Goal: Task Accomplishment & Management: Manage account settings

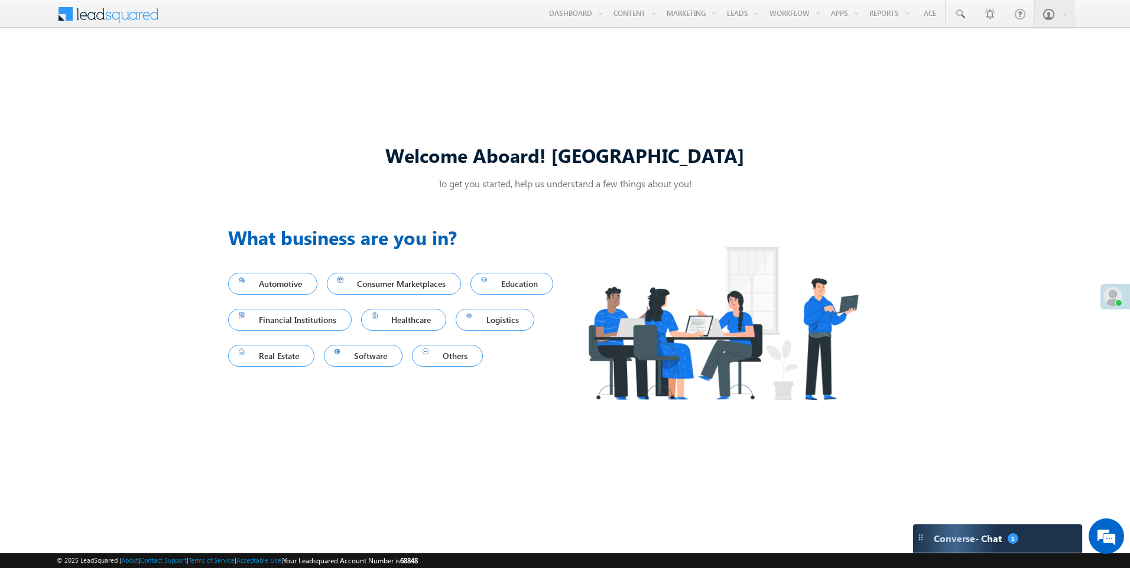
click at [346, 203] on div "Welcome Aboard! [GEOGRAPHIC_DATA] To get you started, help us understand a few …" at bounding box center [565, 284] width 674 height 312
drag, startPoint x: 692, startPoint y: 157, endPoint x: 378, endPoint y: 155, distance: 314.9
click at [378, 155] on div "Welcome Aboard! [GEOGRAPHIC_DATA]" at bounding box center [565, 154] width 674 height 25
click at [324, 157] on div "Welcome Aboard! [GEOGRAPHIC_DATA]" at bounding box center [565, 154] width 674 height 25
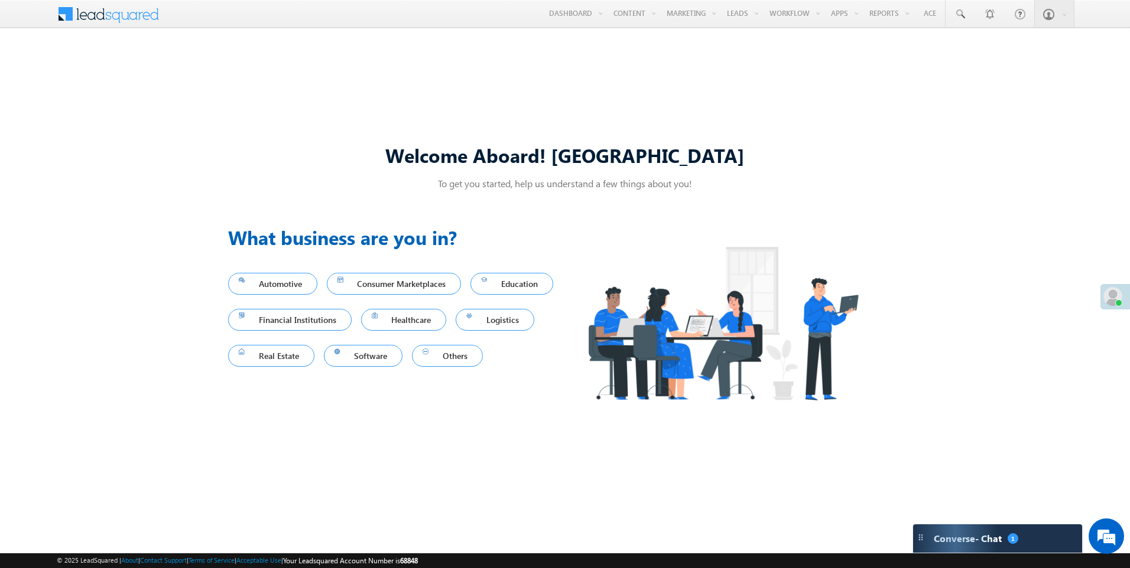
drag, startPoint x: 540, startPoint y: 174, endPoint x: 299, endPoint y: 151, distance: 242.1
click at [299, 151] on div "Welcome Aboard! [GEOGRAPHIC_DATA]" at bounding box center [565, 159] width 674 height 35
click at [700, 157] on div "Welcome Aboard! [GEOGRAPHIC_DATA]" at bounding box center [565, 154] width 674 height 25
drag, startPoint x: 750, startPoint y: 162, endPoint x: 295, endPoint y: 143, distance: 454.7
click at [295, 143] on div "Welcome Aboard! Sukhbir" at bounding box center [565, 154] width 674 height 25
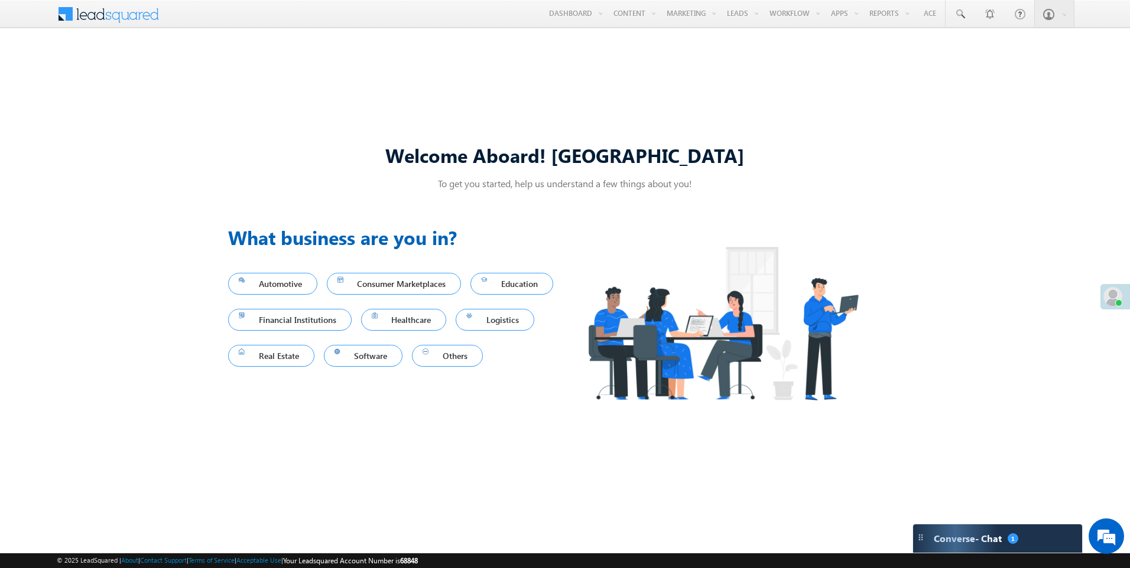
drag, startPoint x: 295, startPoint y: 143, endPoint x: 249, endPoint y: 165, distance: 51.3
click at [249, 165] on div "Welcome Aboard! Sukhbir" at bounding box center [565, 154] width 674 height 25
drag, startPoint x: 452, startPoint y: 154, endPoint x: 749, endPoint y: 158, distance: 296.6
click at [749, 158] on div "Welcome Aboard! Sukhbir" at bounding box center [565, 154] width 674 height 25
drag, startPoint x: 755, startPoint y: 158, endPoint x: 385, endPoint y: 188, distance: 371.1
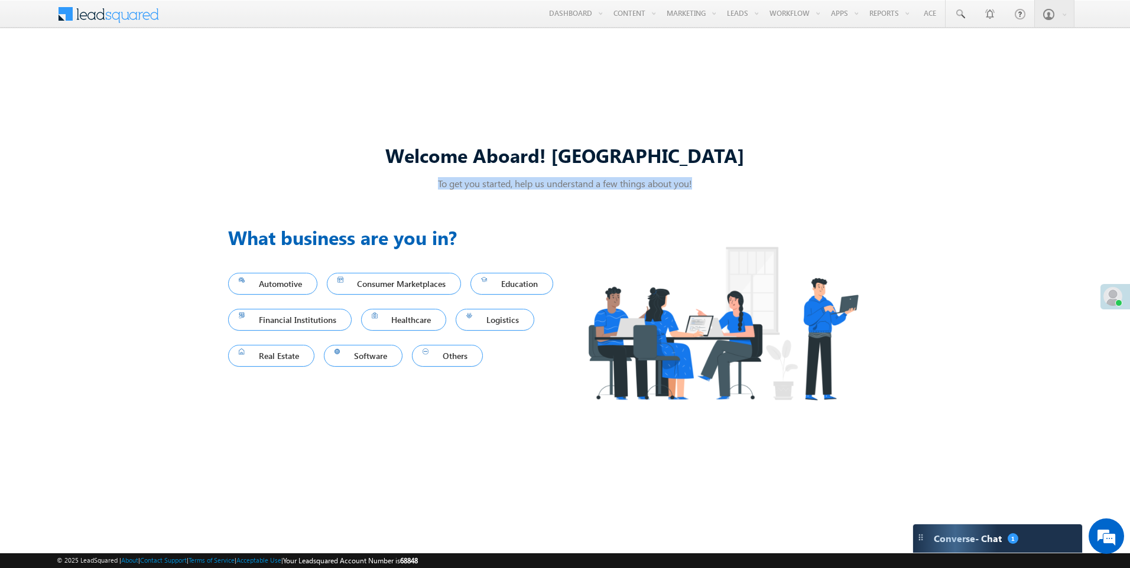
click at [390, 188] on p "To get you started, help us understand a few things about you!" at bounding box center [565, 183] width 674 height 12
drag, startPoint x: 385, startPoint y: 188, endPoint x: 249, endPoint y: 188, distance: 135.9
click at [270, 181] on p "To get you started, help us understand a few things about you!" at bounding box center [565, 183] width 674 height 12
click at [192, 201] on div "Welcome Aboard! Sukhbir To get you started, help us understand a few things abo…" at bounding box center [565, 284] width 1130 height 489
click at [466, 122] on div "Welcome Aboard! Sukhbir To get you started, help us understand a few things abo…" at bounding box center [565, 284] width 1130 height 489
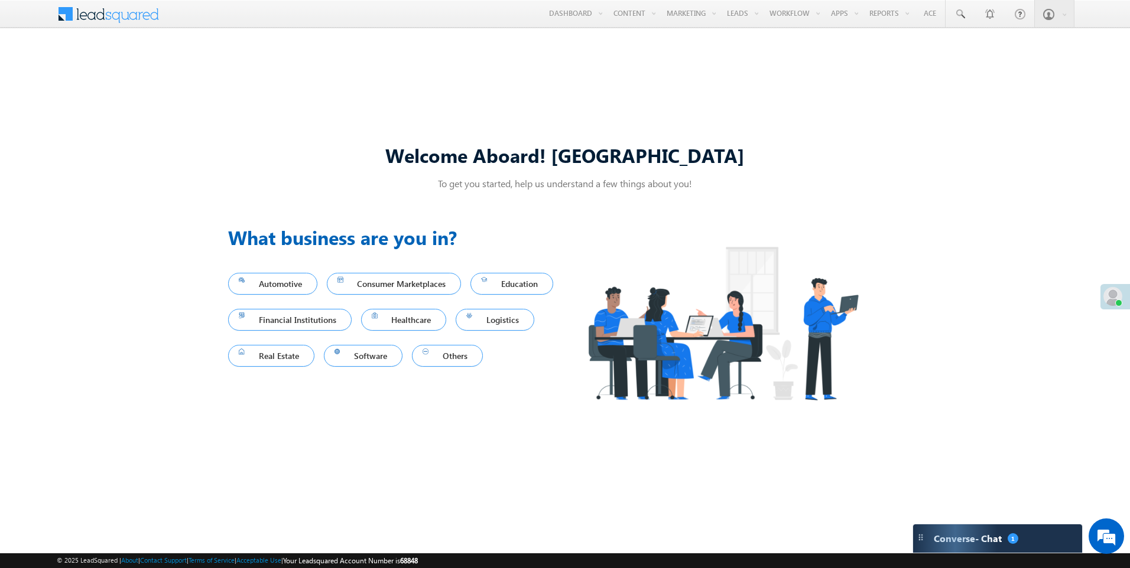
click at [466, 122] on div "Welcome Aboard! Sukhbir To get you started, help us understand a few things abo…" at bounding box center [565, 284] width 1130 height 489
click at [466, 123] on div "Welcome Aboard! Sukhbir To get you started, help us understand a few things abo…" at bounding box center [565, 284] width 1130 height 489
drag, startPoint x: 466, startPoint y: 123, endPoint x: 361, endPoint y: 141, distance: 106.6
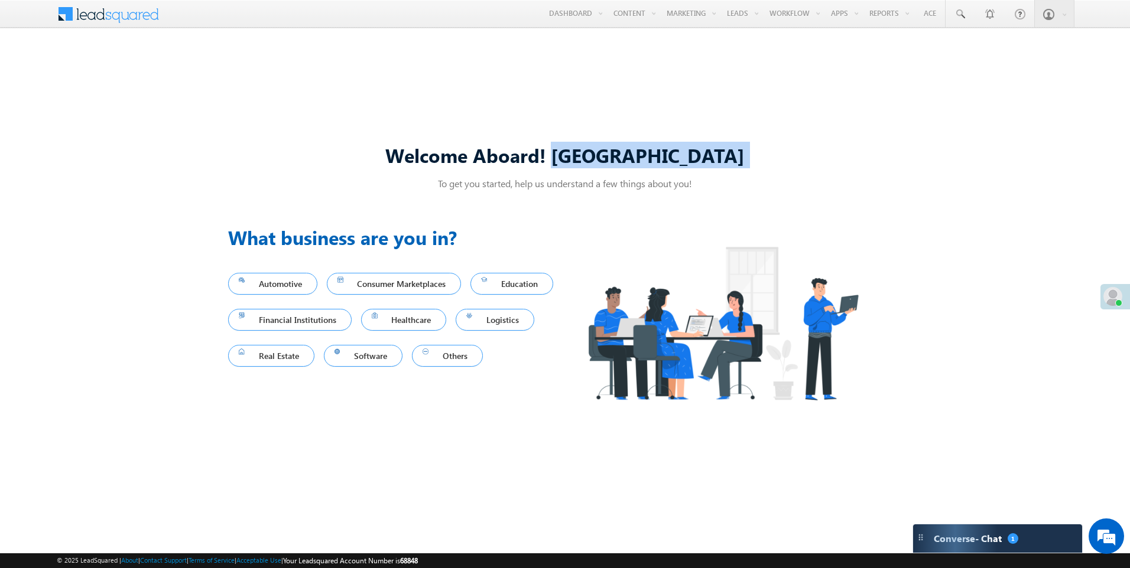
click at [393, 135] on div "Welcome Aboard! Sukhbir To get you started, help us understand a few things abo…" at bounding box center [565, 284] width 674 height 312
click at [327, 167] on div "Welcome Aboard! Sukhbir" at bounding box center [565, 154] width 674 height 25
click at [477, 182] on p "To get you started, help us understand a few things about you!" at bounding box center [565, 183] width 674 height 12
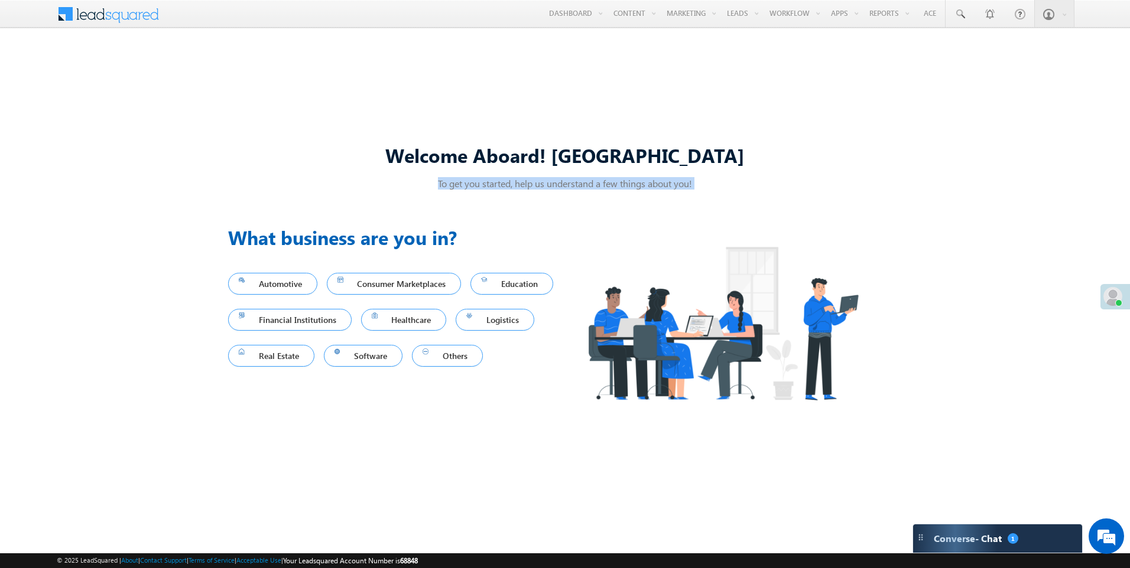
click at [477, 182] on p "To get you started, help us understand a few things about you!" at bounding box center [565, 183] width 674 height 12
drag, startPoint x: 1000, startPoint y: 102, endPoint x: 685, endPoint y: 94, distance: 315.6
click at [0, 0] on link "Settings" at bounding box center [0, 0] width 0 height 0
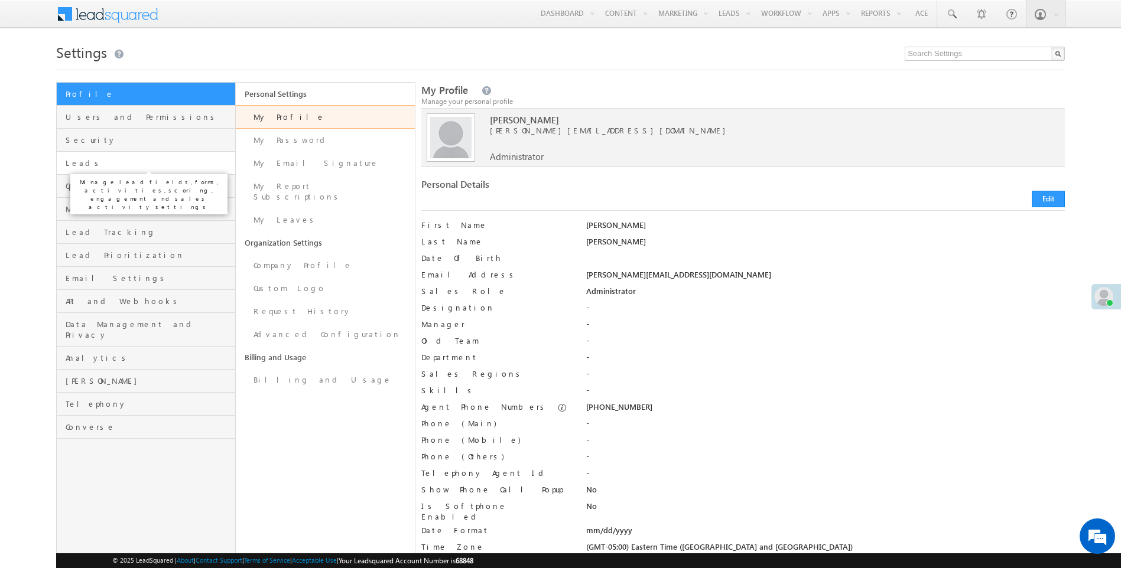
click at [74, 167] on span "Leads" at bounding box center [149, 163] width 167 height 11
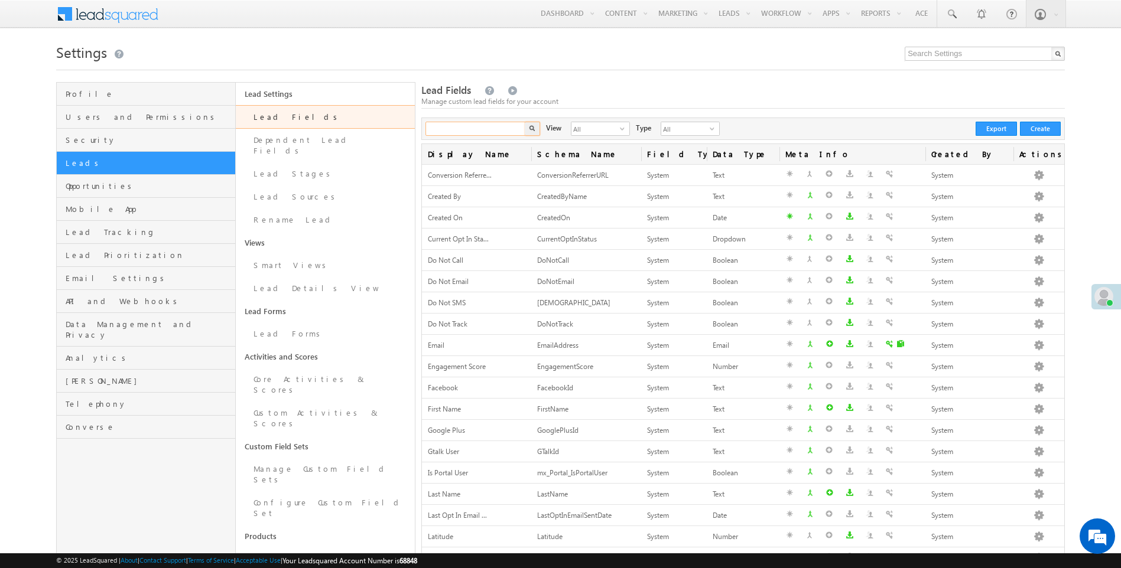
drag, startPoint x: 454, startPoint y: 129, endPoint x: 514, endPoint y: 129, distance: 60.3
click at [454, 129] on input "text" at bounding box center [475, 129] width 101 height 14
type input "Stage"
click at [525, 122] on button "button" at bounding box center [532, 129] width 15 height 14
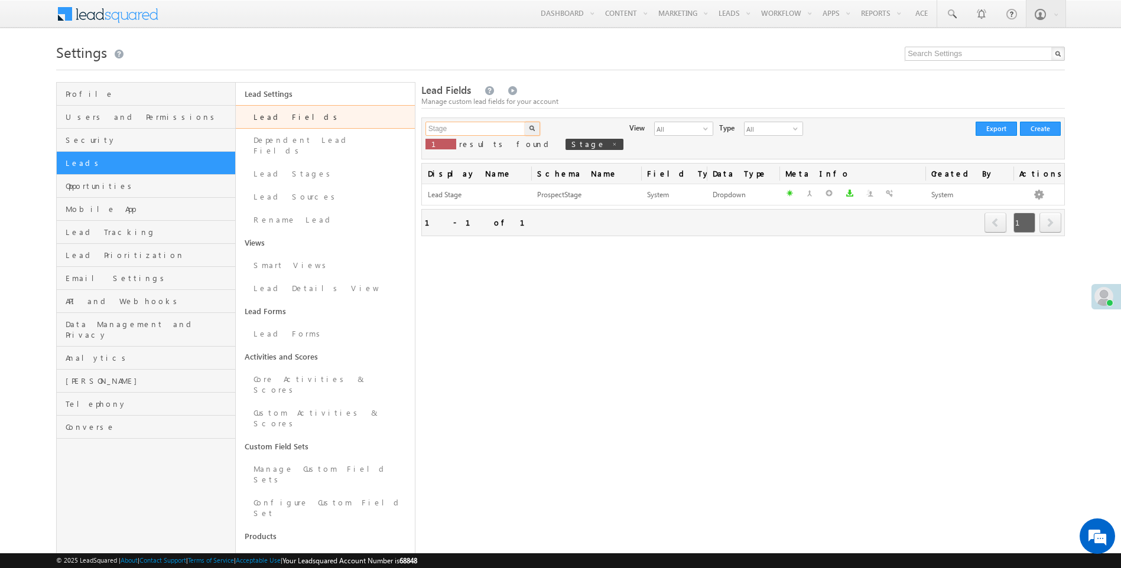
click at [500, 128] on input "Stage" at bounding box center [475, 129] width 101 height 14
click at [500, 127] on input "Stage" at bounding box center [475, 129] width 101 height 14
type input "Status"
click at [525, 122] on button "button" at bounding box center [532, 129] width 15 height 14
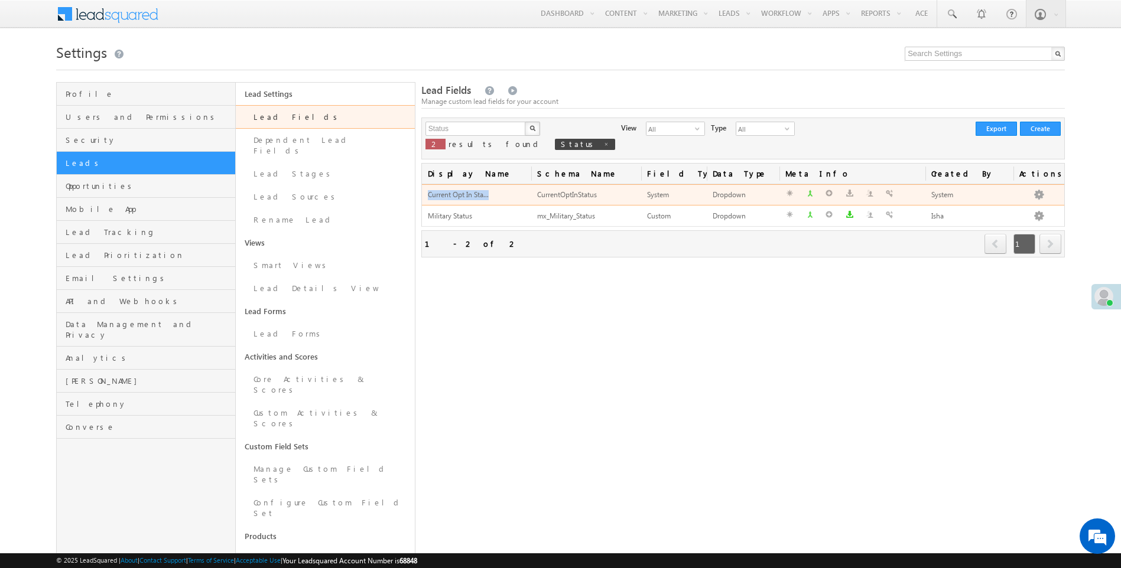
drag, startPoint x: 428, startPoint y: 196, endPoint x: 518, endPoint y: 194, distance: 89.8
click at [518, 194] on div "Current Opt In Sta..." at bounding box center [476, 195] width 97 height 12
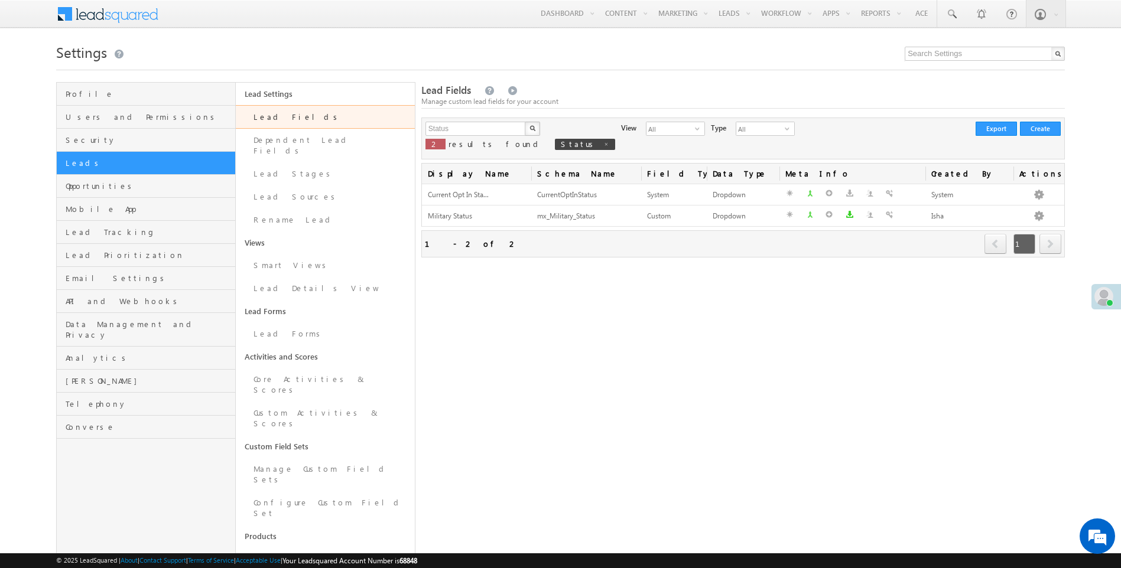
drag, startPoint x: 518, startPoint y: 194, endPoint x: 458, endPoint y: 147, distance: 76.5
click at [458, 147] on span "results found" at bounding box center [495, 144] width 94 height 10
drag, startPoint x: 458, startPoint y: 147, endPoint x: 450, endPoint y: 126, distance: 22.3
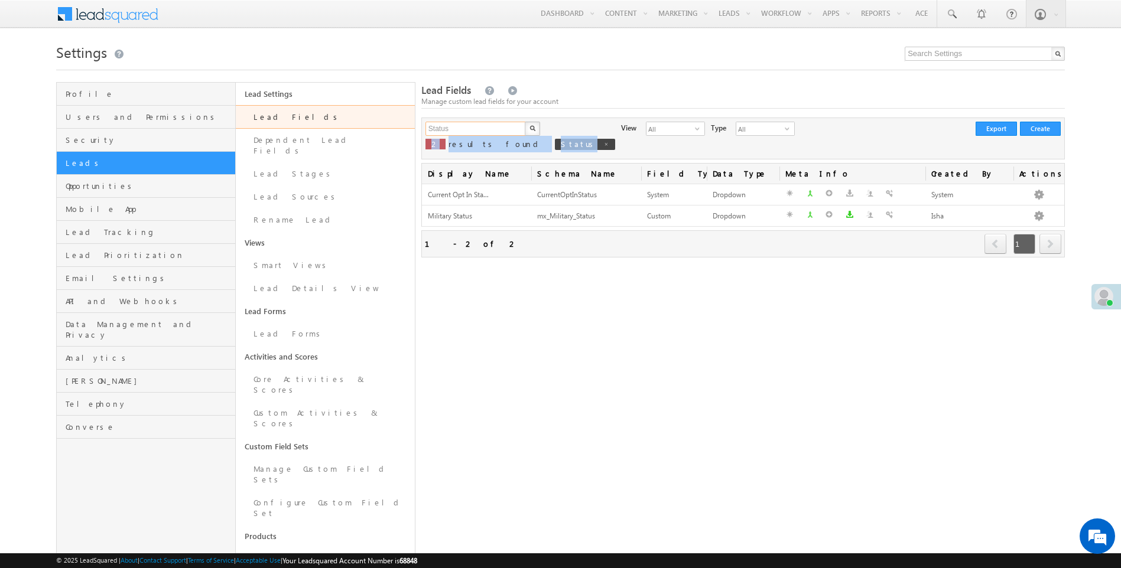
click at [450, 126] on input "Status" at bounding box center [475, 129] width 101 height 14
click at [471, 126] on input "Status" at bounding box center [475, 129] width 101 height 14
click at [474, 125] on input "Status" at bounding box center [475, 129] width 101 height 14
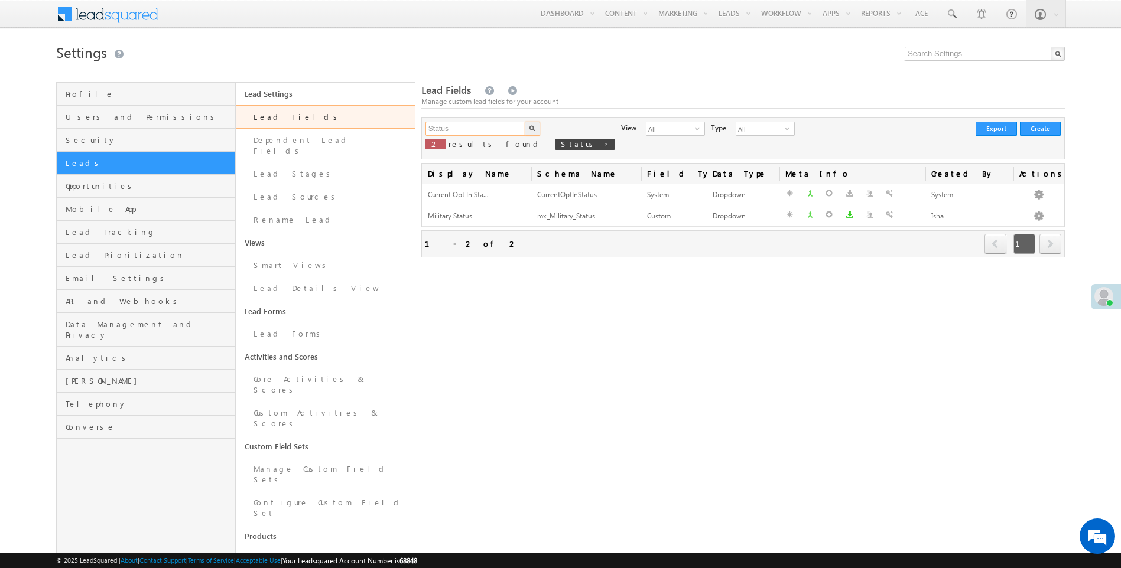
click at [474, 125] on input "Status" at bounding box center [475, 129] width 101 height 14
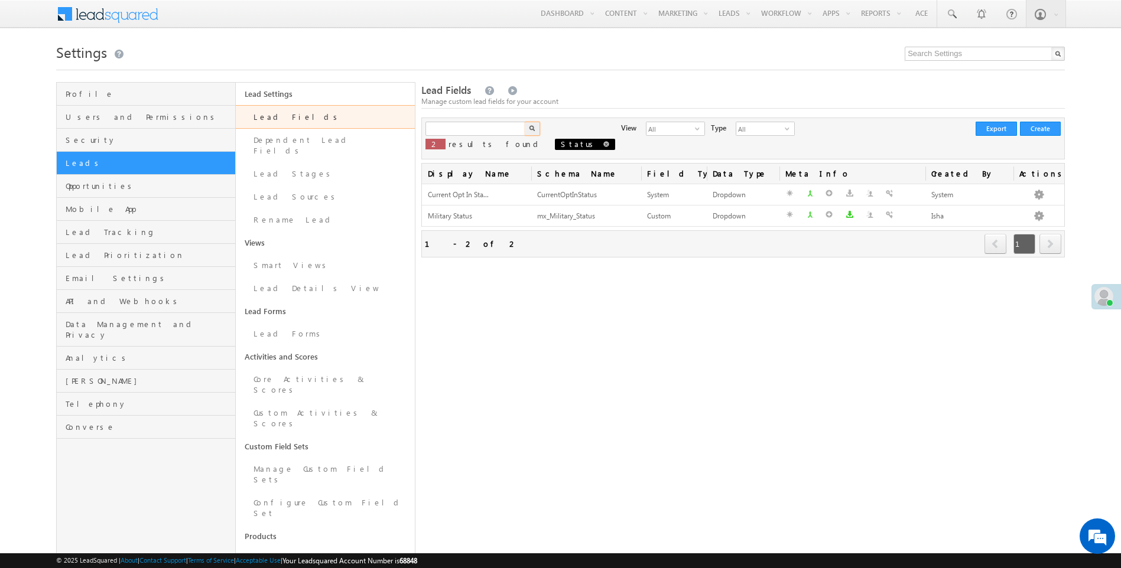
type input "Search Lead Fields"
click at [603, 144] on span at bounding box center [606, 144] width 6 height 6
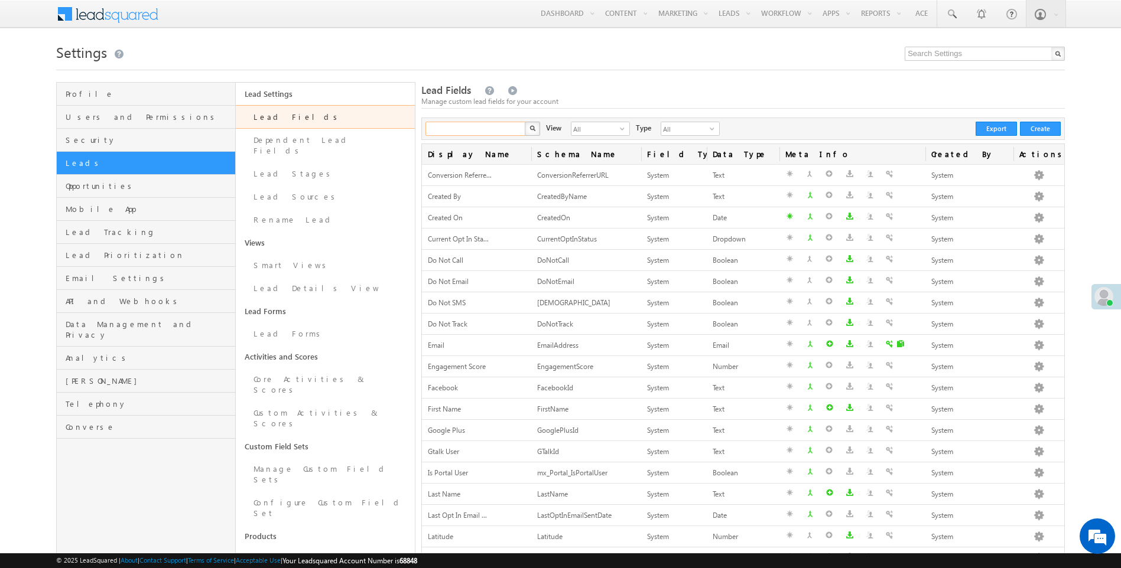
click at [461, 130] on input "text" at bounding box center [475, 129] width 101 height 14
type input "Search Lead Fields"
click at [278, 164] on link "Lead Stages" at bounding box center [325, 173] width 179 height 23
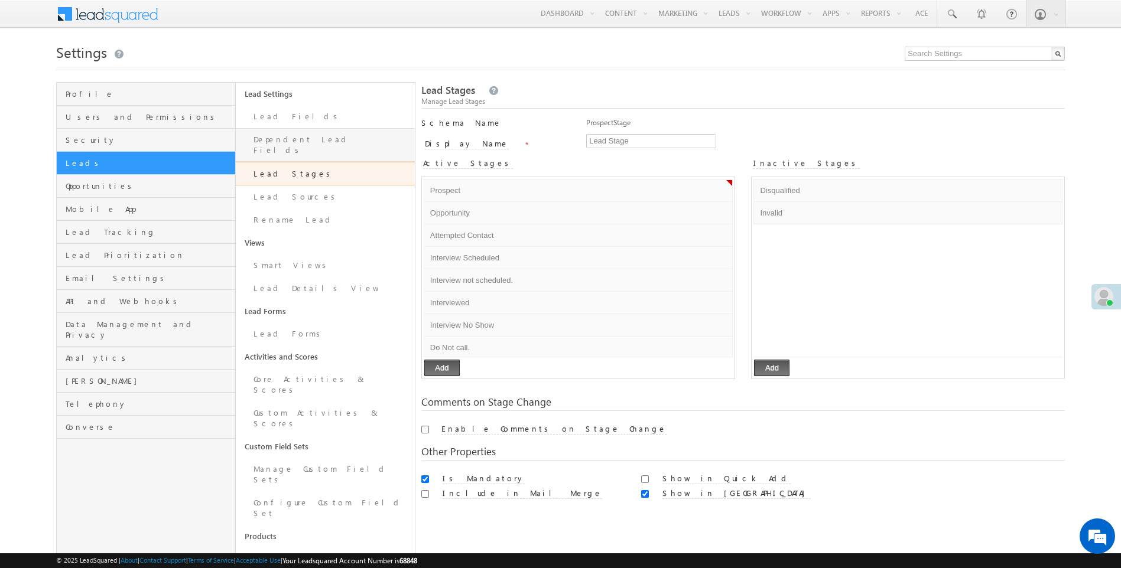
click at [308, 137] on link "Dependent Lead Fields" at bounding box center [325, 145] width 179 height 34
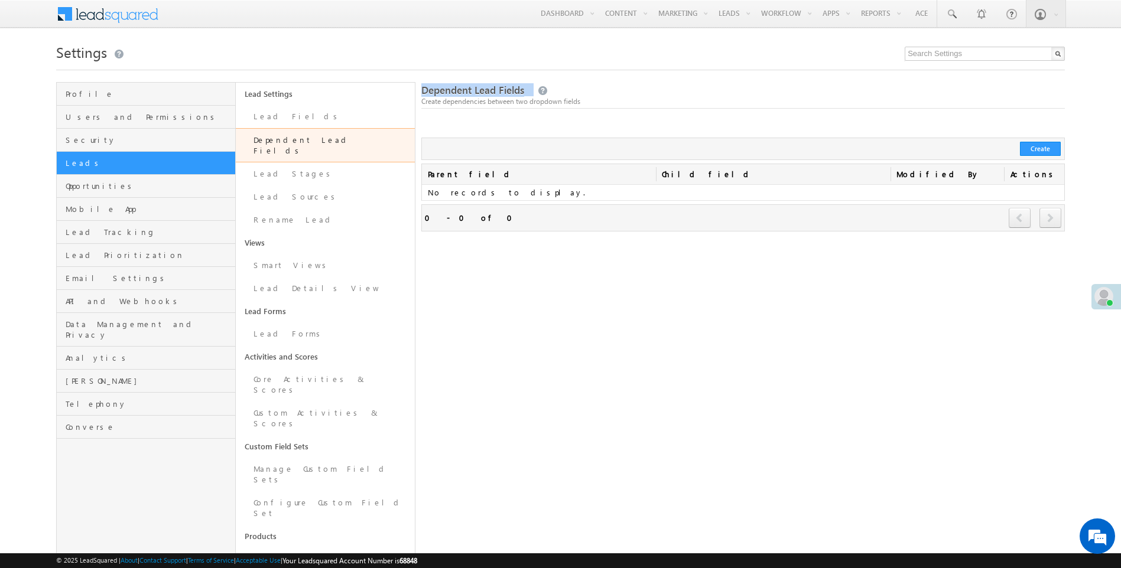
drag, startPoint x: 422, startPoint y: 92, endPoint x: 603, endPoint y: 92, distance: 180.2
click at [594, 92] on div "Dependent Lead Fields Create dependencies between two dropdown fields" at bounding box center [742, 95] width 643 height 25
drag, startPoint x: 603, startPoint y: 92, endPoint x: 689, endPoint y: 92, distance: 86.9
click at [689, 92] on div "Dependent Lead Fields Create dependencies between two dropdown fields" at bounding box center [742, 95] width 643 height 25
click at [551, 128] on div at bounding box center [742, 125] width 643 height 25
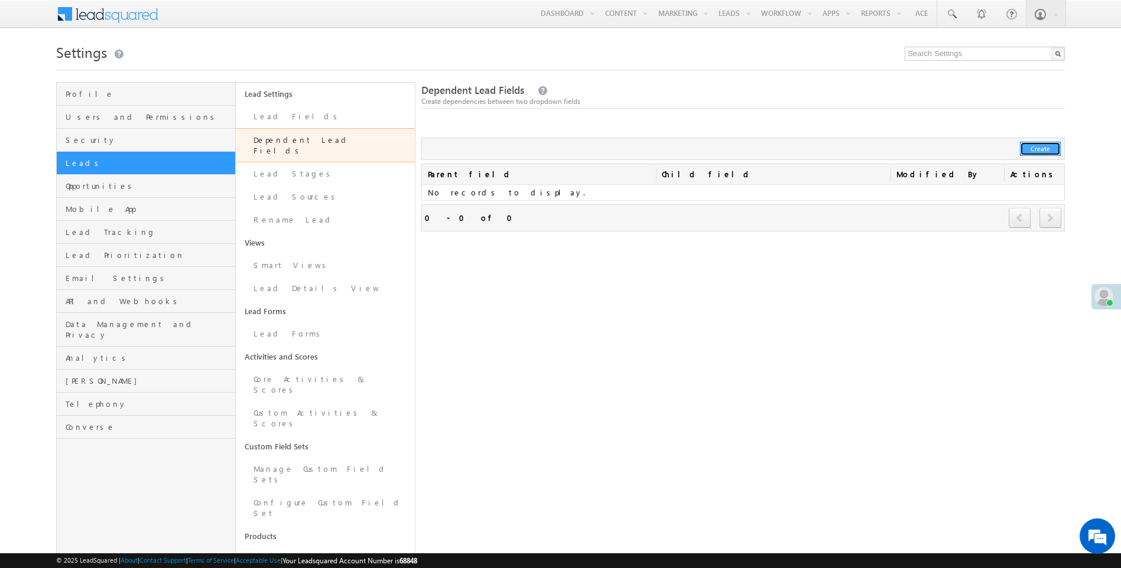
click at [1037, 152] on button "Create" at bounding box center [1040, 149] width 41 height 14
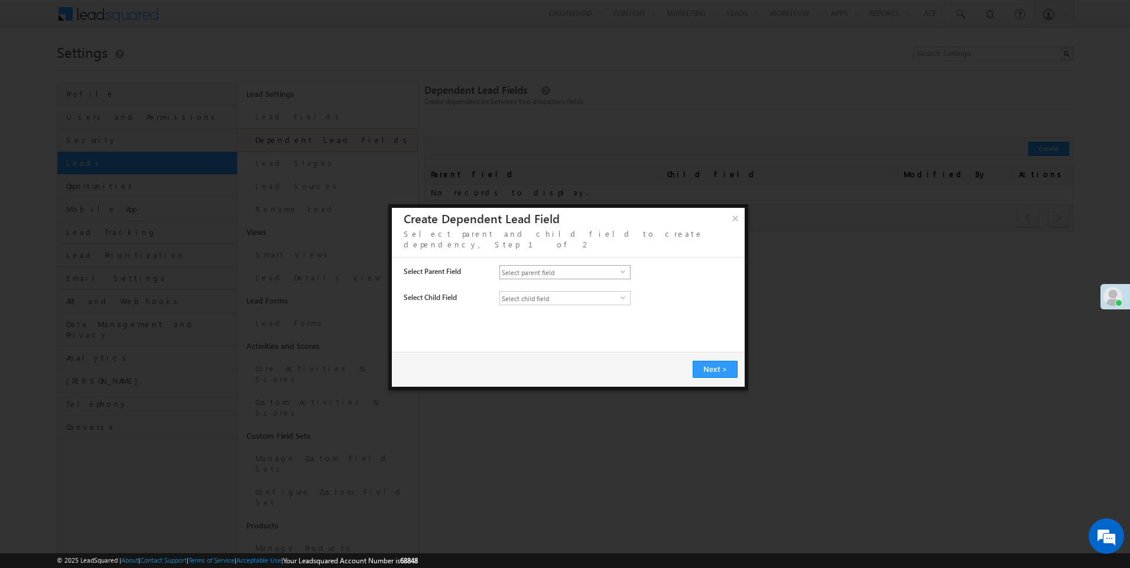
click at [622, 269] on span "select" at bounding box center [624, 271] width 9 height 5
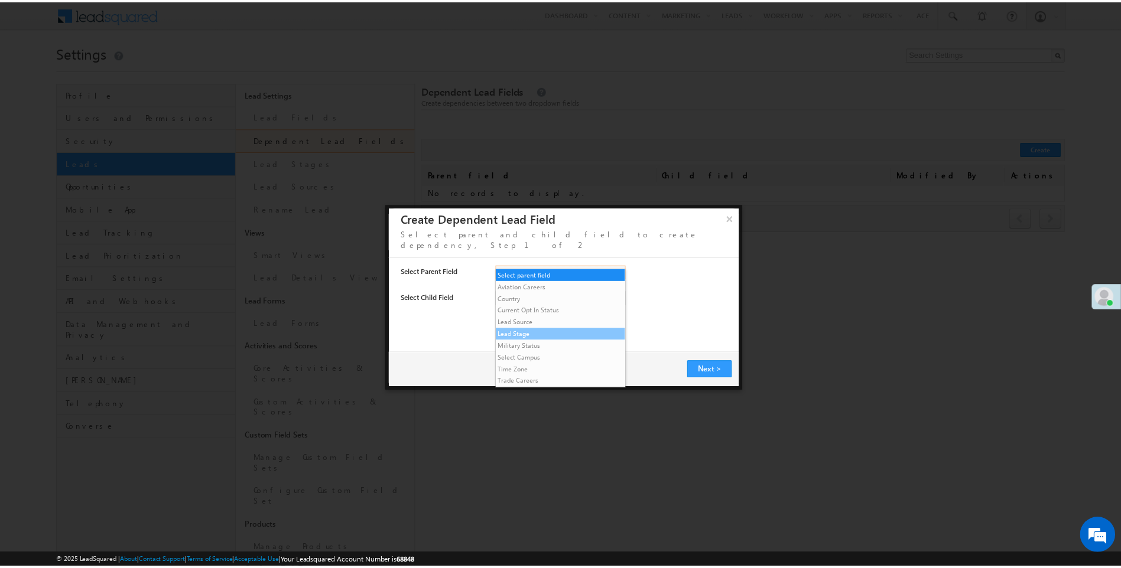
scroll to position [12, 0]
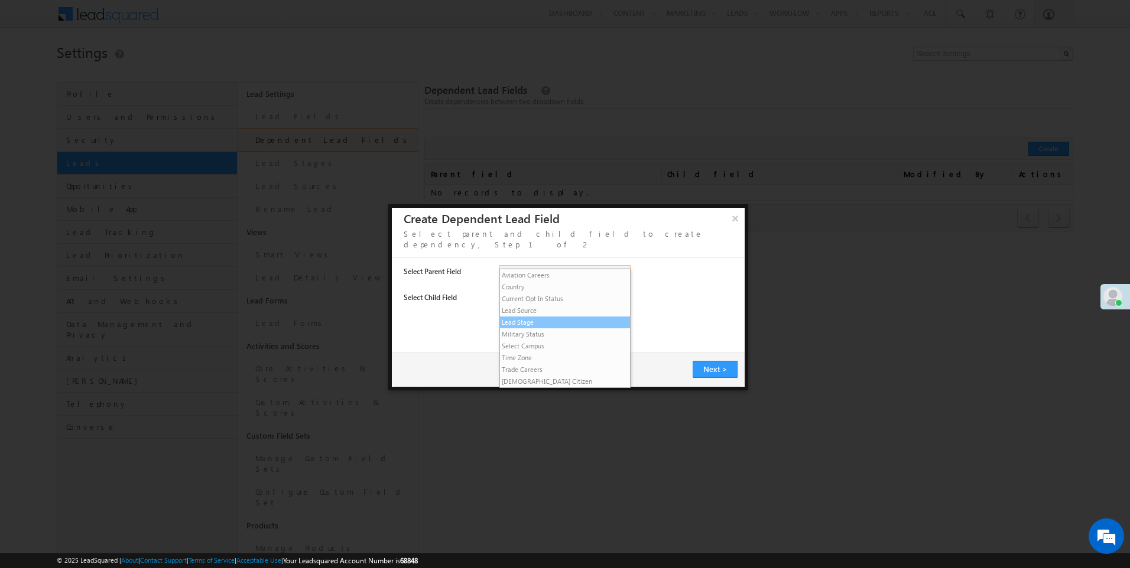
click at [539, 320] on li "Lead Stage" at bounding box center [565, 323] width 130 height 12
click at [541, 292] on span "Select child field" at bounding box center [560, 298] width 121 height 13
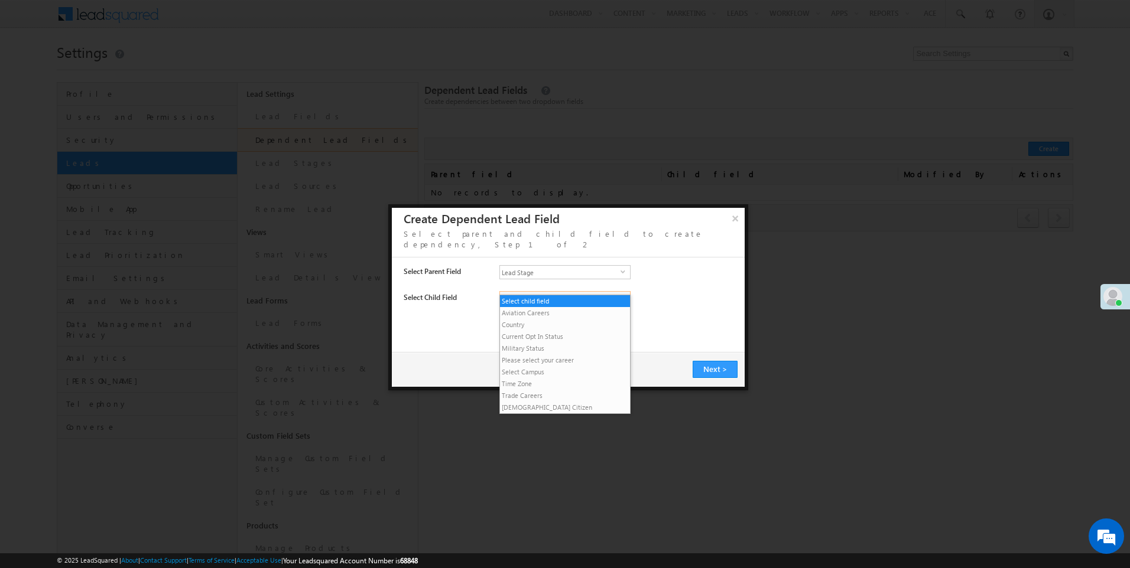
click at [541, 292] on span "Select child field" at bounding box center [560, 298] width 121 height 13
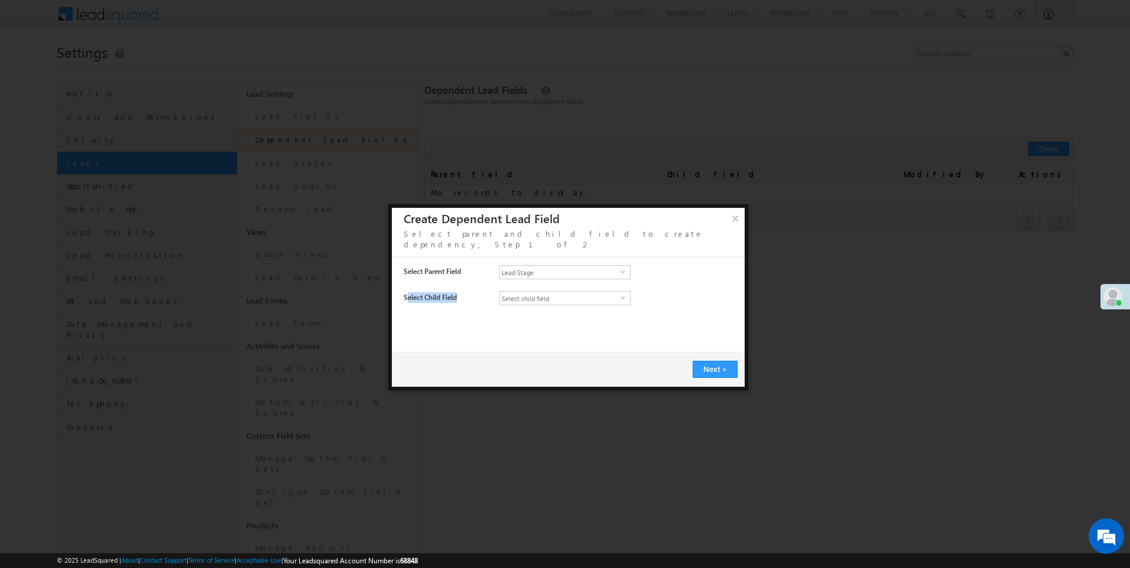
drag, startPoint x: 406, startPoint y: 289, endPoint x: 481, endPoint y: 291, distance: 74.5
click at [480, 292] on div "Select Child Field" at bounding box center [452, 300] width 96 height 17
drag, startPoint x: 481, startPoint y: 291, endPoint x: 549, endPoint y: 290, distance: 68.0
click at [549, 292] on span "Select child field" at bounding box center [560, 298] width 121 height 13
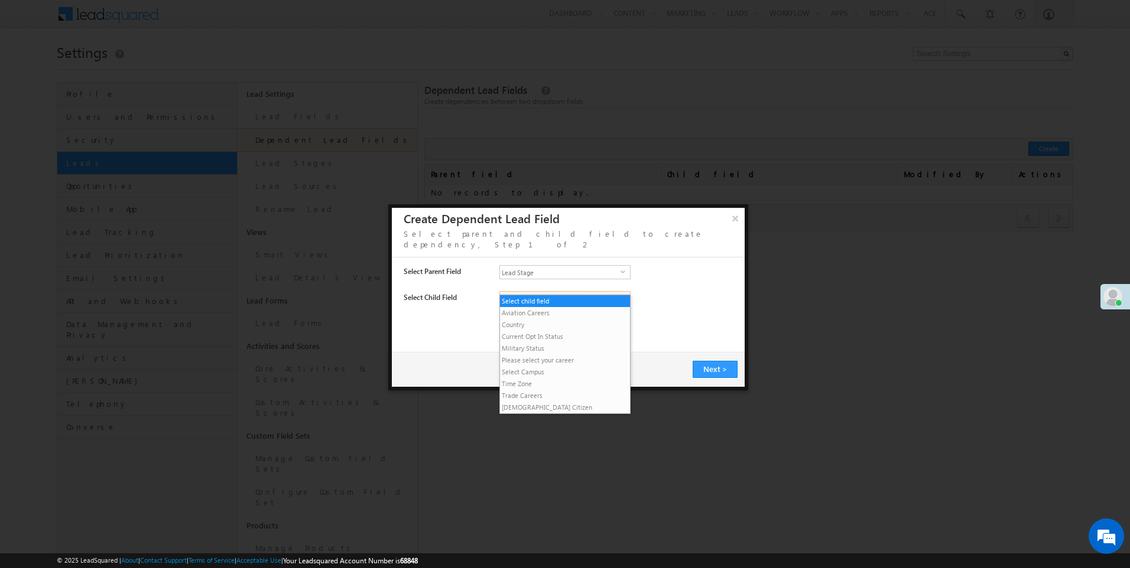
click at [549, 292] on span "Select child field" at bounding box center [560, 298] width 121 height 13
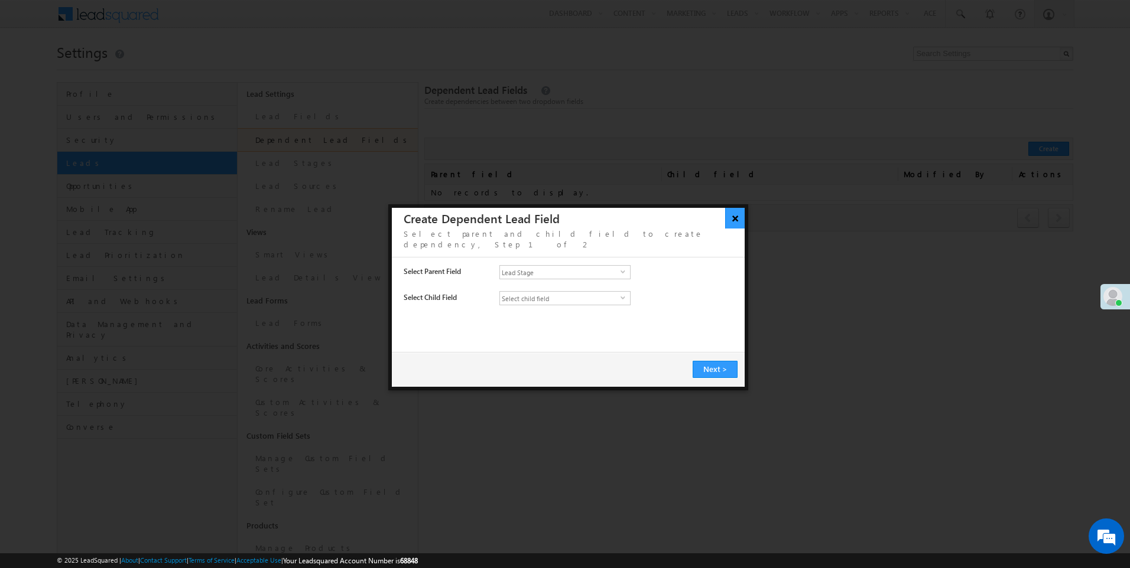
click at [728, 225] on button "×" at bounding box center [734, 218] width 19 height 21
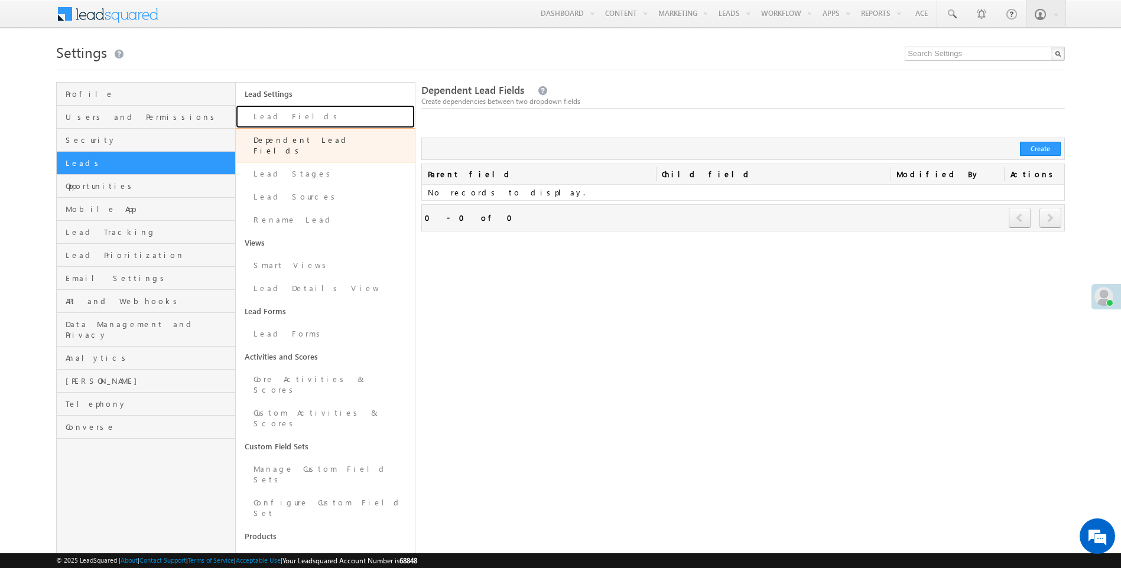
drag, startPoint x: 280, startPoint y: 116, endPoint x: 325, endPoint y: 142, distance: 51.9
click at [280, 116] on link "Lead Fields" at bounding box center [325, 116] width 179 height 23
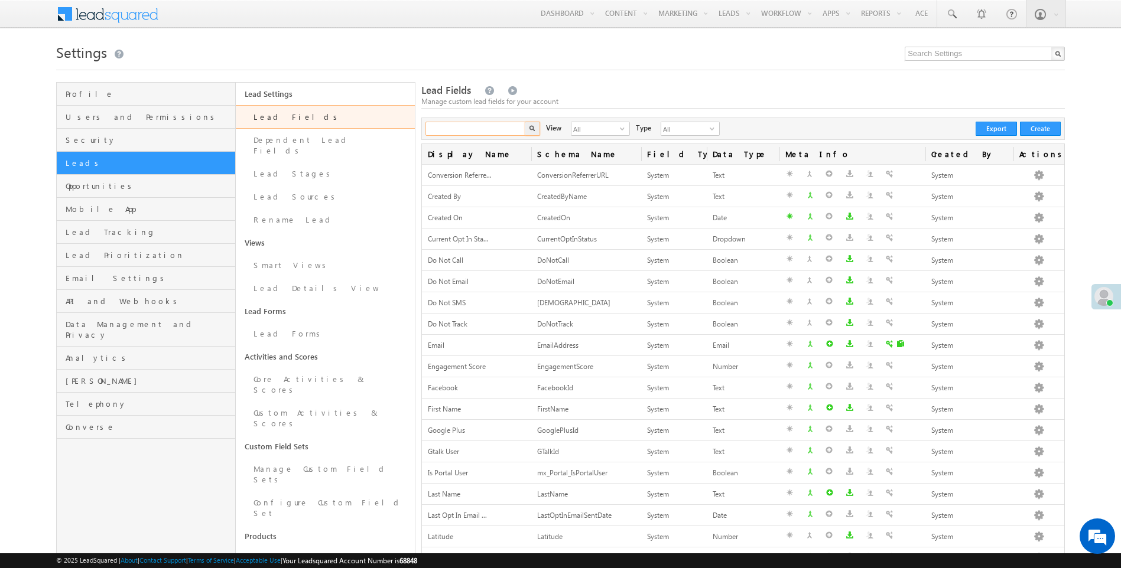
drag, startPoint x: 0, startPoint y: 0, endPoint x: 453, endPoint y: 130, distance: 470.9
click at [453, 131] on input "text" at bounding box center [475, 129] width 101 height 14
type input "Search Lead Fields"
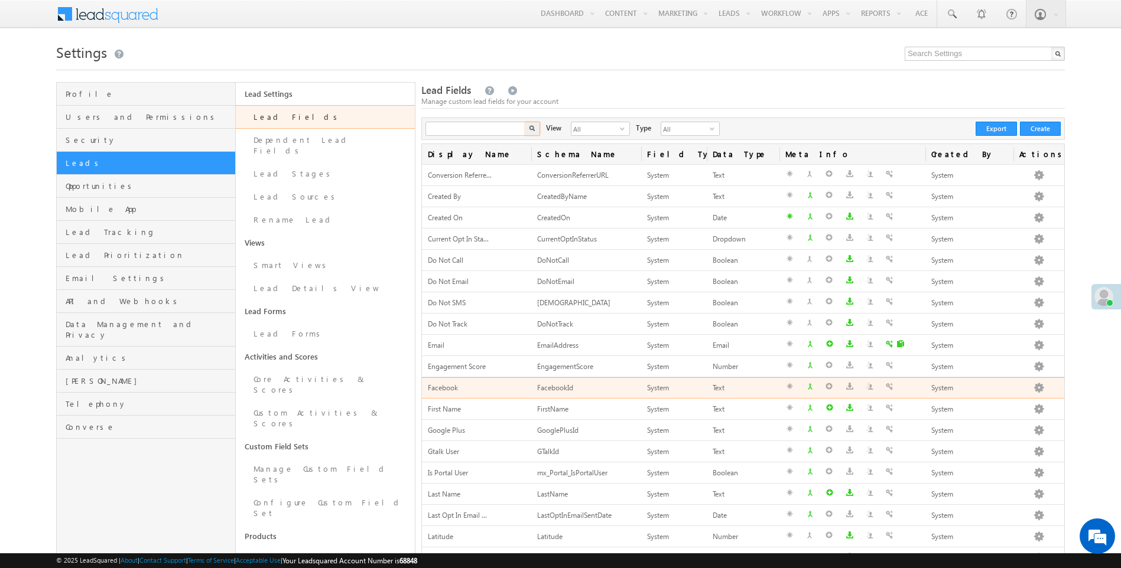
type input "Search Lead Fields"
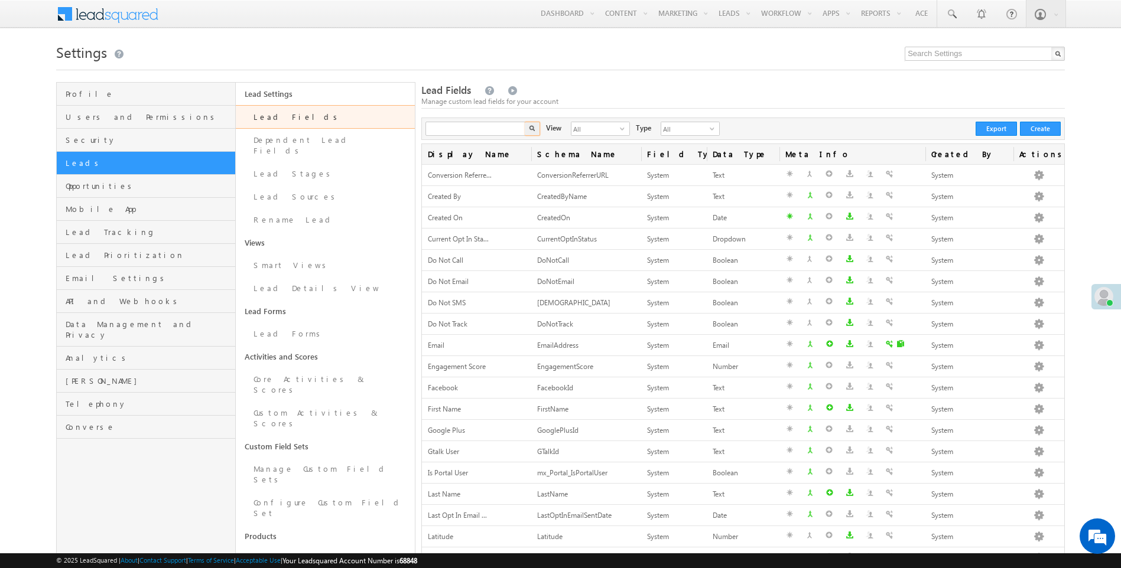
type input "Search Lead Fields"
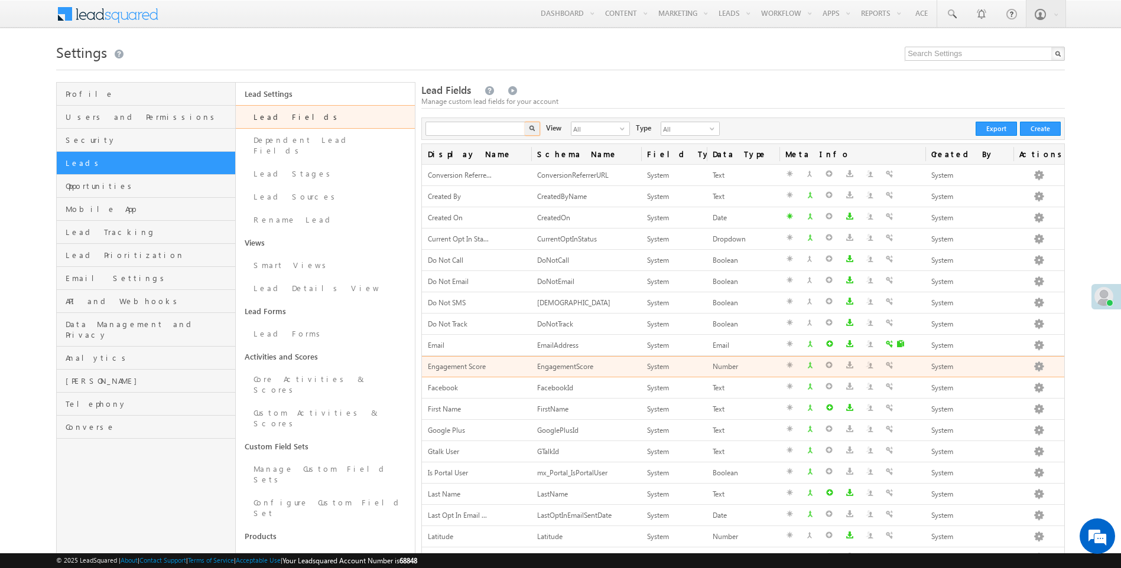
type input "Search Lead Fields"
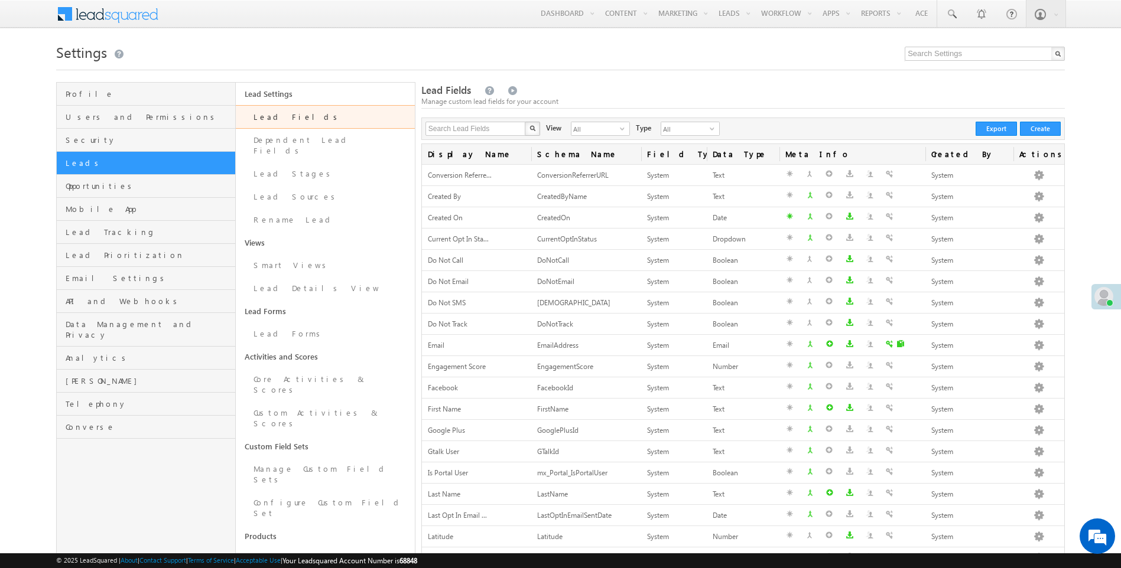
click at [662, 94] on div "Lead Fields Manage custom lead fields for your account" at bounding box center [742, 95] width 643 height 25
click at [1050, 131] on button "Create" at bounding box center [1040, 129] width 41 height 14
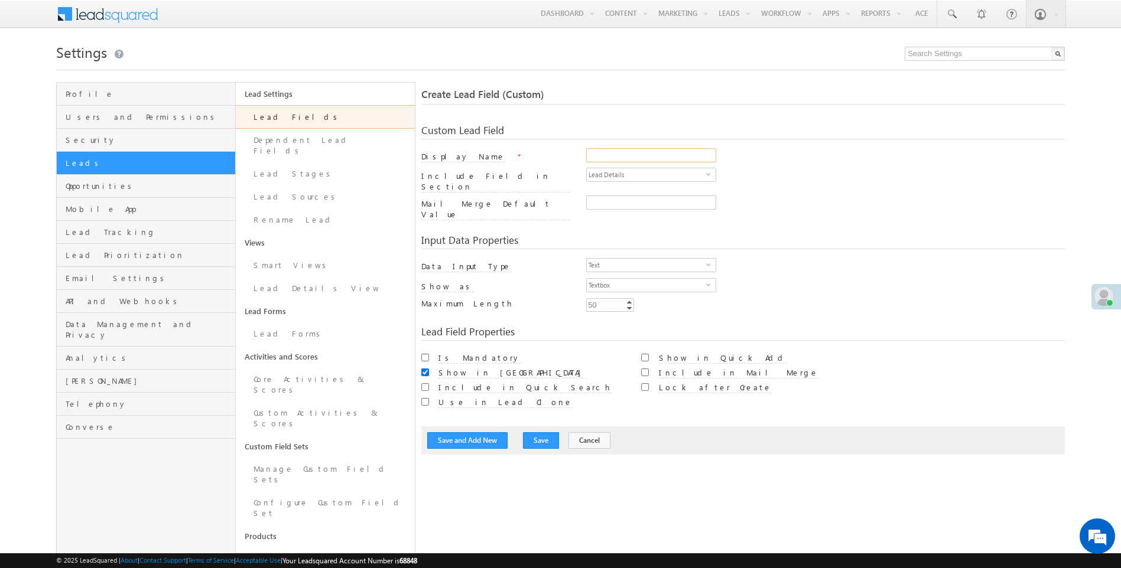
click at [623, 157] on input "Display Name" at bounding box center [651, 155] width 130 height 14
type input "Sub-Stage"
click at [636, 179] on span "Lead Details" at bounding box center [646, 174] width 119 height 13
click at [552, 202] on div "Mail Merge Default Value" at bounding box center [495, 211] width 148 height 25
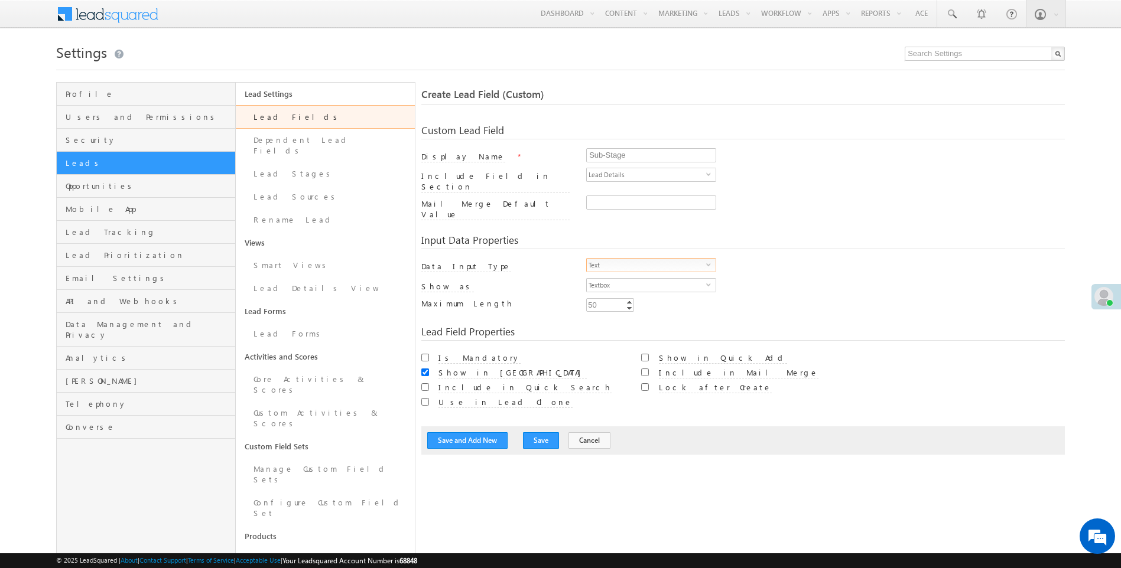
click at [606, 259] on span "Text" at bounding box center [646, 265] width 119 height 13
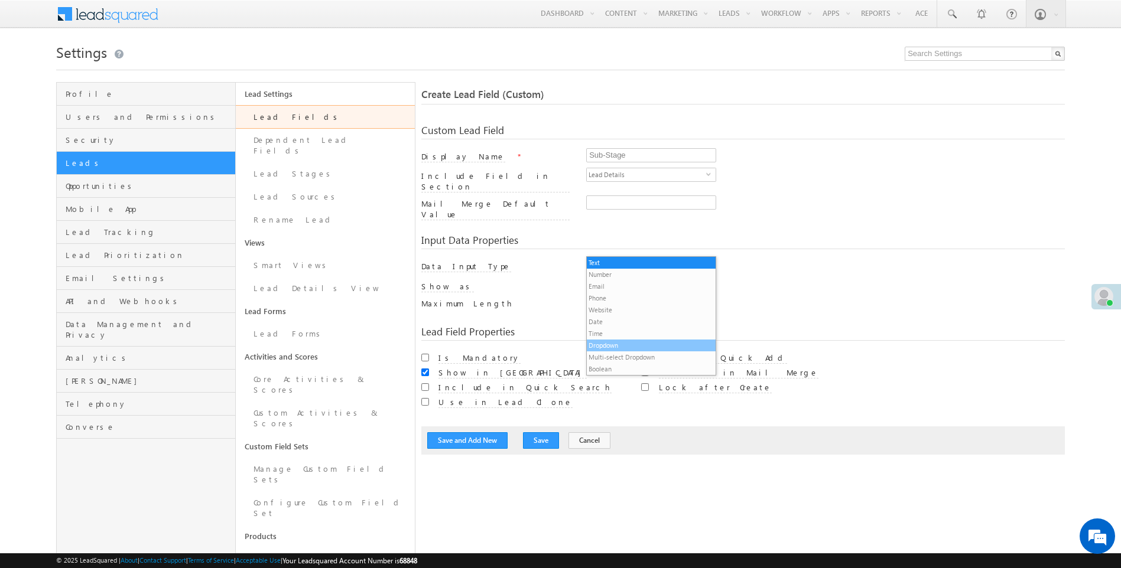
click at [623, 343] on li "Dropdown" at bounding box center [651, 346] width 129 height 12
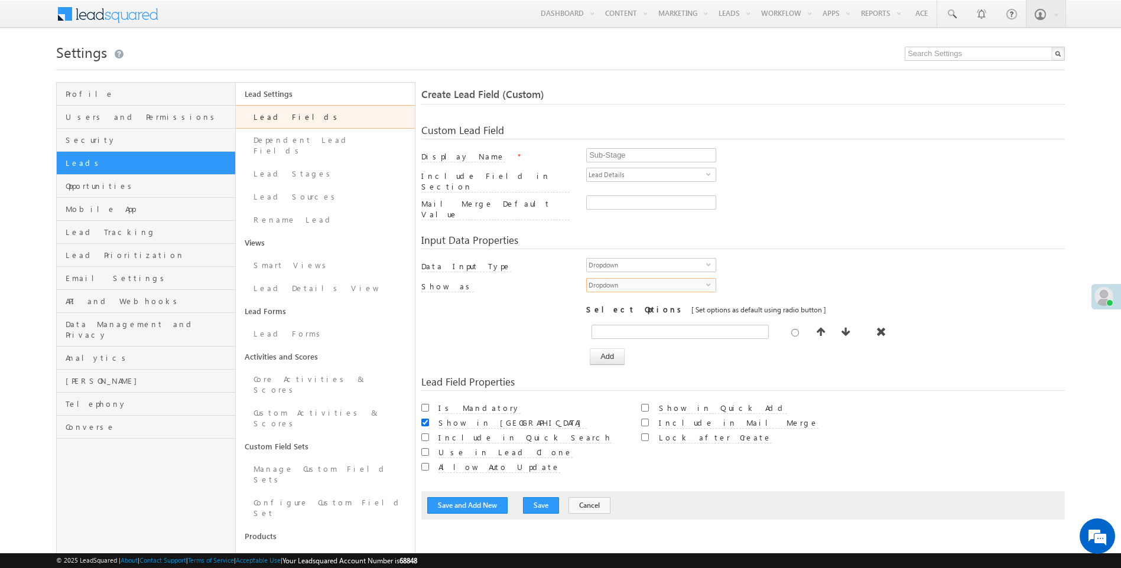
click at [626, 279] on span "Dropdown" at bounding box center [646, 285] width 119 height 13
click at [629, 284] on li "Dropdown" at bounding box center [651, 283] width 129 height 12
drag, startPoint x: 587, startPoint y: 296, endPoint x: 803, endPoint y: 295, distance: 215.6
click at [803, 304] on div "Select Options [ Set options as default using radio button ]" at bounding box center [825, 309] width 479 height 11
drag, startPoint x: 803, startPoint y: 295, endPoint x: 839, endPoint y: 294, distance: 36.1
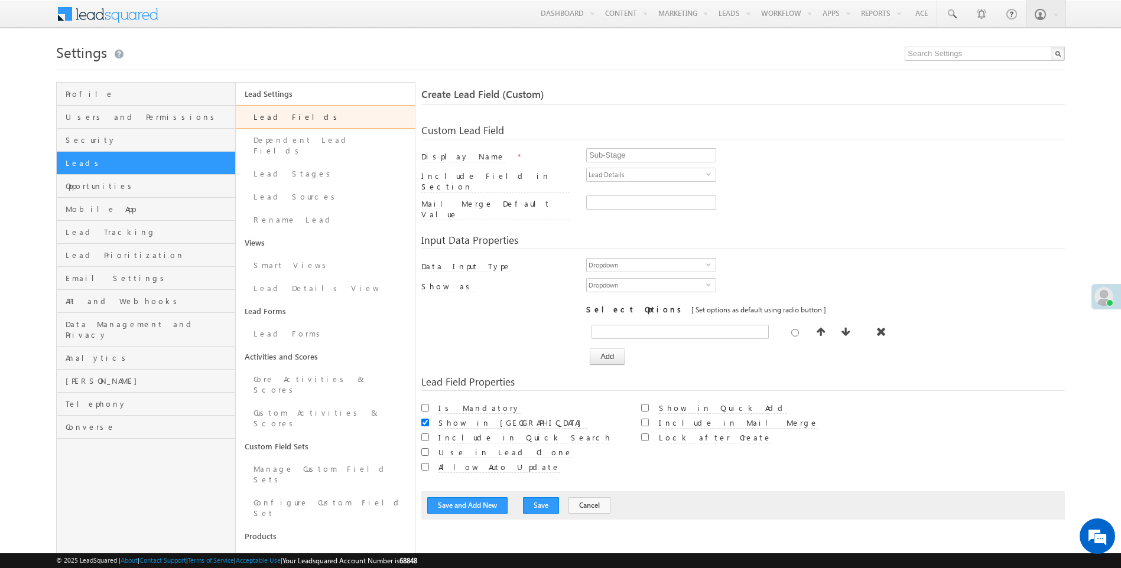
click at [860, 304] on div "Select Options [ Set options as default using radio button ]" at bounding box center [825, 309] width 479 height 11
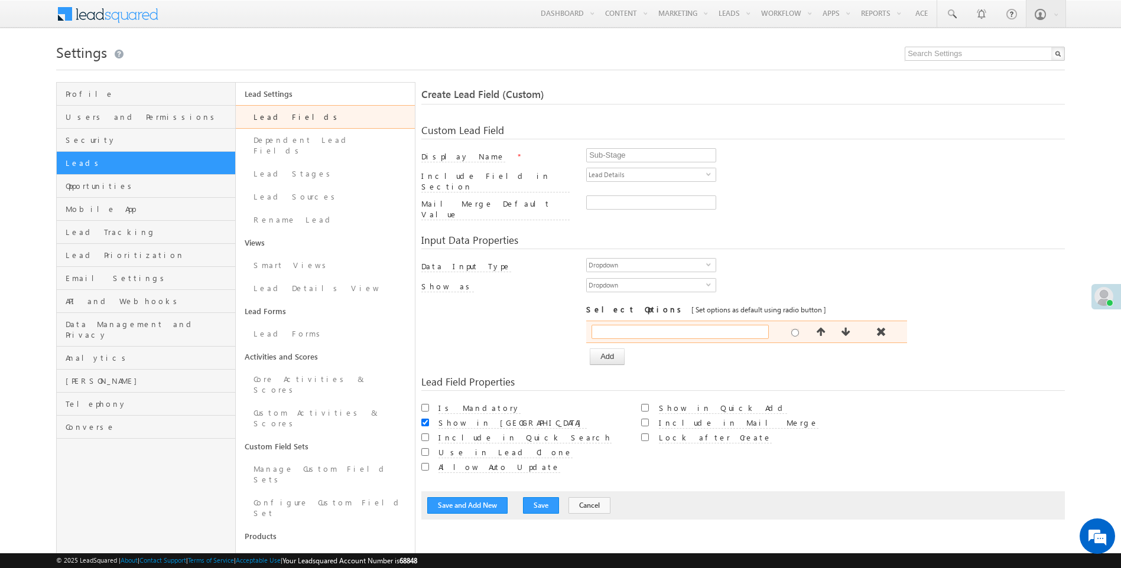
click at [619, 325] on input "text" at bounding box center [679, 332] width 177 height 14
type input "New Lead"
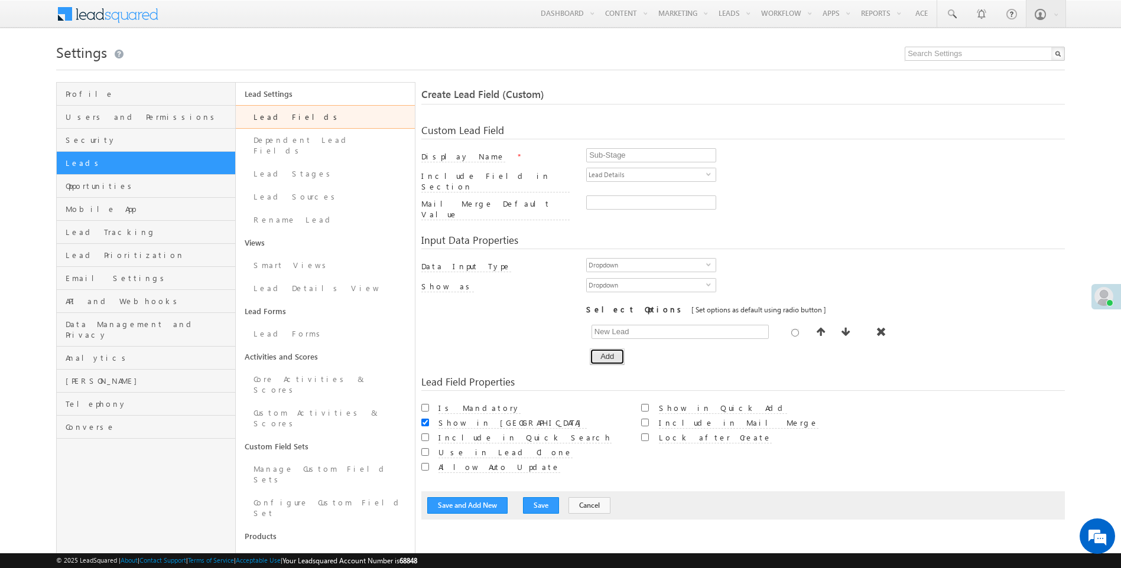
click at [619, 349] on button "Add" at bounding box center [607, 357] width 35 height 17
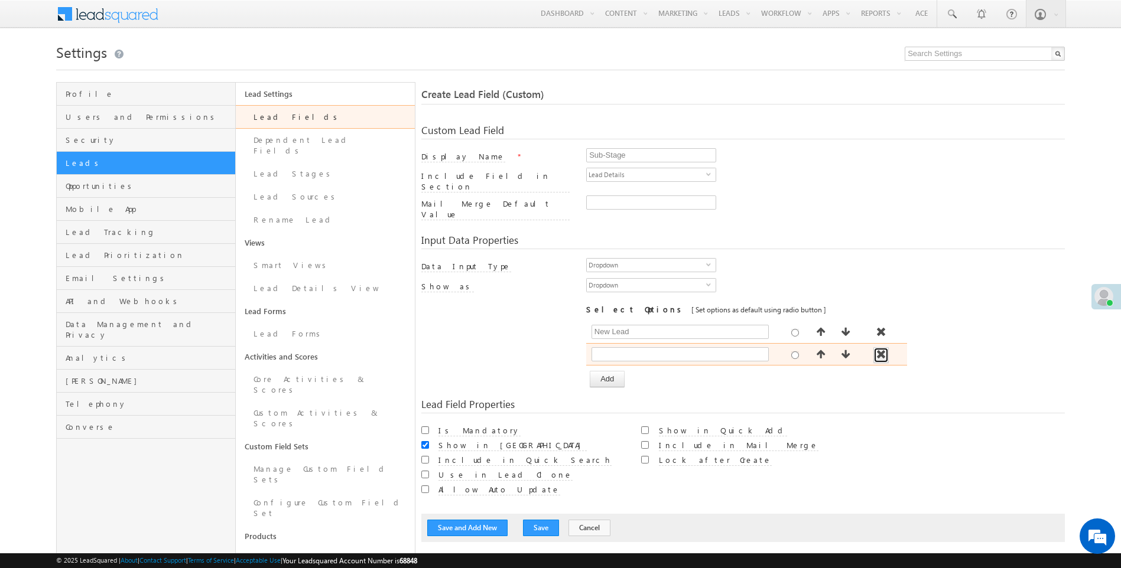
click at [880, 350] on span "button" at bounding box center [881, 354] width 12 height 9
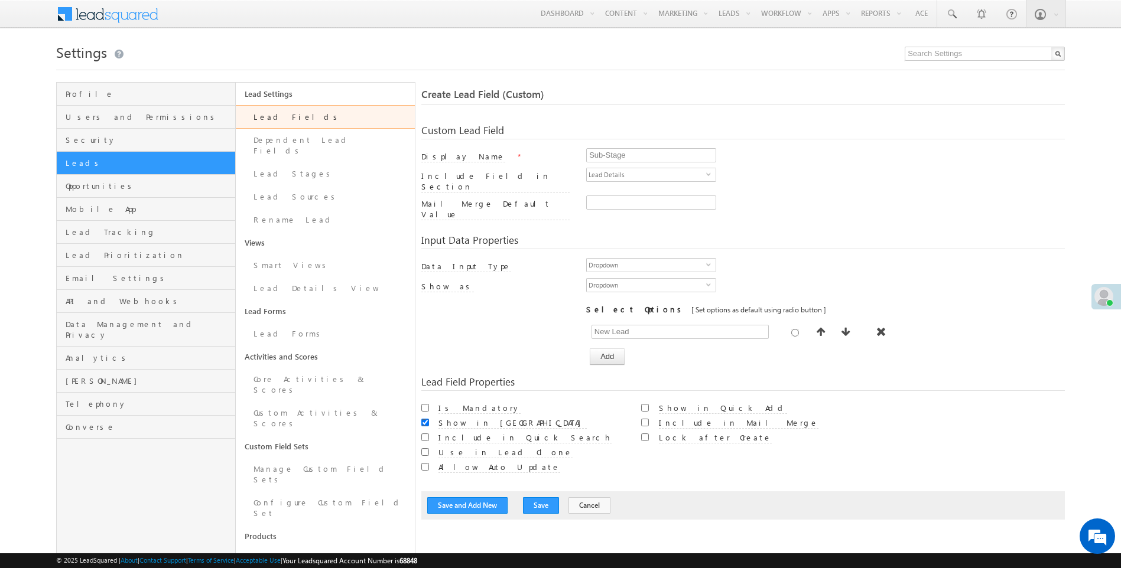
click at [426, 419] on input "Show in Import" at bounding box center [425, 423] width 8 height 8
checkbox input "false"
click at [645, 404] on input "Show in Quick Add" at bounding box center [645, 408] width 8 height 8
checkbox input "true"
click at [424, 448] on input "Use in Lead Clone" at bounding box center [425, 452] width 8 height 8
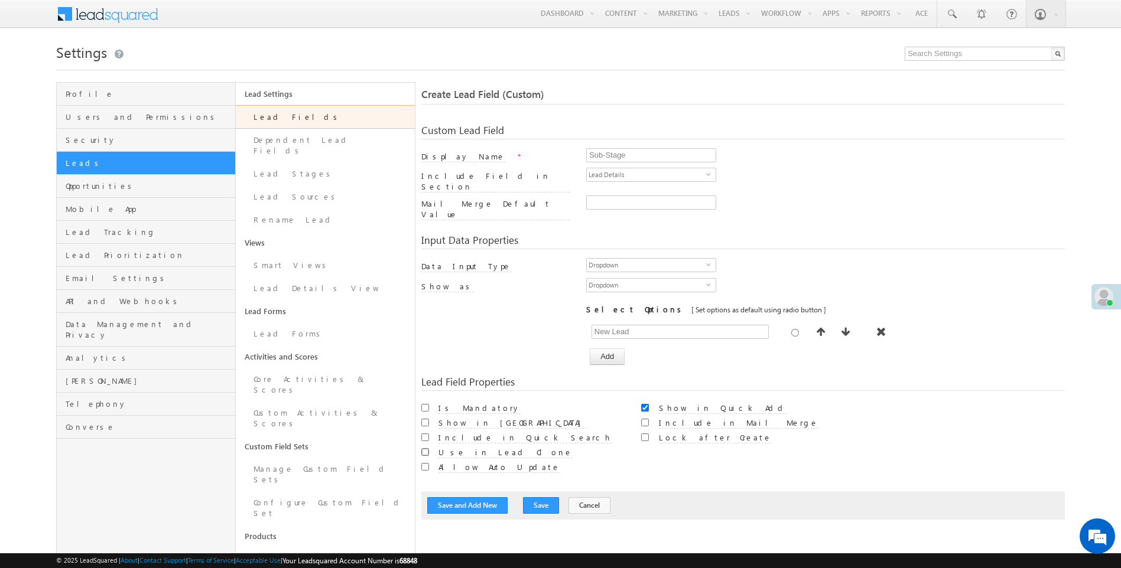
checkbox input "true"
click at [534, 497] on button "Save" at bounding box center [541, 505] width 36 height 17
click at [604, 155] on input "Sub-Stage" at bounding box center [651, 155] width 130 height 14
type input "Sub Stage"
click at [831, 235] on div "Input Data Properties" at bounding box center [742, 242] width 643 height 14
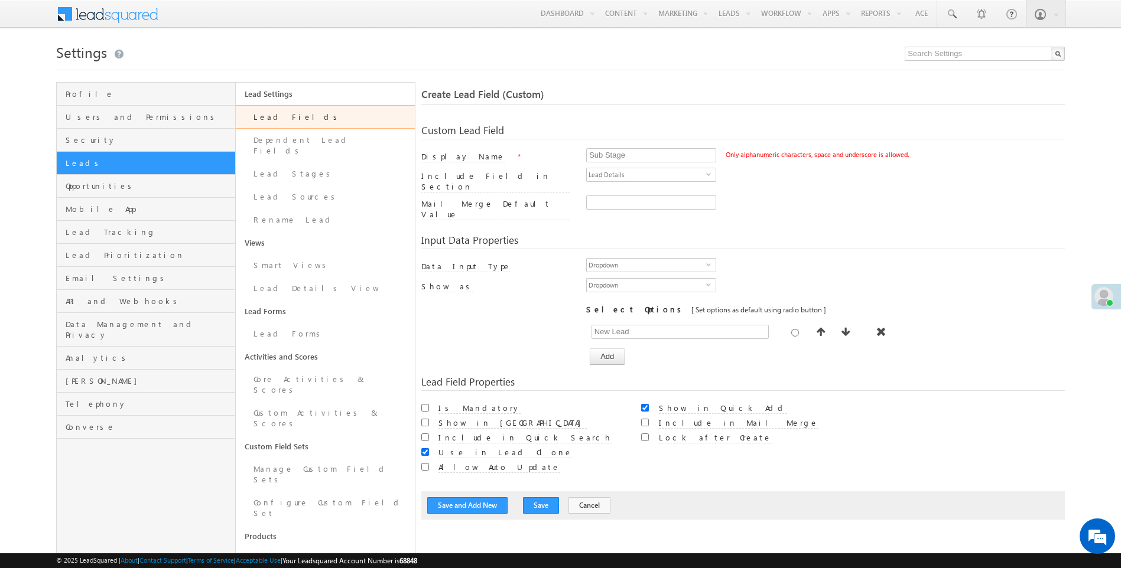
click at [538, 498] on div "Save and Add New Save Cancel" at bounding box center [742, 506] width 643 height 28
click at [538, 497] on button "Save" at bounding box center [541, 505] width 36 height 17
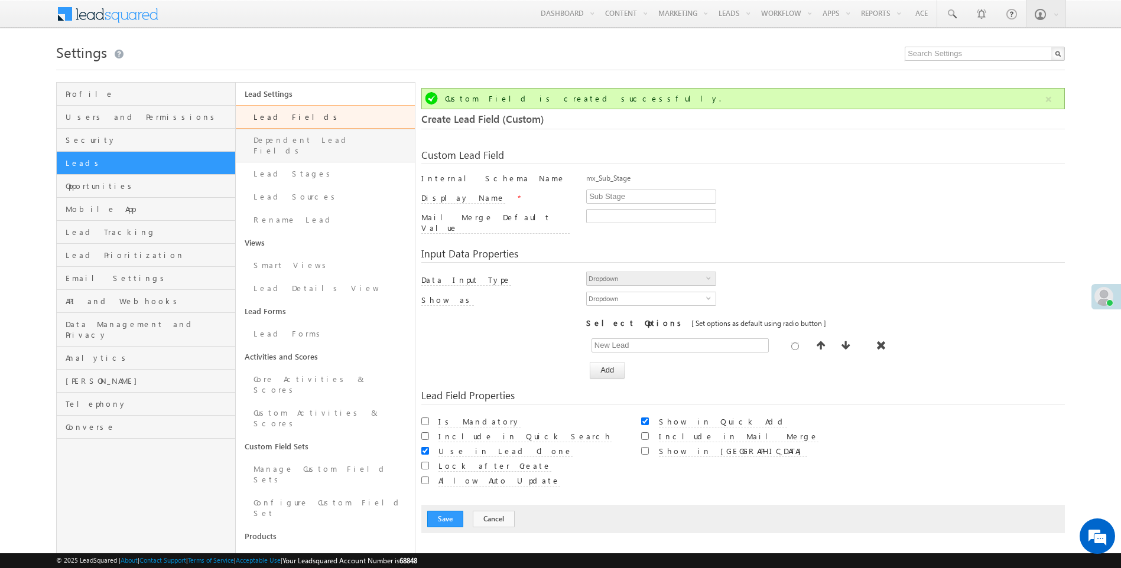
click at [265, 139] on link "Dependent Lead Fields" at bounding box center [325, 146] width 179 height 34
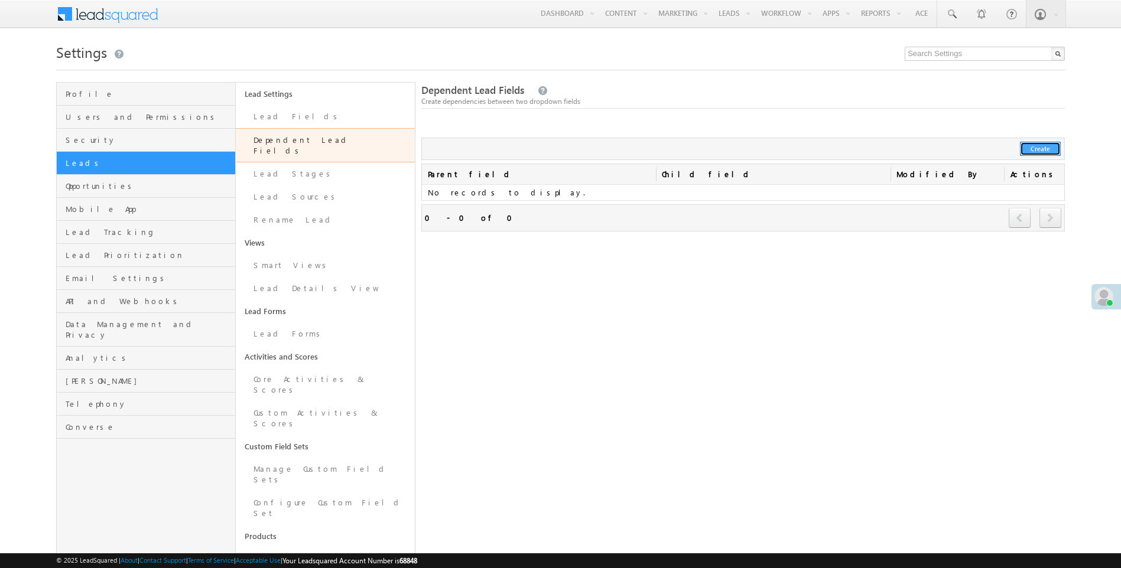
click at [1041, 152] on button "Create" at bounding box center [1040, 149] width 41 height 14
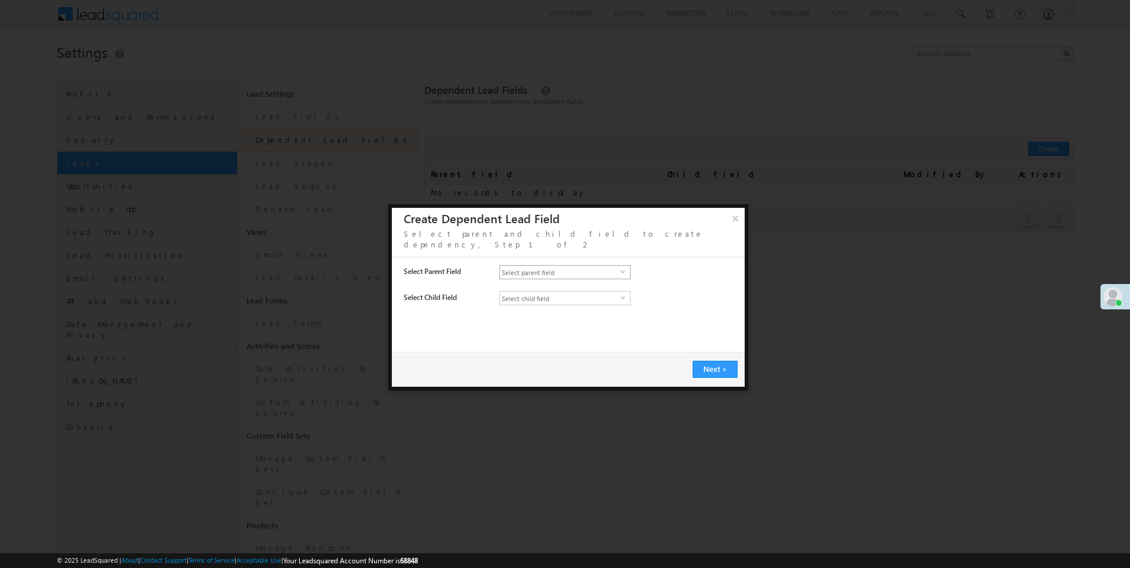
click at [531, 266] on span "Select parent field" at bounding box center [560, 272] width 121 height 13
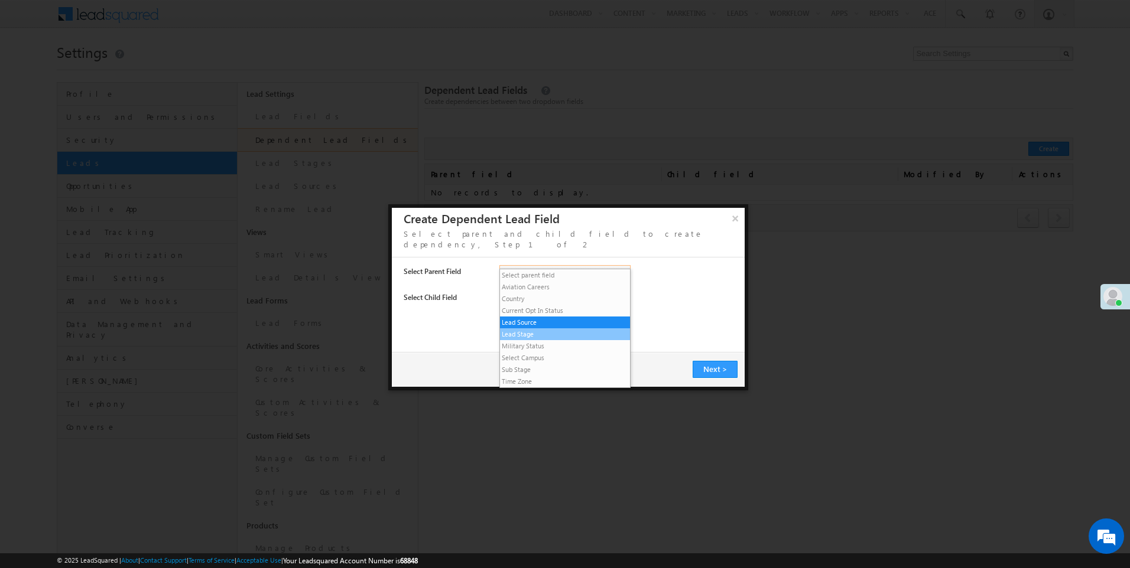
click at [534, 331] on li "Lead Stage" at bounding box center [565, 334] width 130 height 12
click at [534, 292] on span "Select child field" at bounding box center [560, 298] width 121 height 13
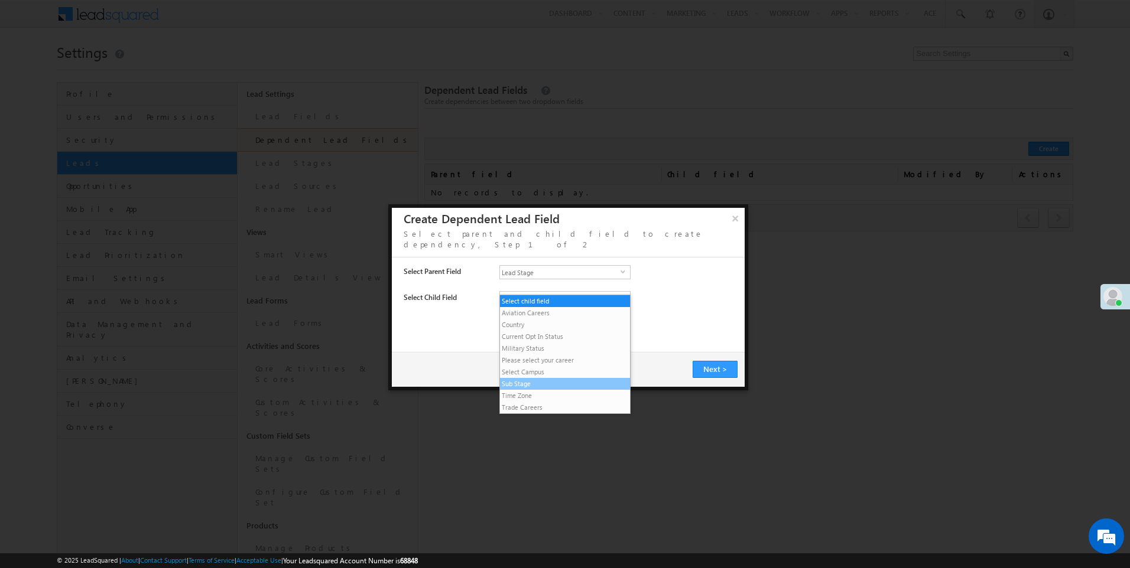
click at [530, 383] on li "Sub Stage" at bounding box center [565, 384] width 130 height 12
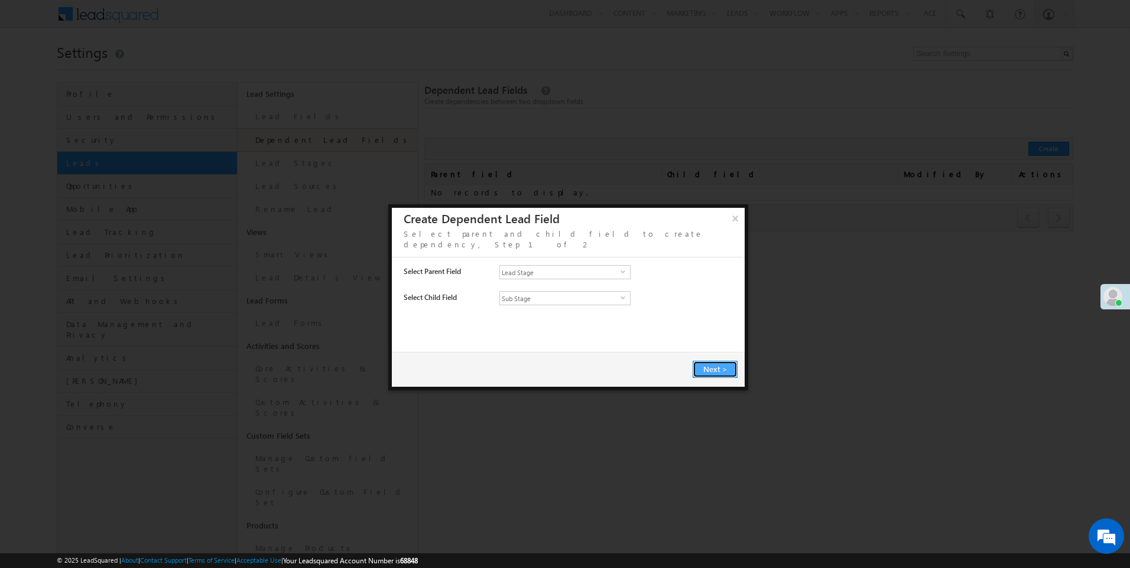
click at [719, 364] on span "Next" at bounding box center [712, 369] width 19 height 10
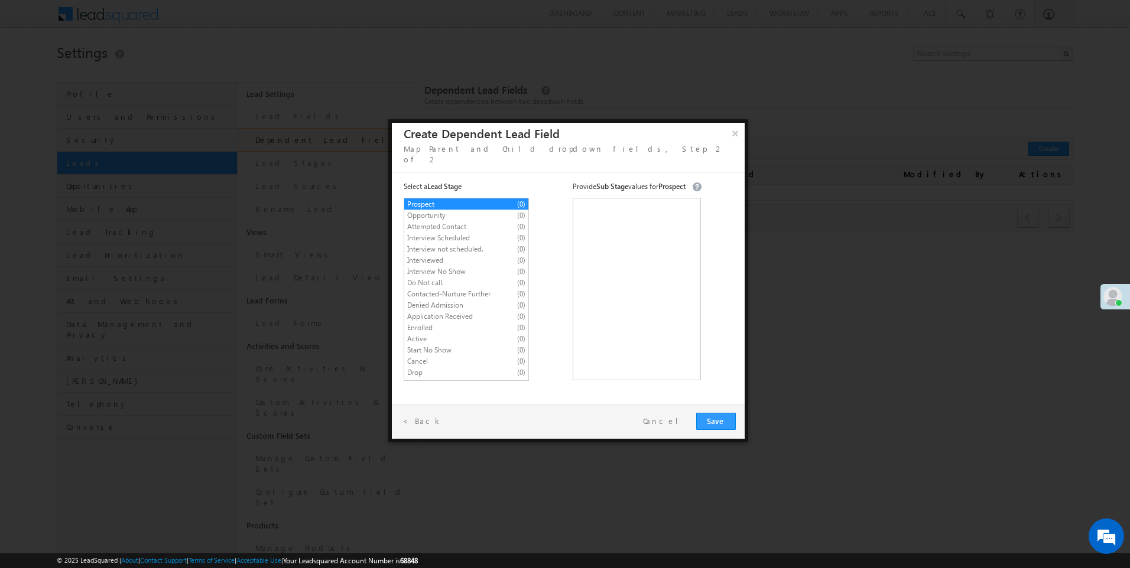
click at [425, 345] on span "Start No Show" at bounding box center [456, 350] width 98 height 11
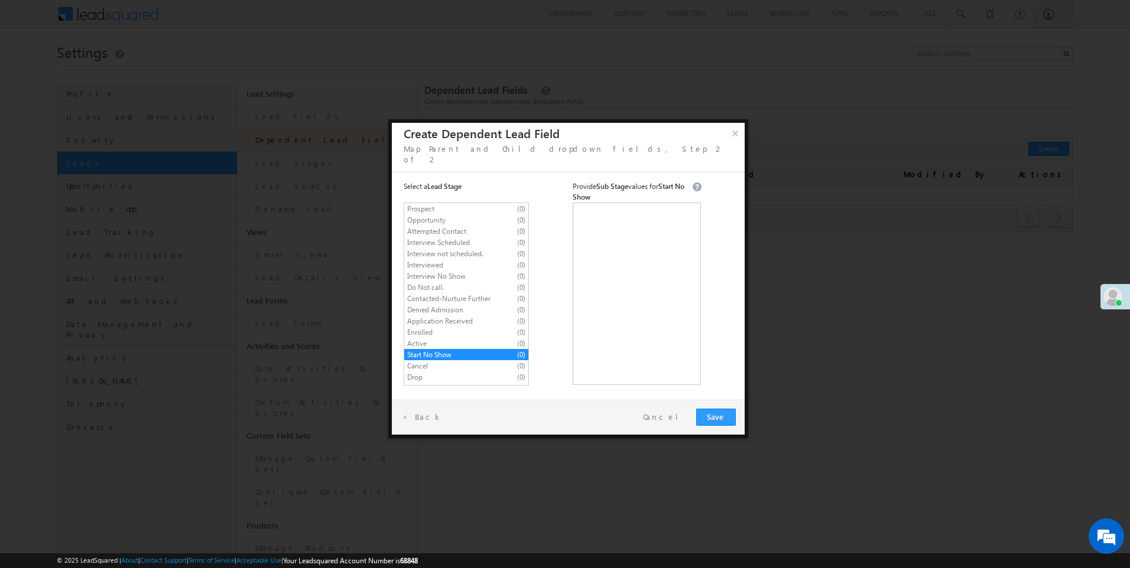
click at [422, 361] on span "Cancel" at bounding box center [456, 366] width 98 height 11
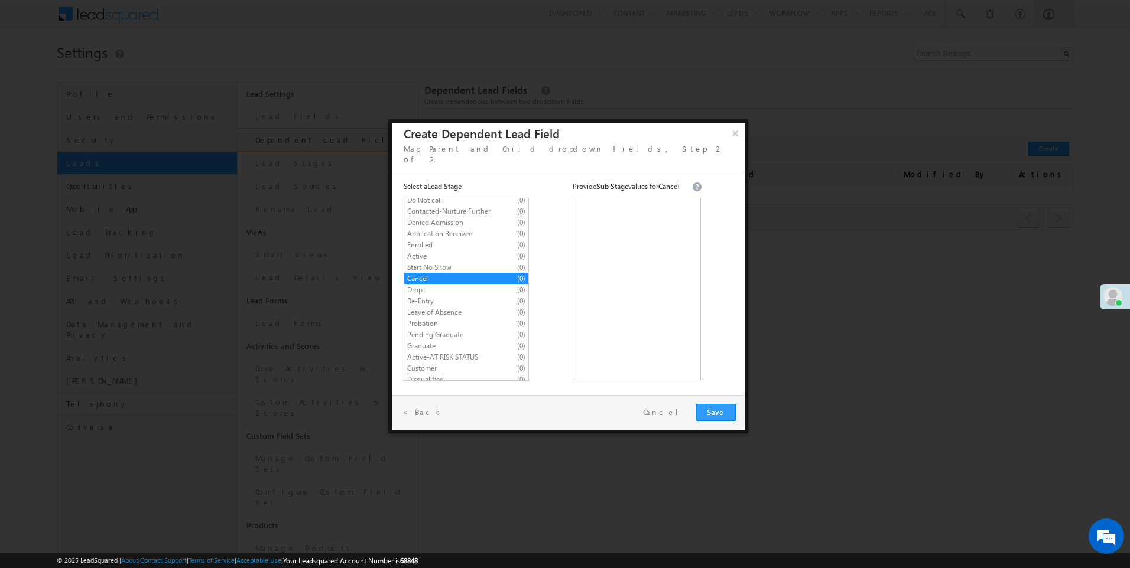
scroll to position [84, 0]
click at [417, 385] on span "Invalid" at bounding box center [456, 390] width 98 height 11
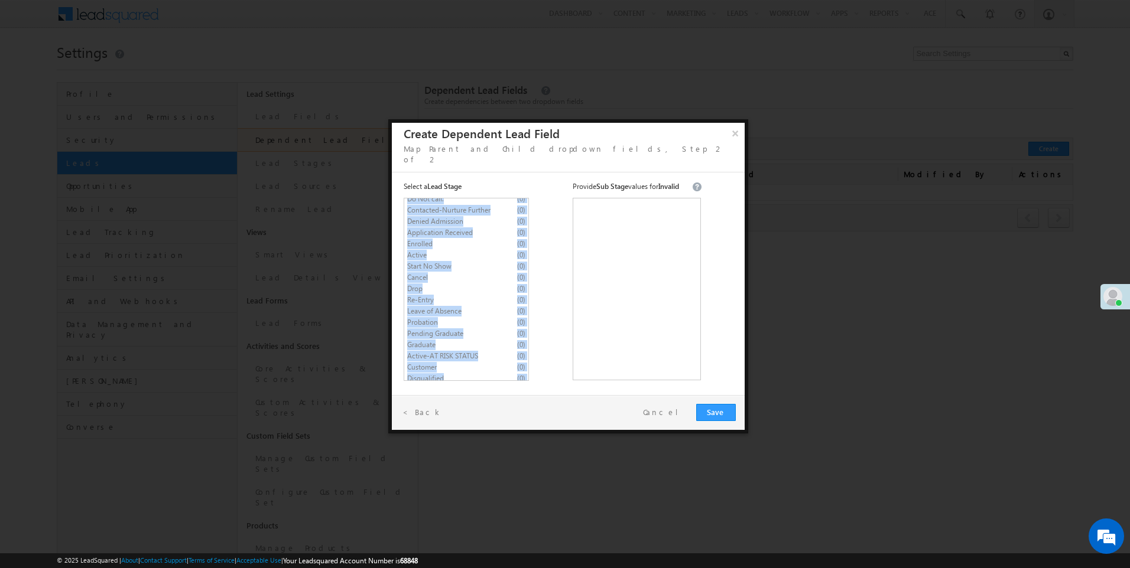
copy ul "Prospect (0) Opportunity (0) Attempted Contact (0) Interview Scheduled (0) Inte…"
drag, startPoint x: 408, startPoint y: 193, endPoint x: 516, endPoint y: 366, distance: 204.6
click at [516, 366] on ul "Prospect (0) Opportunity (0) Attempted Contact (0) Interview Scheduled (0) Inte…" at bounding box center [466, 289] width 125 height 183
click at [739, 136] on button "×" at bounding box center [734, 133] width 19 height 21
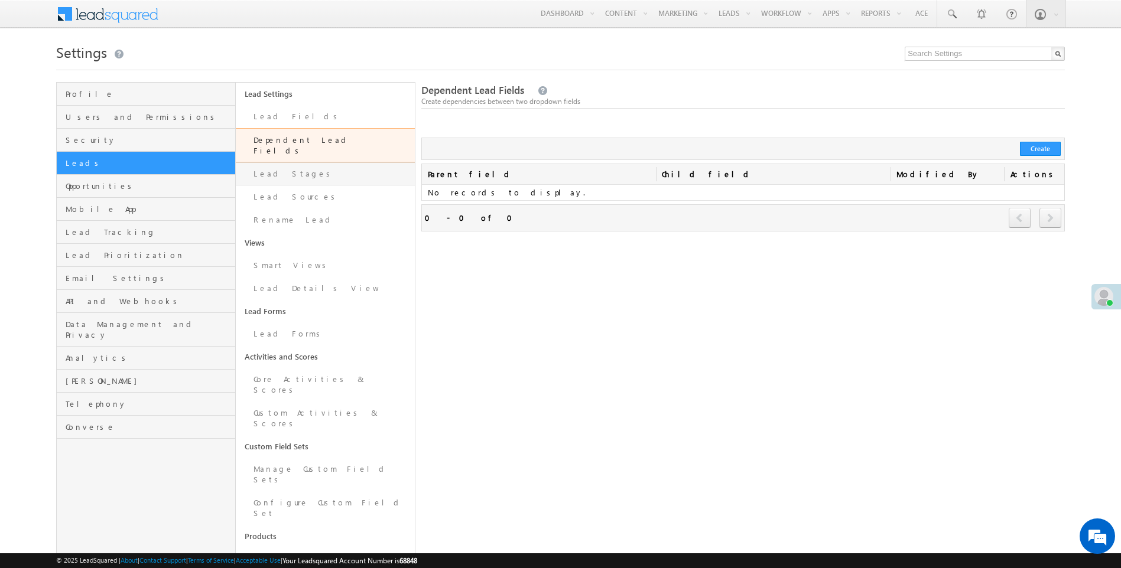
click at [288, 167] on link "Lead Stages" at bounding box center [325, 173] width 179 height 23
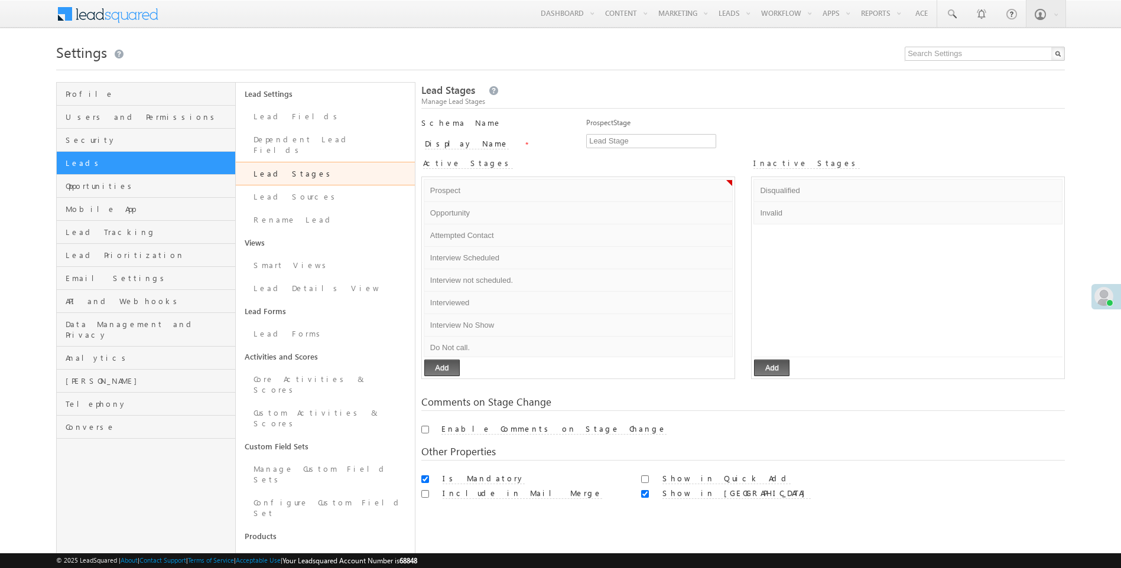
drag, startPoint x: 428, startPoint y: 190, endPoint x: 493, endPoint y: 351, distance: 173.3
click at [495, 351] on ul "Prospect Default Error processing! Opportunity Default Error processing! Attemp…" at bounding box center [578, 268] width 309 height 178
click at [453, 217] on input "Opportunity" at bounding box center [548, 213] width 242 height 14
click at [456, 214] on input "Opportunity" at bounding box center [548, 213] width 242 height 14
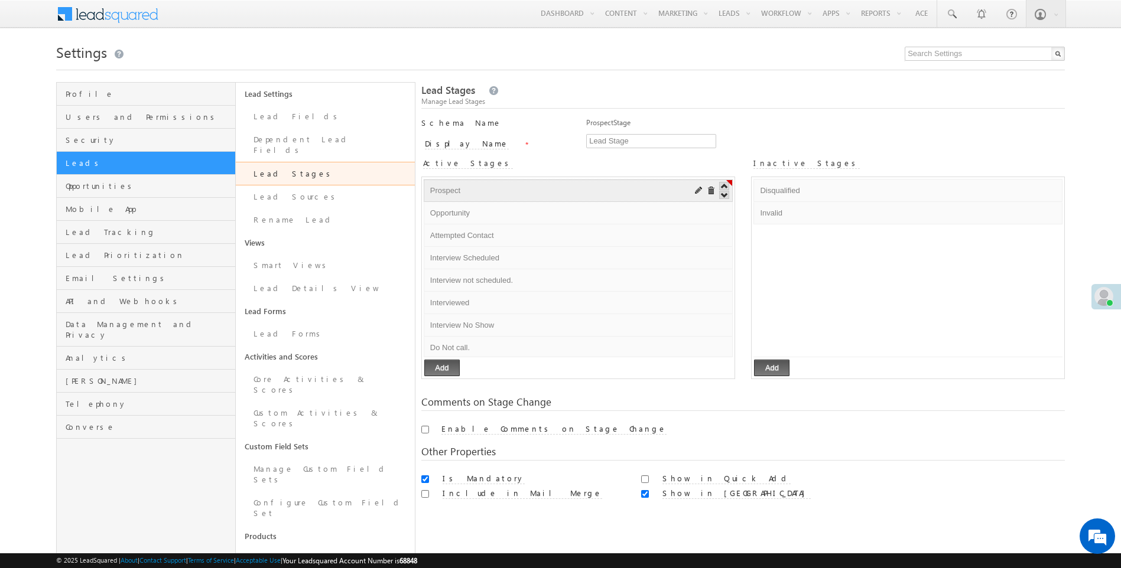
drag, startPoint x: 456, startPoint y: 214, endPoint x: 444, endPoint y: 197, distance: 20.8
click at [443, 199] on div "Prospect Default Error processing!" at bounding box center [548, 191] width 242 height 18
click at [444, 197] on input "Prospect" at bounding box center [548, 191] width 242 height 14
click at [448, 193] on input "Prospect" at bounding box center [548, 191] width 242 height 14
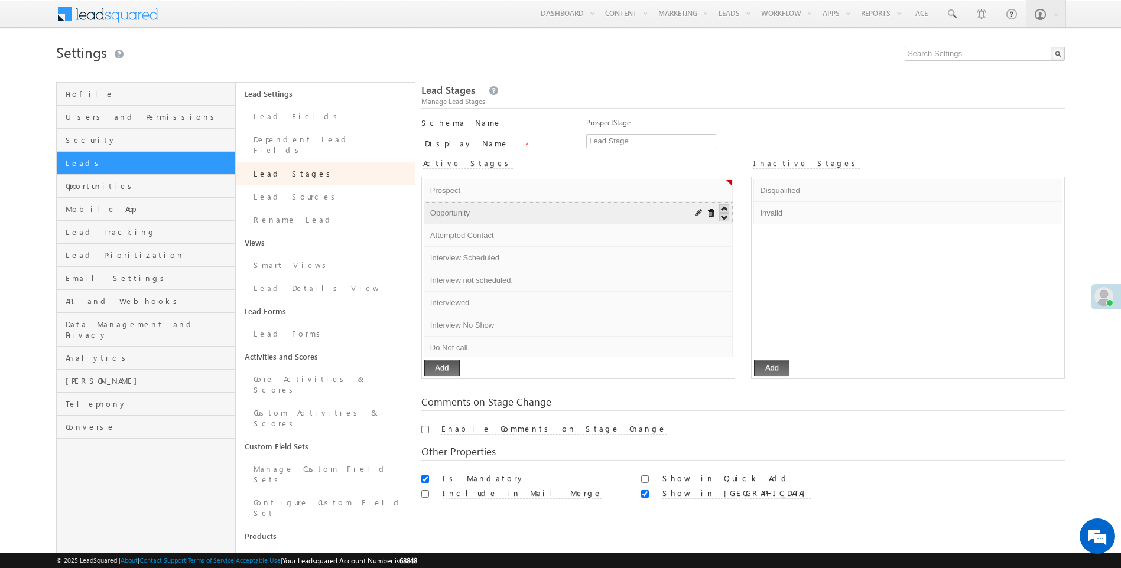
click at [448, 213] on input "Opportunity" at bounding box center [548, 213] width 242 height 14
click at [456, 236] on input "Attempted Contact" at bounding box center [548, 236] width 242 height 14
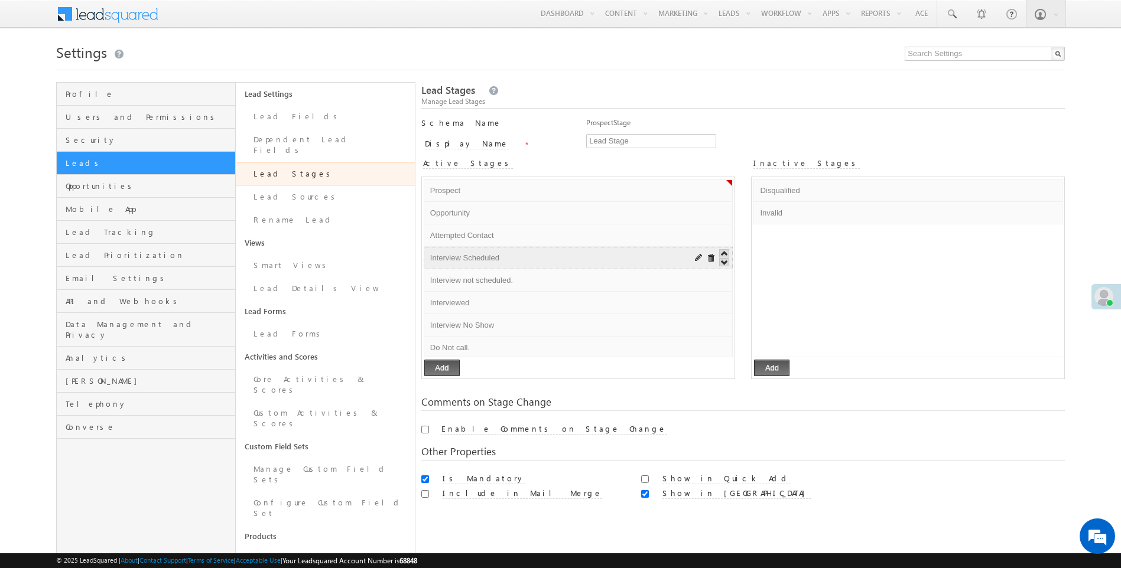
click at [458, 258] on input "Interview Scheduled" at bounding box center [548, 258] width 242 height 14
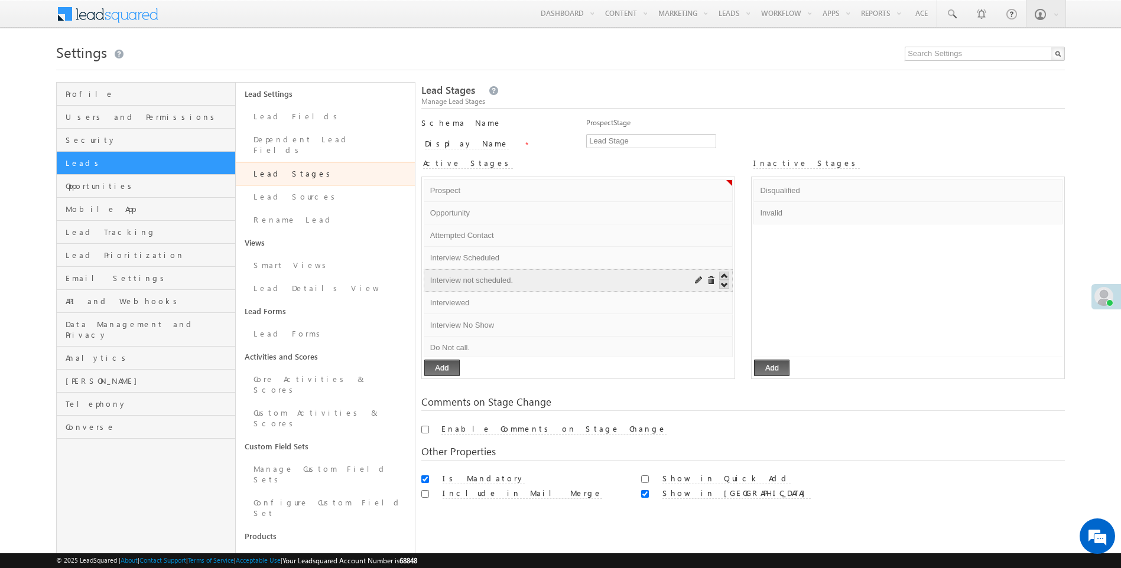
click at [460, 279] on input "Interview not scheduled." at bounding box center [548, 281] width 242 height 14
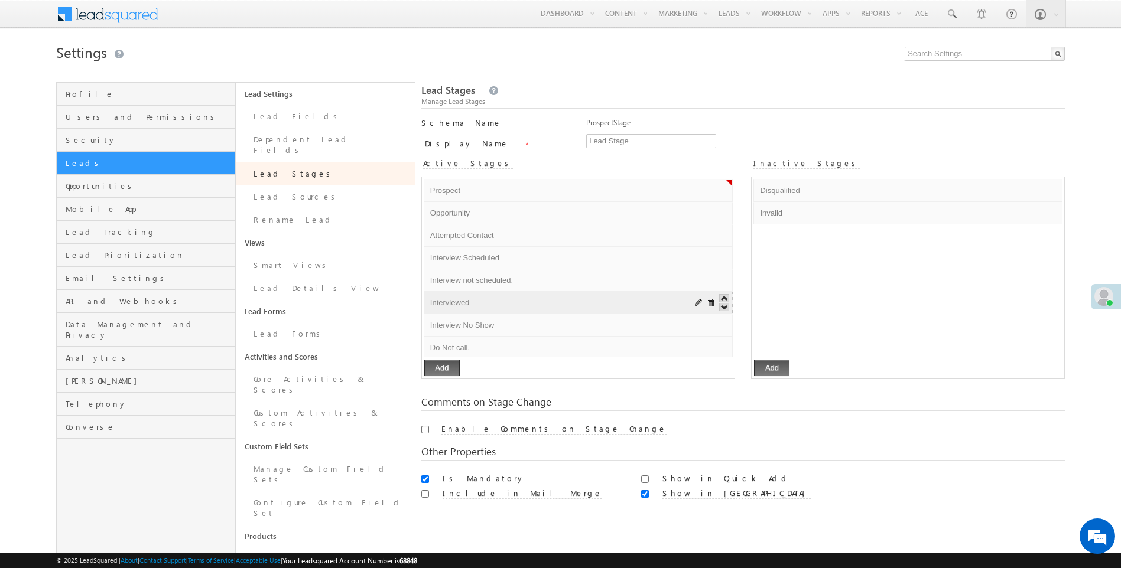
click at [441, 309] on input "Interviewed" at bounding box center [548, 303] width 242 height 14
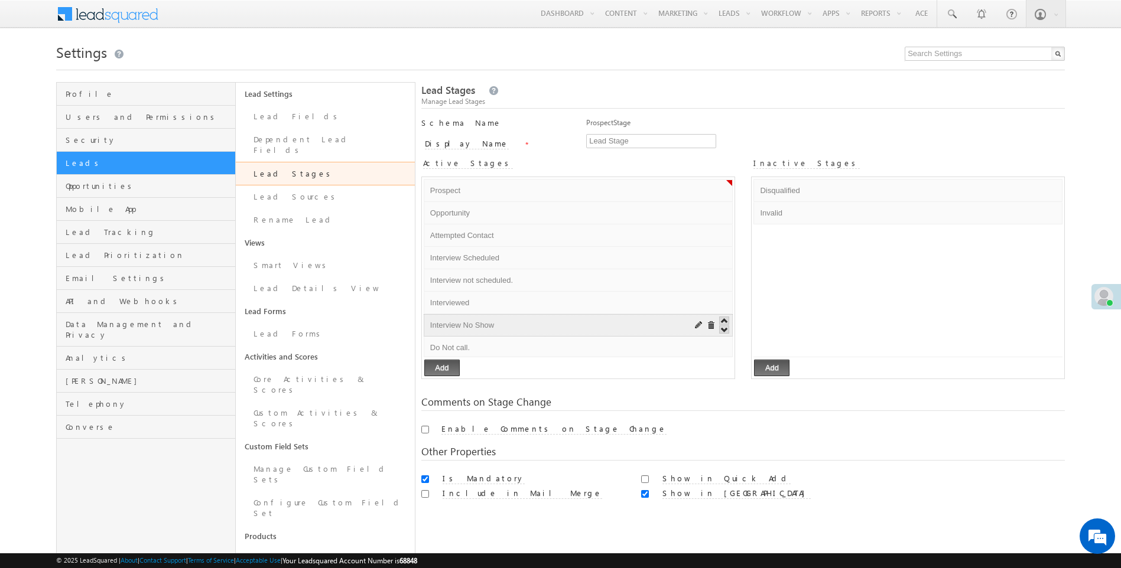
click at [448, 329] on input "Interview No Show" at bounding box center [548, 325] width 242 height 14
click at [438, 344] on input "Do Not call." at bounding box center [548, 348] width 242 height 14
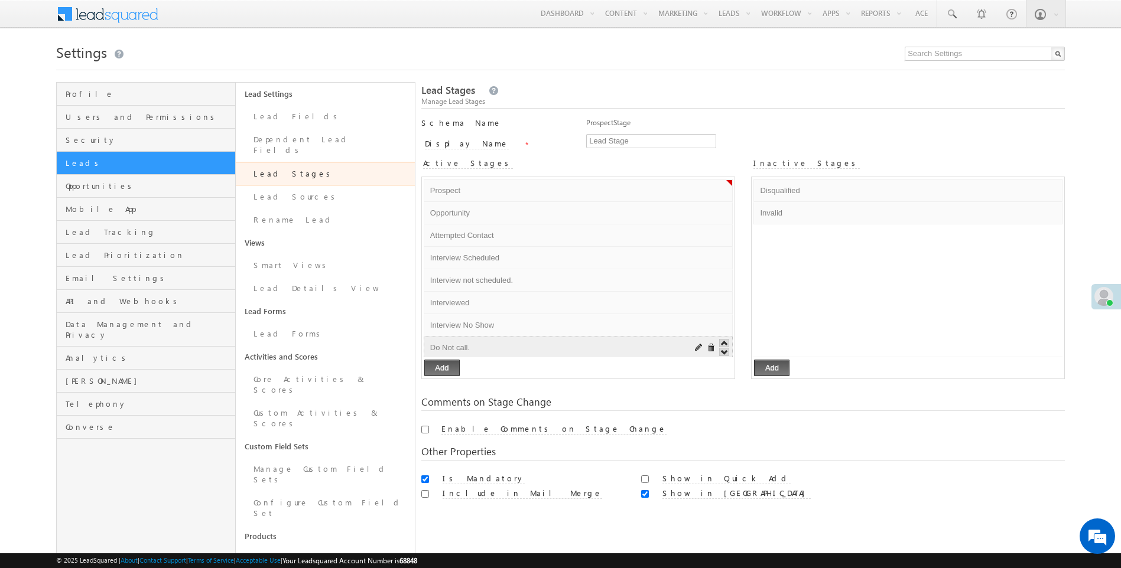
click at [438, 344] on input "Do Not call." at bounding box center [548, 348] width 242 height 14
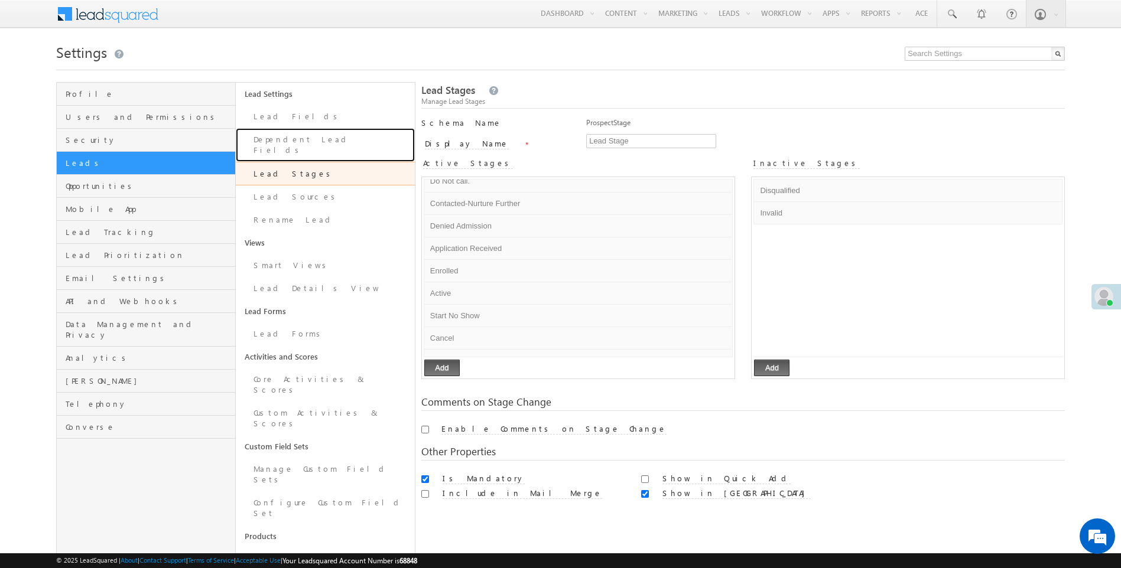
drag, startPoint x: 281, startPoint y: 140, endPoint x: 417, endPoint y: 110, distance: 139.2
click at [281, 140] on link "Dependent Lead Fields" at bounding box center [325, 145] width 179 height 34
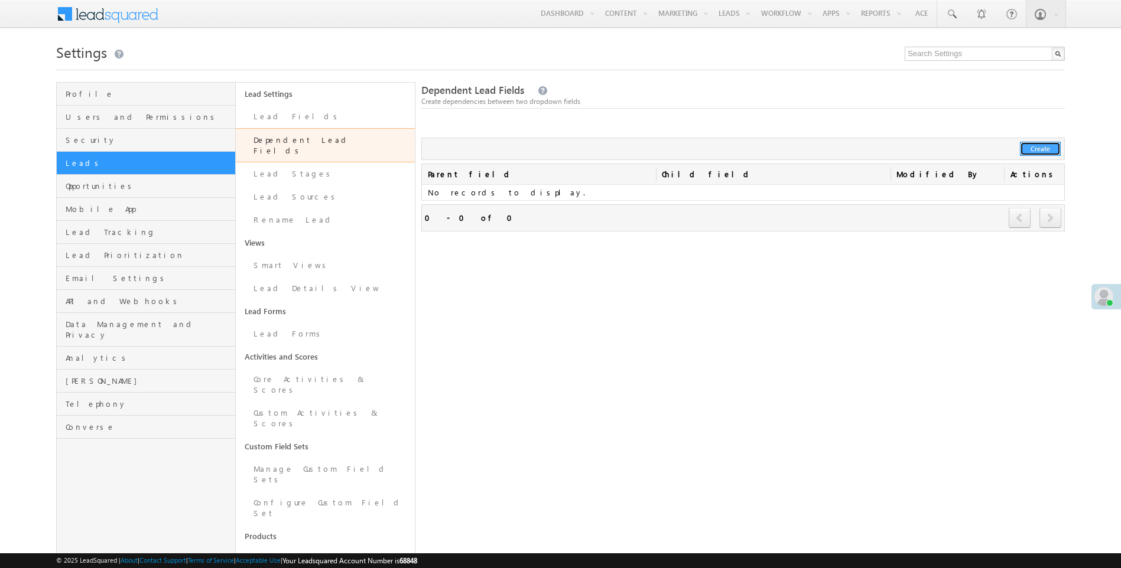
click at [1036, 155] on button "Create" at bounding box center [1040, 149] width 41 height 14
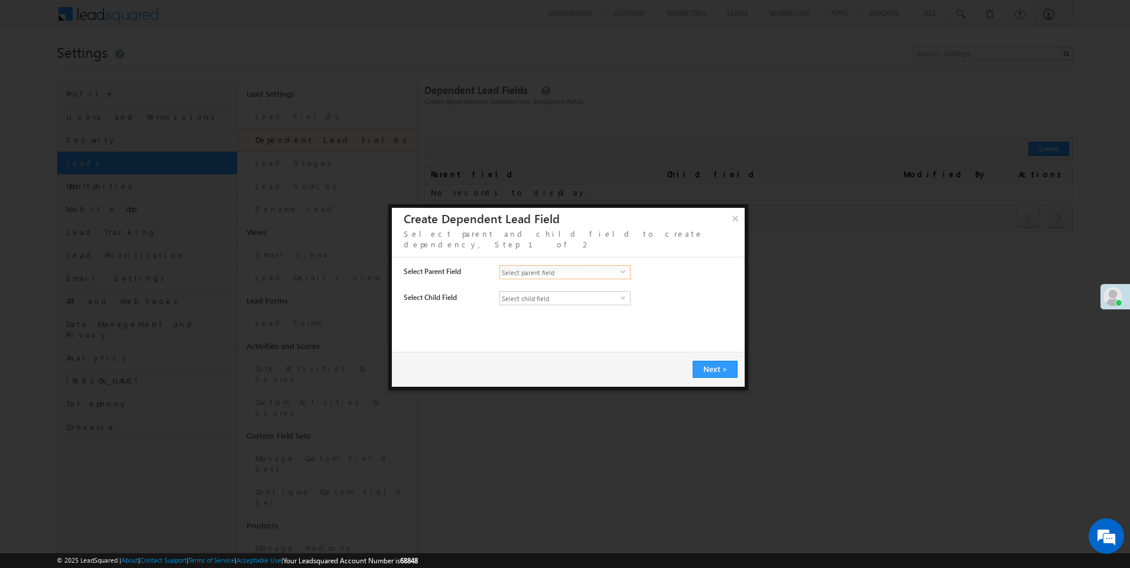
click at [570, 266] on span "Select parent field" at bounding box center [560, 272] width 121 height 13
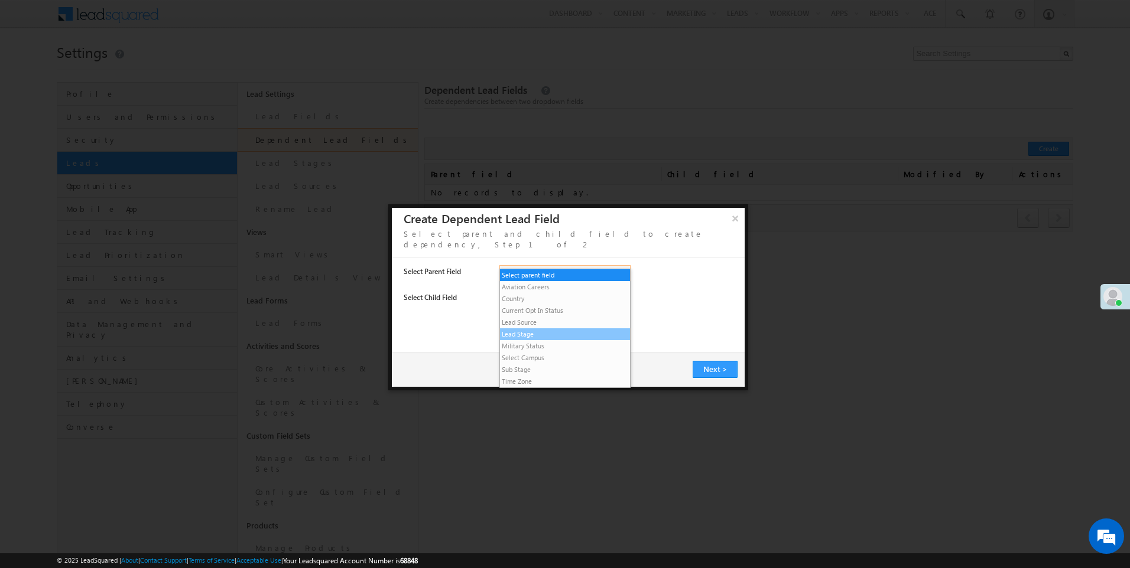
click at [542, 337] on li "Lead Stage" at bounding box center [565, 334] width 130 height 12
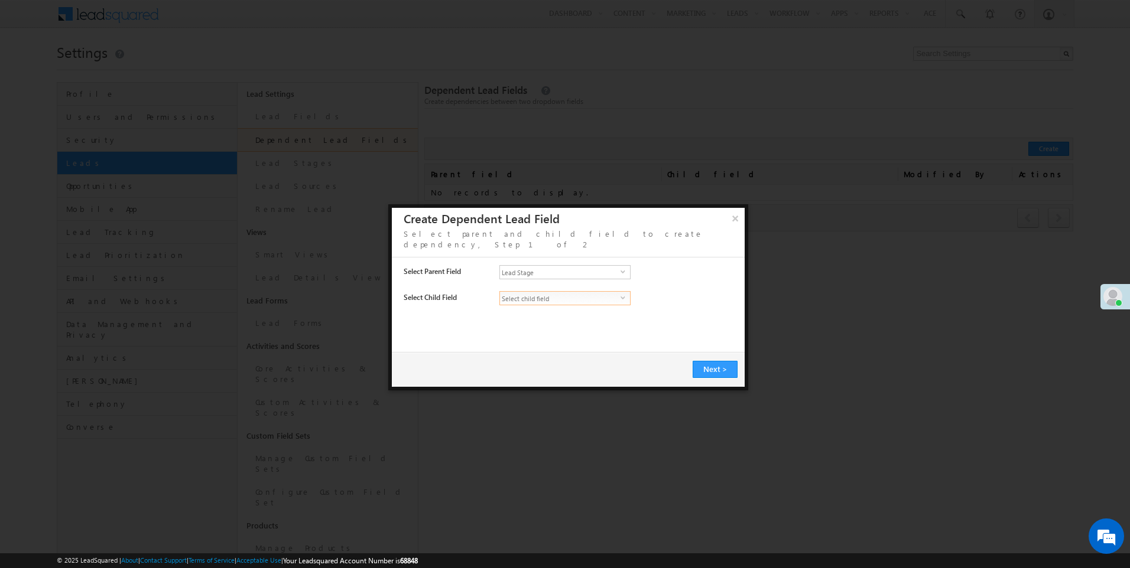
click at [546, 292] on span "Select child field" at bounding box center [560, 298] width 121 height 13
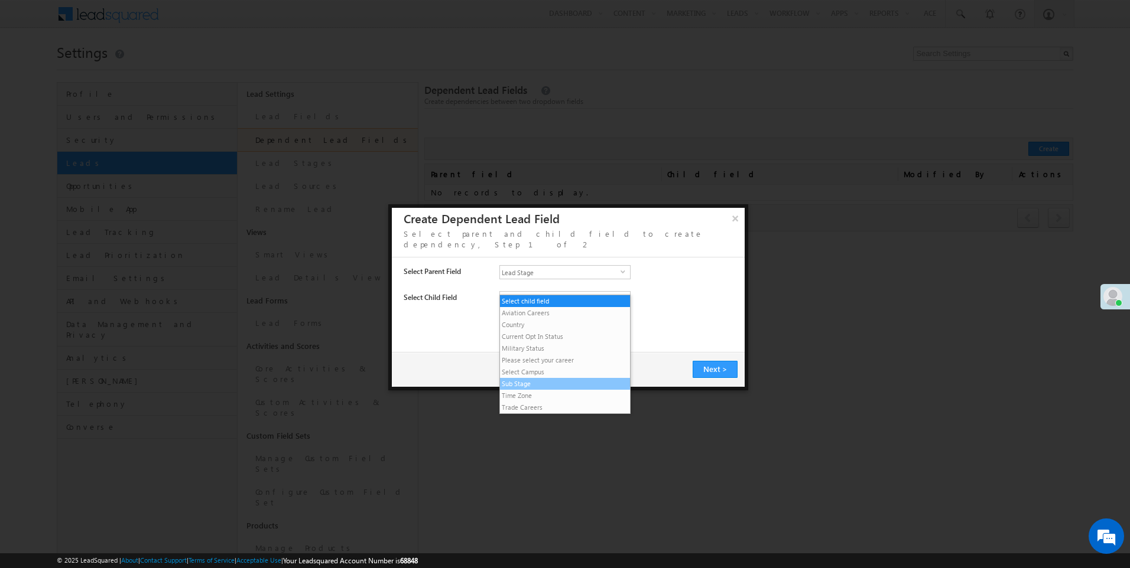
click at [541, 381] on li "Sub Stage" at bounding box center [565, 384] width 130 height 12
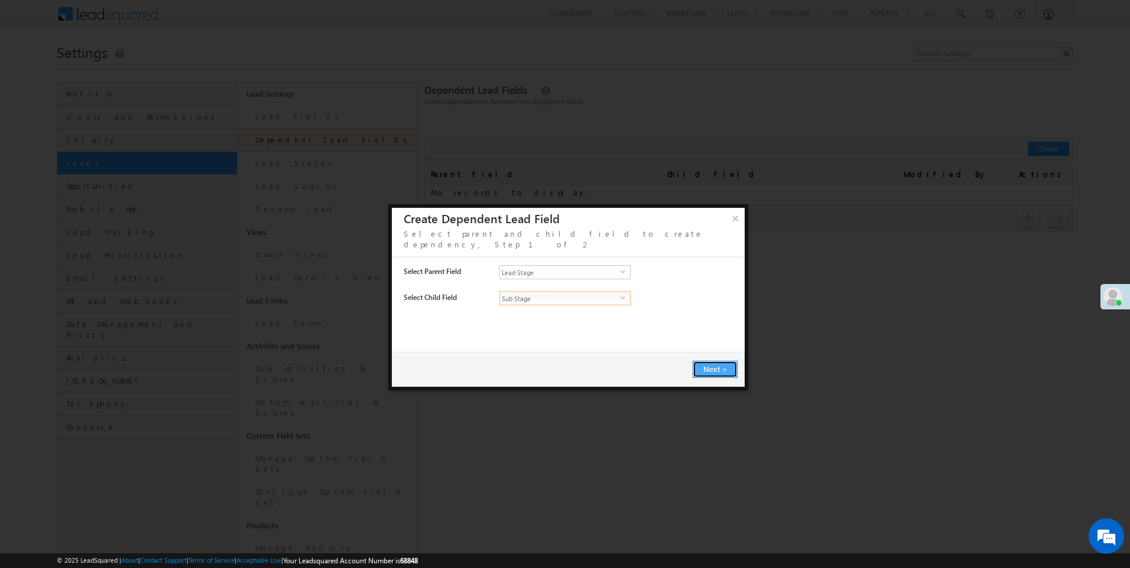
click at [720, 364] on span "Next" at bounding box center [712, 369] width 19 height 10
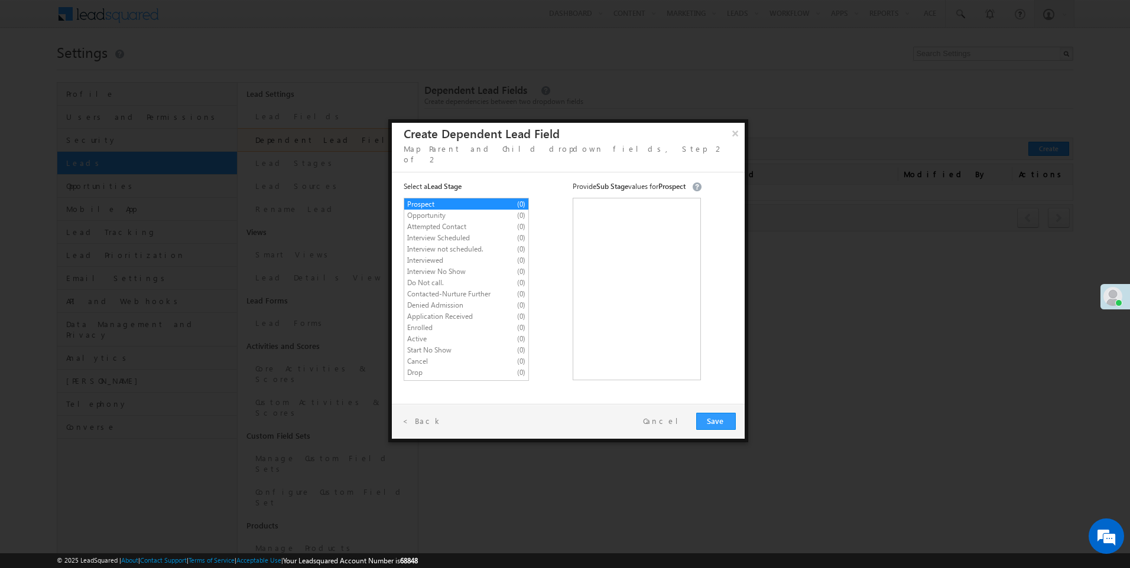
click at [419, 255] on span "Interviewed" at bounding box center [456, 260] width 98 height 11
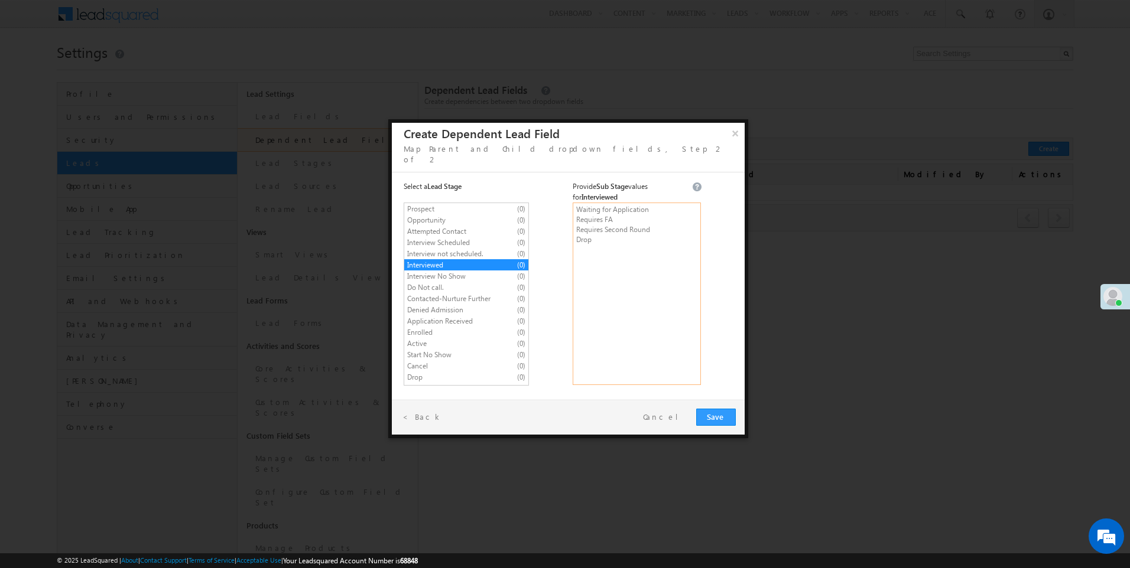
type textarea "Waiting for Application Requires FA Requires Second Round Drop"
drag, startPoint x: 576, startPoint y: 210, endPoint x: 620, endPoint y: 206, distance: 44.5
click at [620, 206] on textarea "Waiting for Application Requires FA Requires Second Round Drop" at bounding box center [636, 294] width 128 height 183
drag, startPoint x: 577, startPoint y: 220, endPoint x: 671, endPoint y: 221, distance: 94.5
click at [671, 221] on textarea "Waiting for Application Requires FA Requires Second Round Drop" at bounding box center [636, 294] width 128 height 183
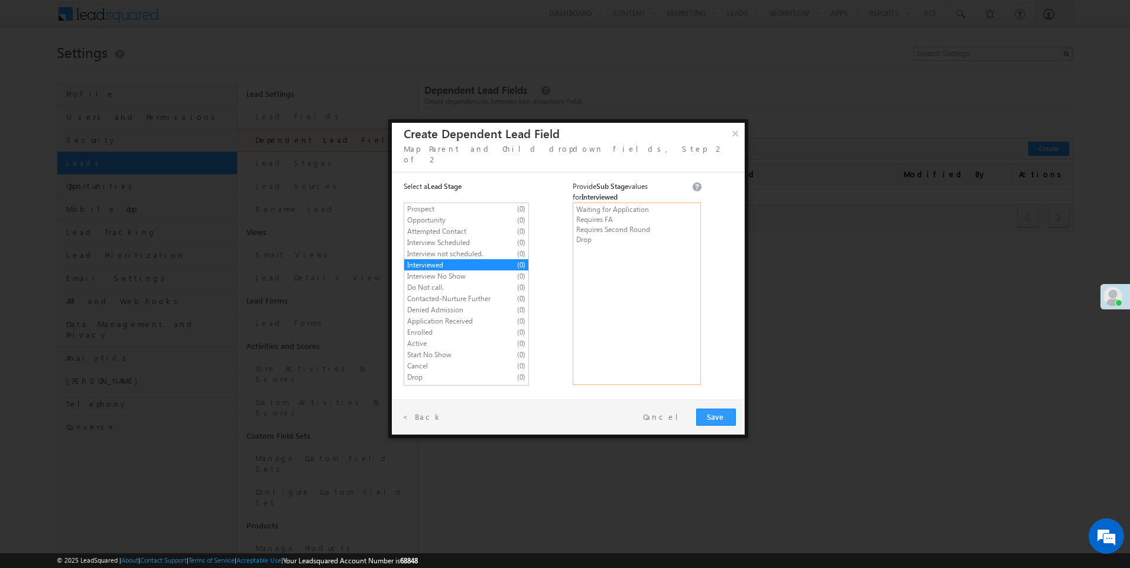
drag, startPoint x: 576, startPoint y: 230, endPoint x: 590, endPoint y: 231, distance: 14.2
click at [590, 231] on textarea "Waiting for Application Requires FA Requires Second Round Drop" at bounding box center [636, 294] width 128 height 183
click at [423, 316] on span "Application Received" at bounding box center [456, 321] width 98 height 11
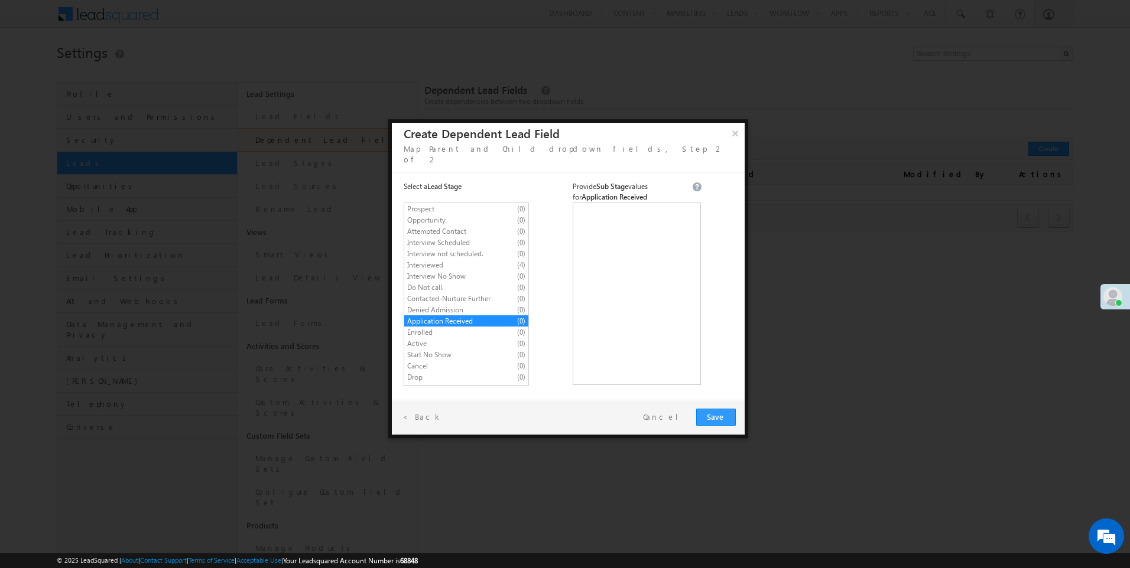
click at [424, 260] on span "Interviewed" at bounding box center [456, 265] width 98 height 11
type textarea "Waiting for Application Requires FA Requires Second Round Drop"
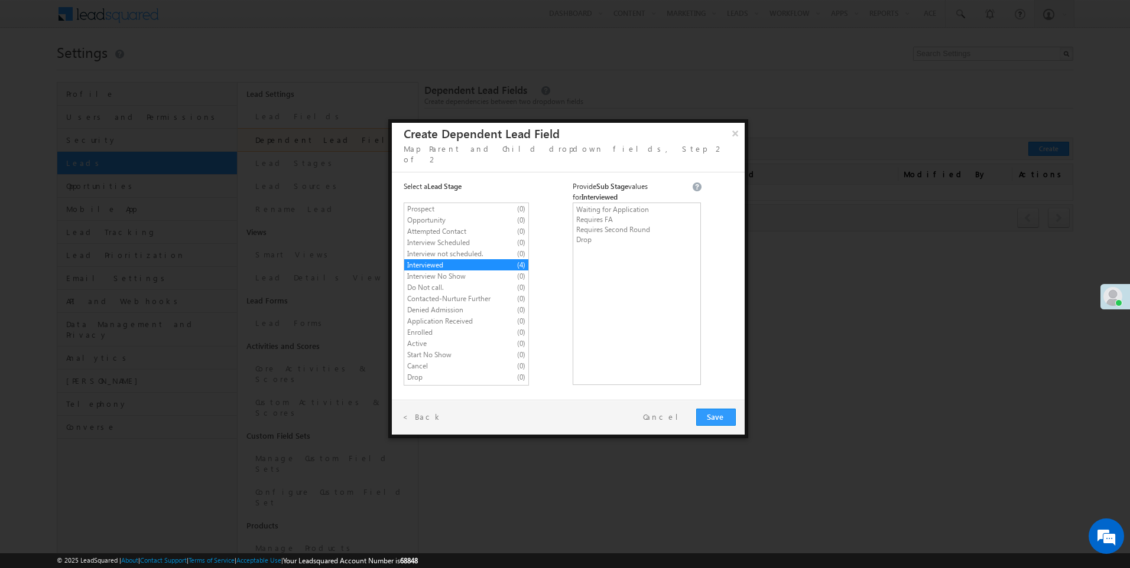
click at [415, 316] on span "Application Received" at bounding box center [456, 321] width 98 height 11
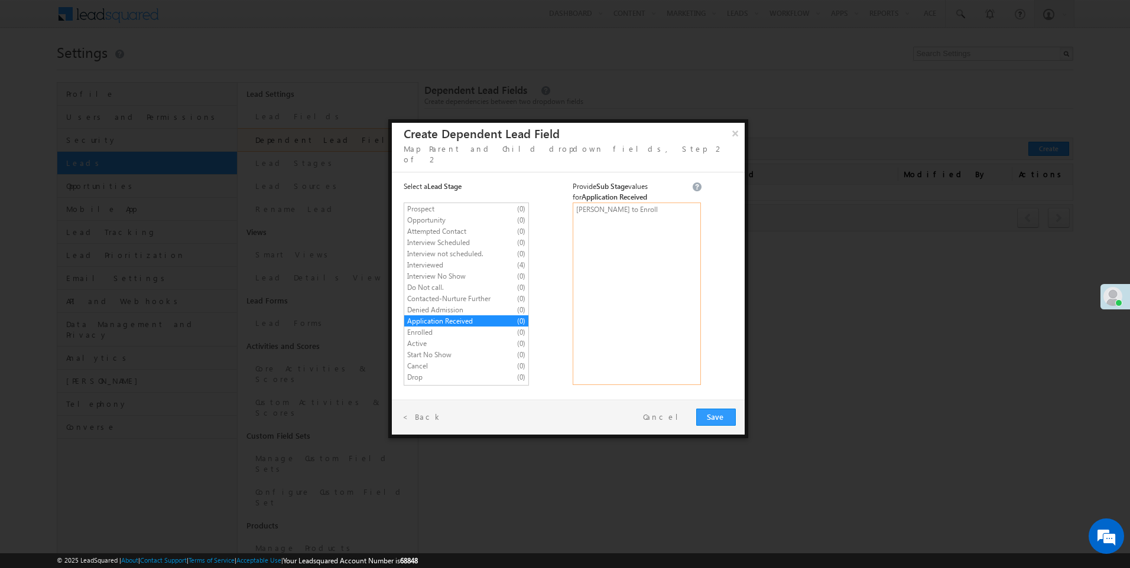
type textarea "Ready to Enroll"
click at [420, 226] on span "Attempted Contact" at bounding box center [456, 231] width 98 height 11
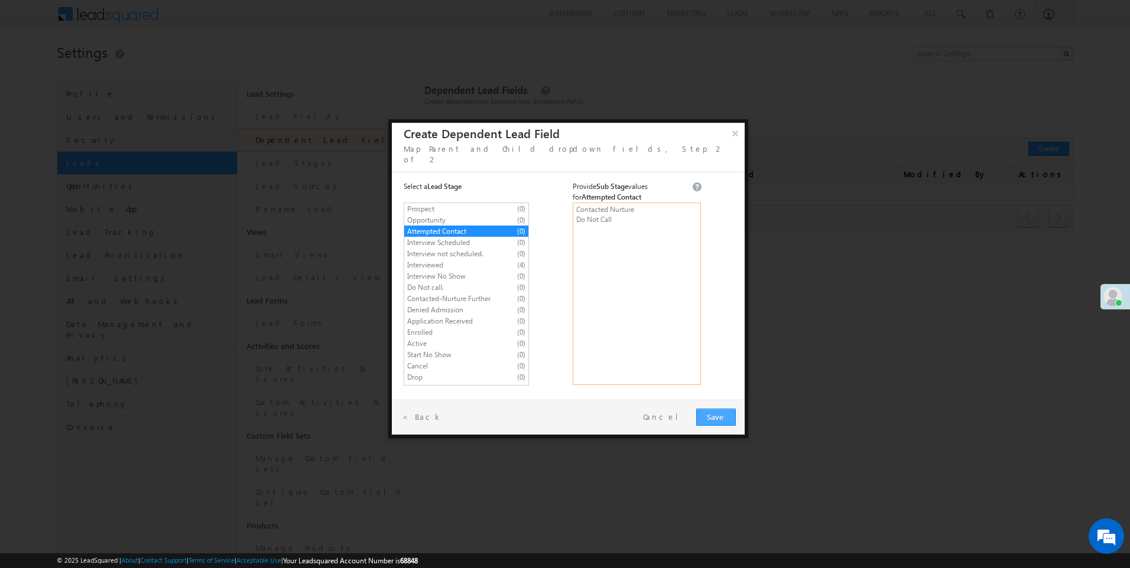
type textarea "Contacted Nurture Do Not Call"
click at [720, 412] on span "Save" at bounding box center [716, 417] width 18 height 10
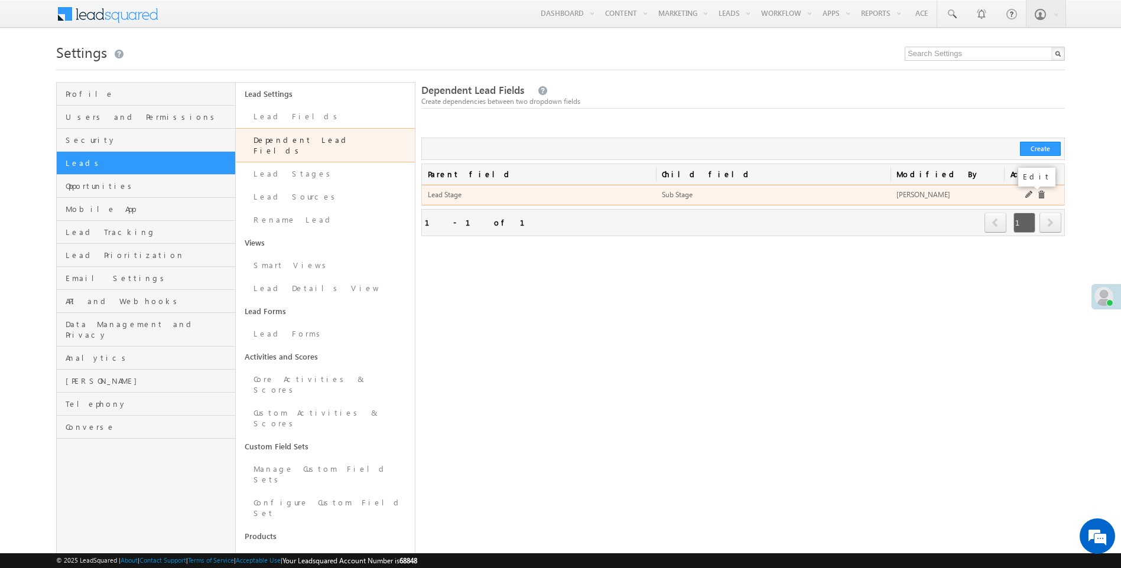
click at [1030, 198] on link at bounding box center [1029, 195] width 9 height 9
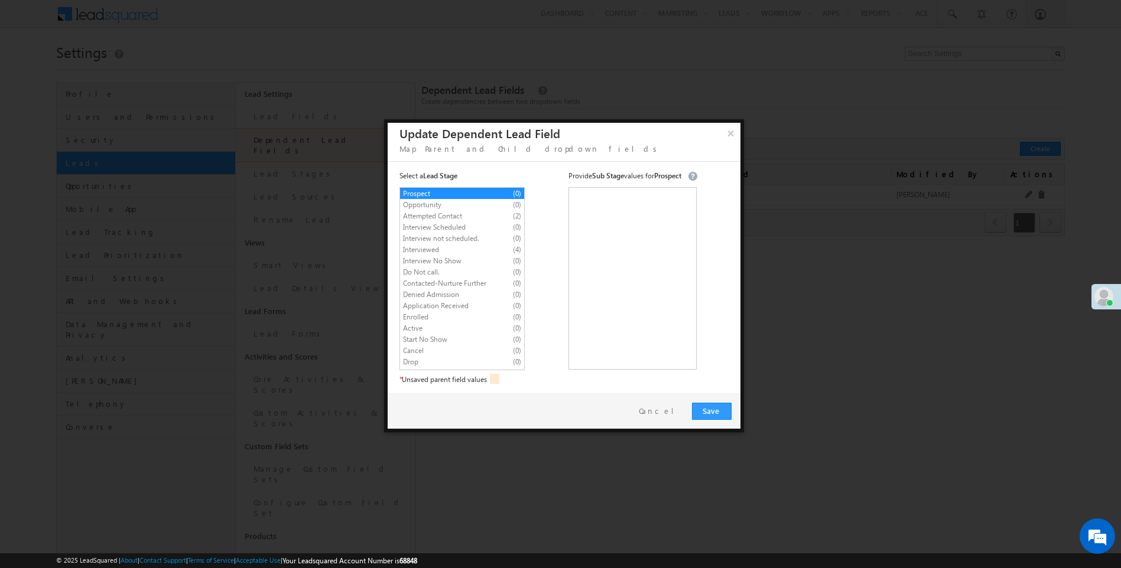
click at [429, 233] on span "Interview Scheduled" at bounding box center [452, 227] width 98 height 11
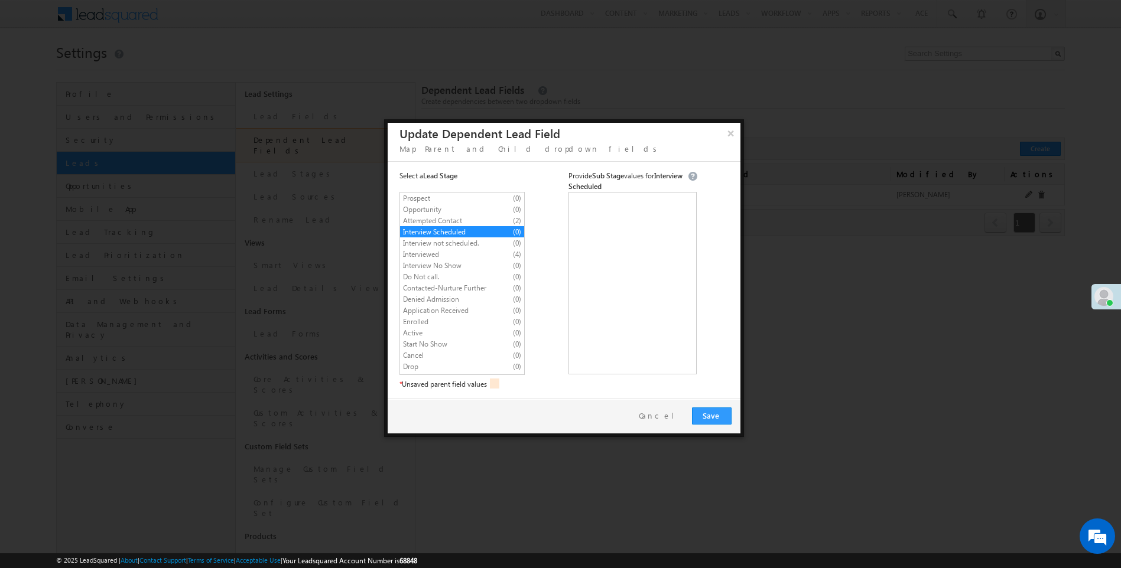
click at [424, 250] on span "Interviewed" at bounding box center [452, 254] width 98 height 11
type textarea "Waiting for Application Requires FA Requires Second Round Drop"
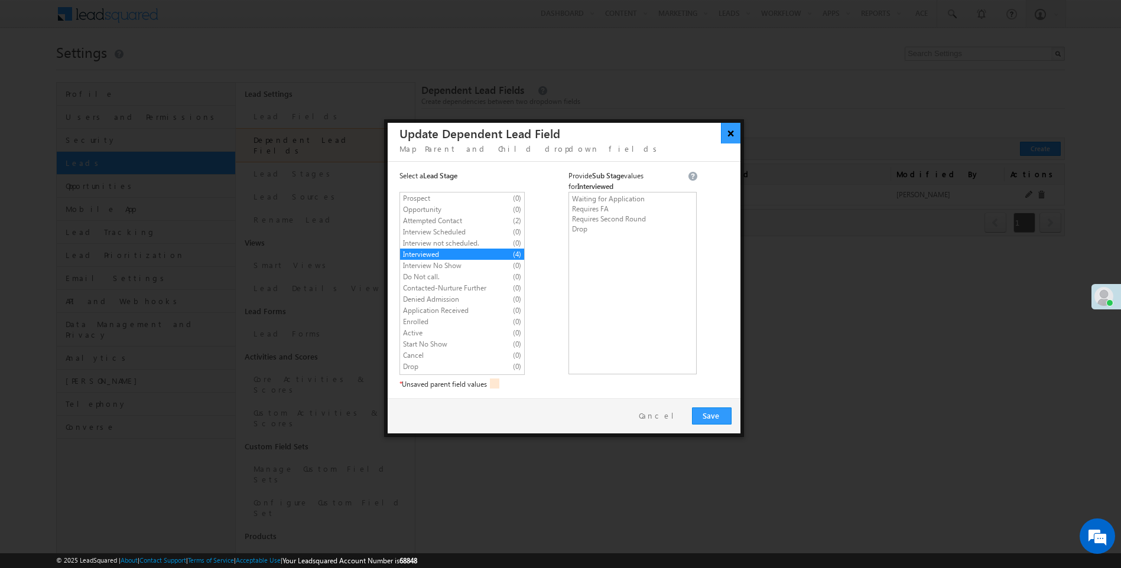
click at [728, 135] on button "×" at bounding box center [730, 133] width 19 height 21
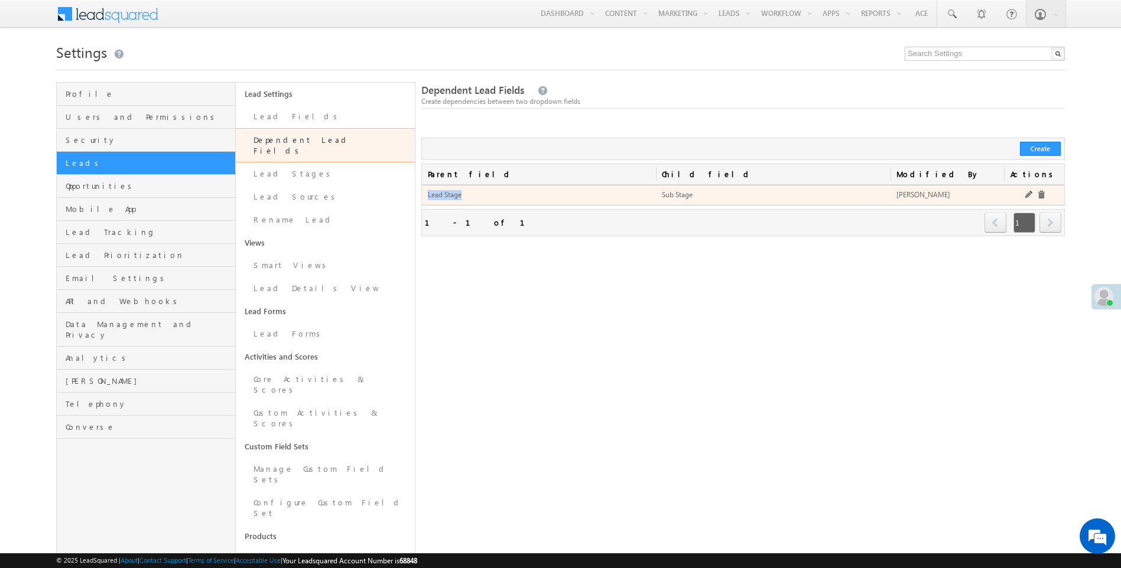
drag, startPoint x: 427, startPoint y: 196, endPoint x: 514, endPoint y: 198, distance: 87.5
click at [506, 198] on td "Lead Stage" at bounding box center [539, 195] width 235 height 21
drag, startPoint x: 661, startPoint y: 197, endPoint x: 726, endPoint y: 196, distance: 64.4
click at [726, 196] on td "Sub Stage" at bounding box center [773, 195] width 235 height 21
drag, startPoint x: 898, startPoint y: 196, endPoint x: 946, endPoint y: 196, distance: 47.9
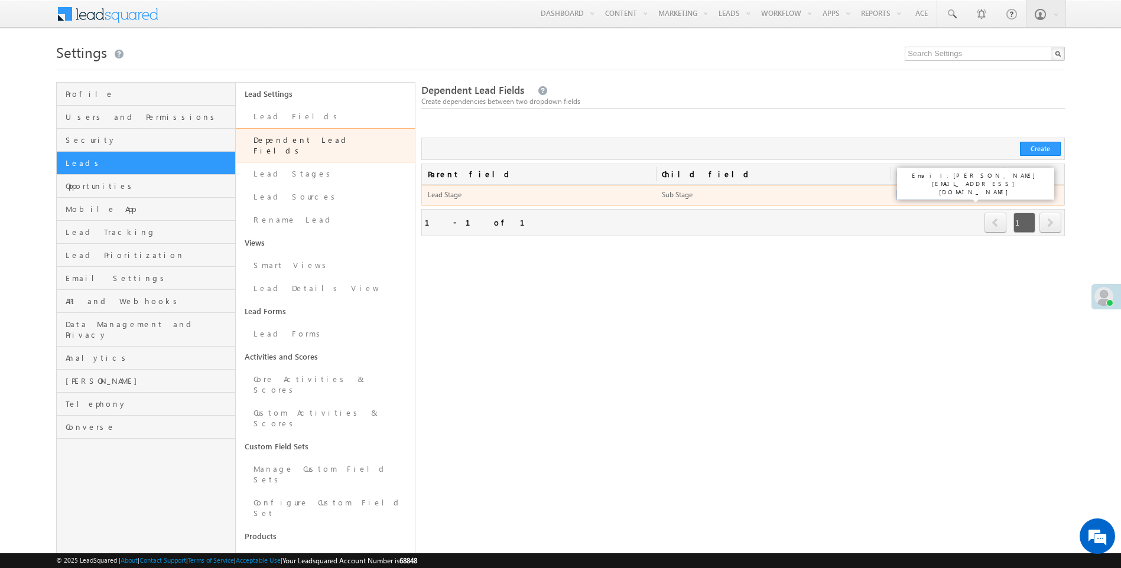
click at [946, 196] on div "[PERSON_NAME]" at bounding box center [947, 195] width 102 height 12
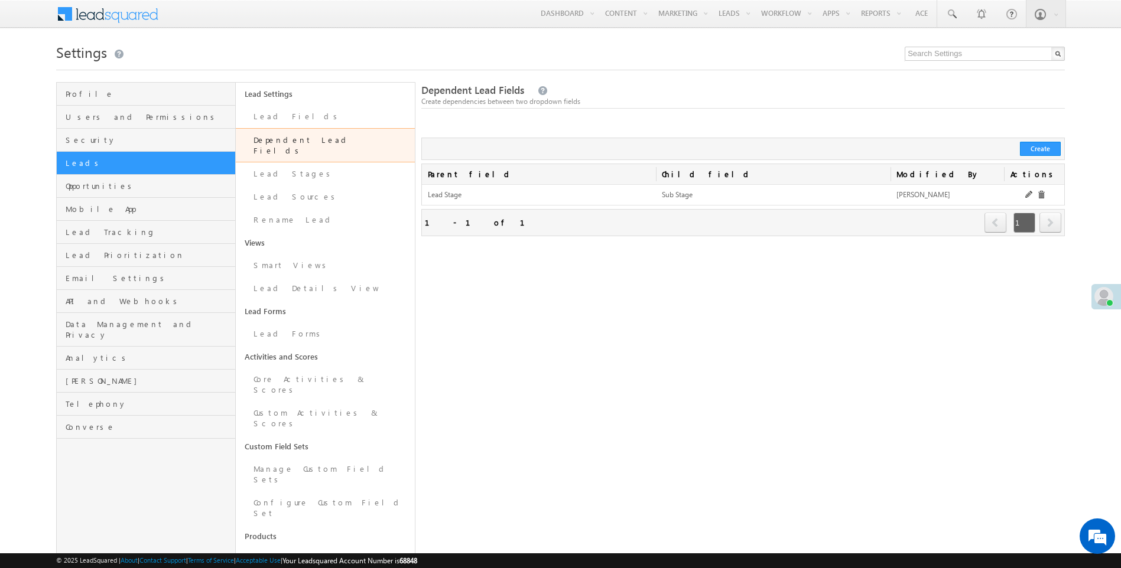
click at [540, 276] on div "Dependent Lead Fields Create dependencies between two dropdown fields Create Pa…" at bounding box center [742, 383] width 643 height 603
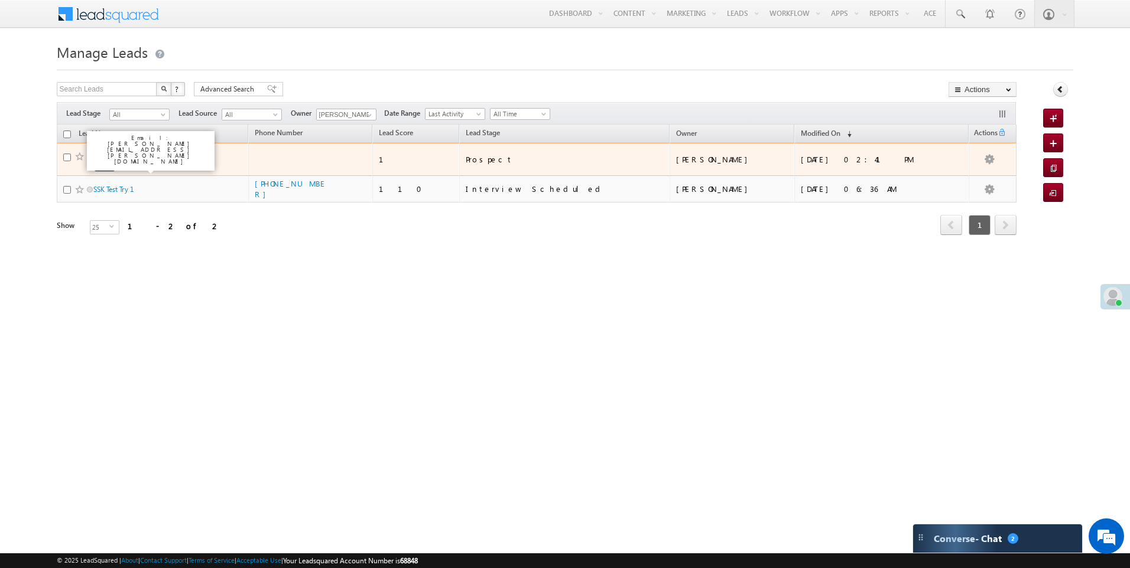
drag, startPoint x: 137, startPoint y: 155, endPoint x: 329, endPoint y: 161, distance: 192.1
click at [137, 155] on link "[PERSON_NAME] (Test Please Ignore)" at bounding box center [138, 162] width 90 height 20
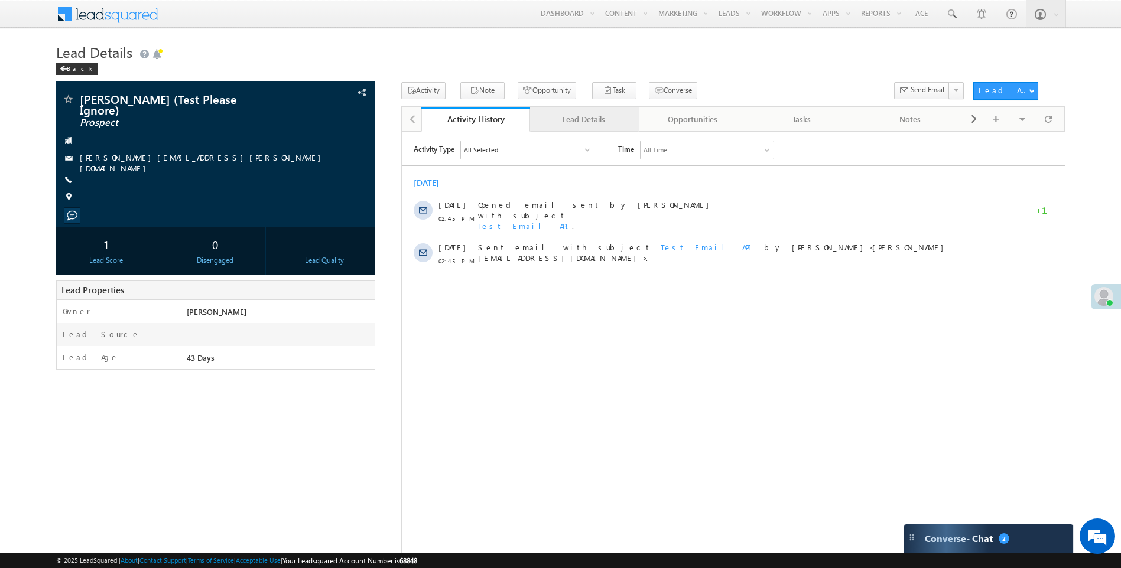
click at [598, 119] on div "Lead Details" at bounding box center [583, 119] width 89 height 14
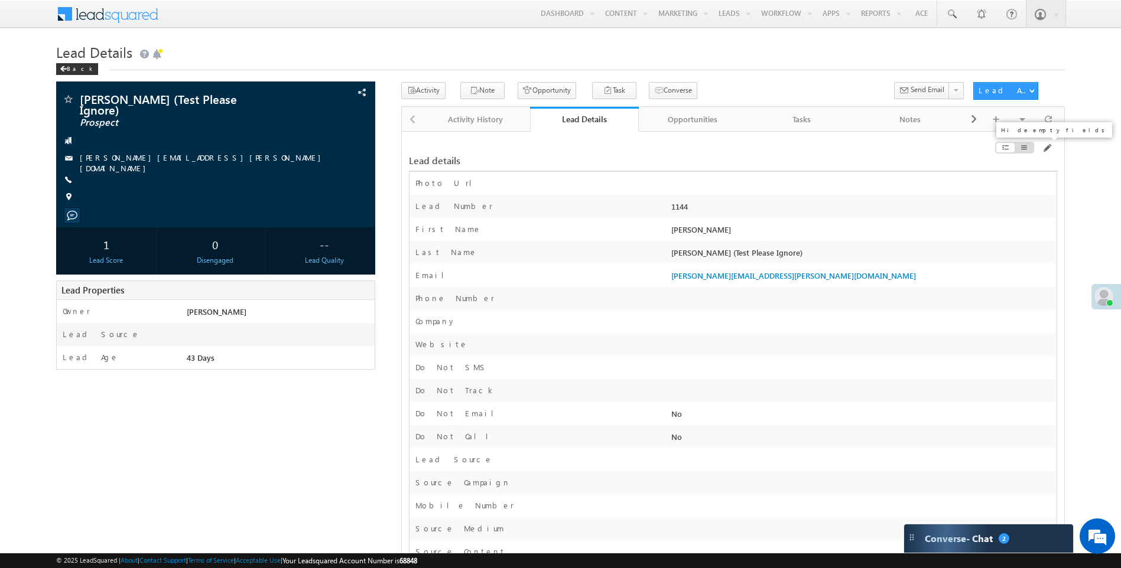
click at [1020, 148] on span at bounding box center [1024, 147] width 8 height 9
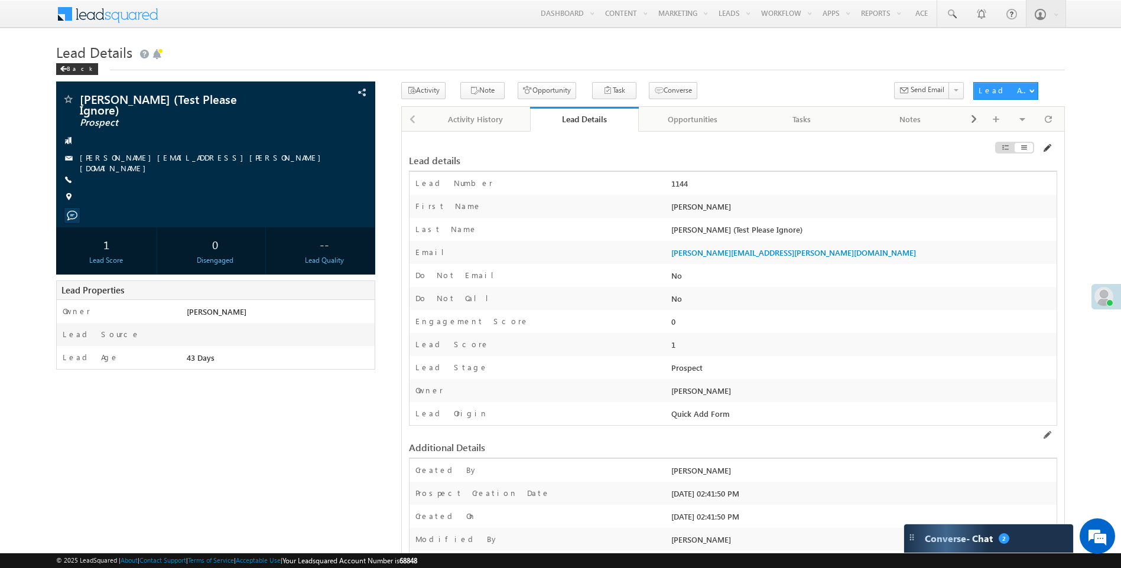
click at [1045, 151] on span at bounding box center [1046, 148] width 9 height 9
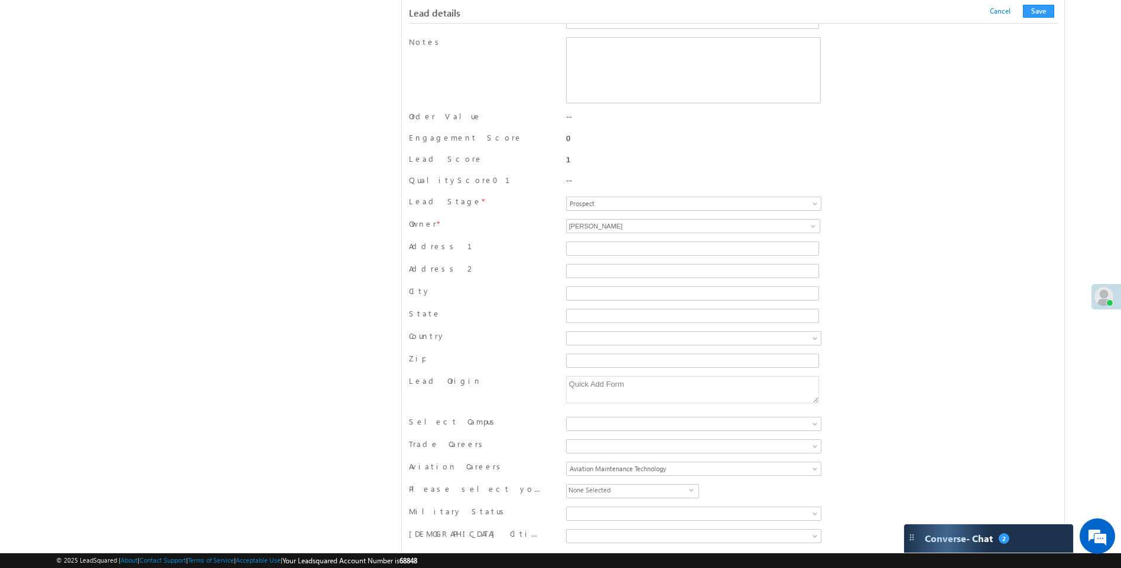
scroll to position [532, 0]
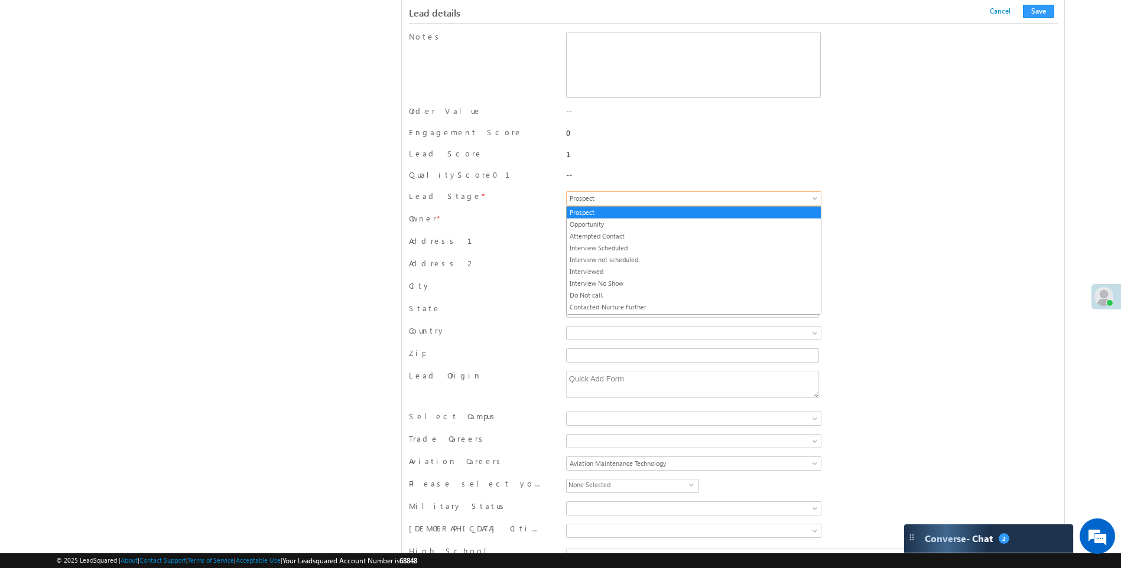
click at [816, 199] on span at bounding box center [815, 200] width 9 height 9
click at [630, 248] on link "Interview Scheduled" at bounding box center [694, 248] width 254 height 11
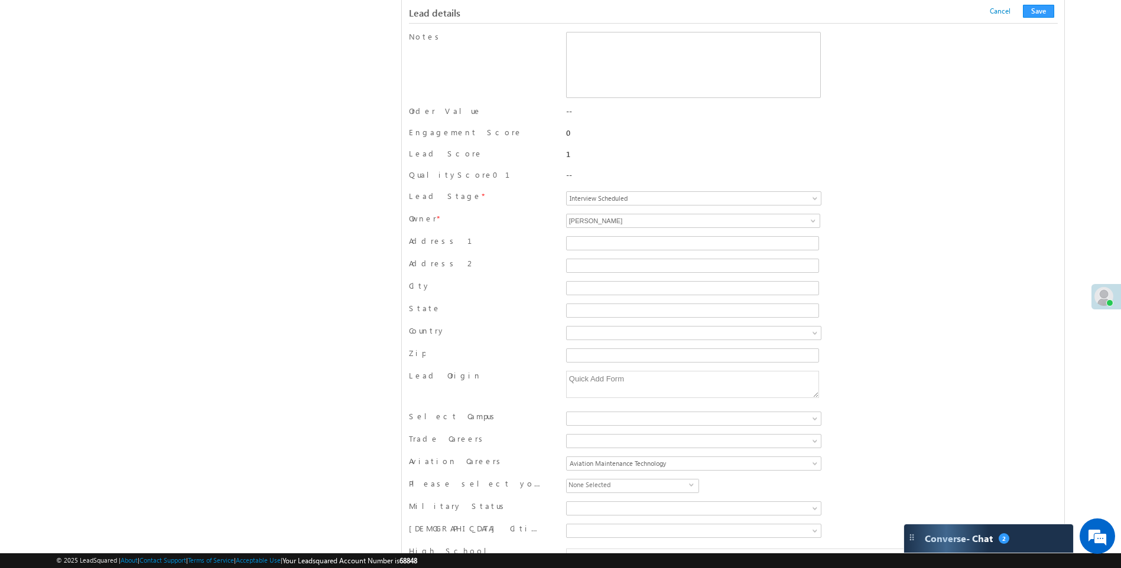
click at [497, 262] on div "Address 2" at bounding box center [483, 266] width 149 height 17
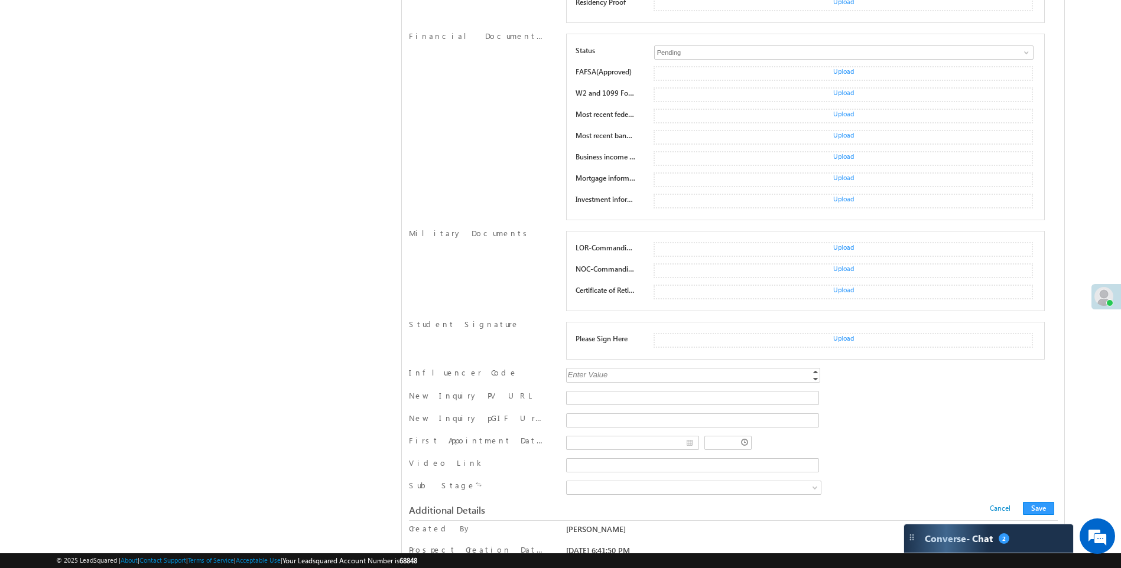
scroll to position [1772, 0]
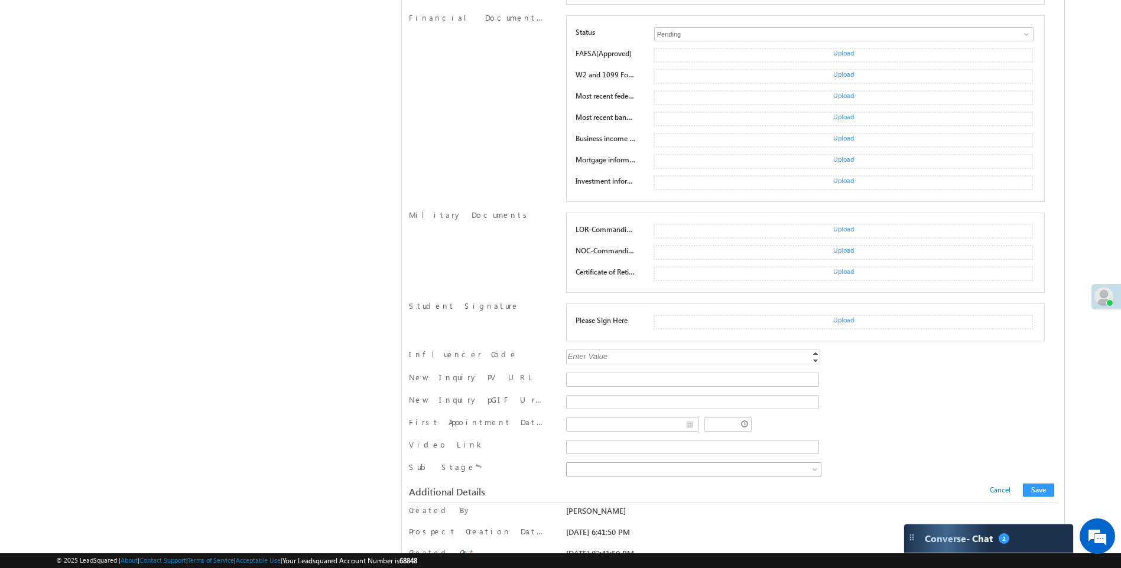
click at [817, 470] on span at bounding box center [815, 471] width 9 height 9
click at [476, 467] on span at bounding box center [479, 466] width 6 height 7
click at [814, 471] on span at bounding box center [815, 471] width 9 height 9
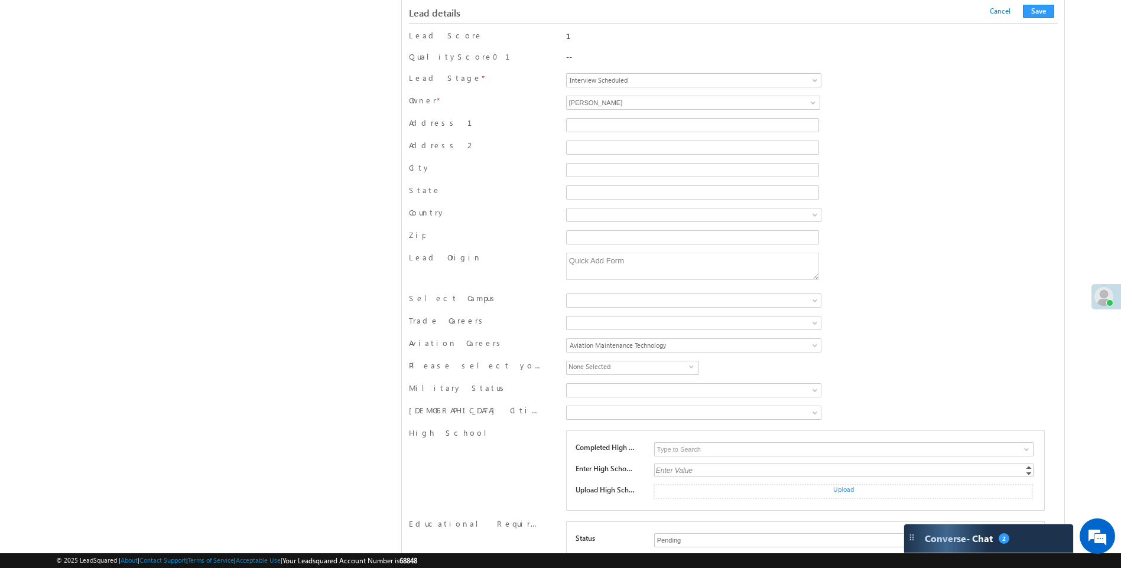
scroll to position [532, 0]
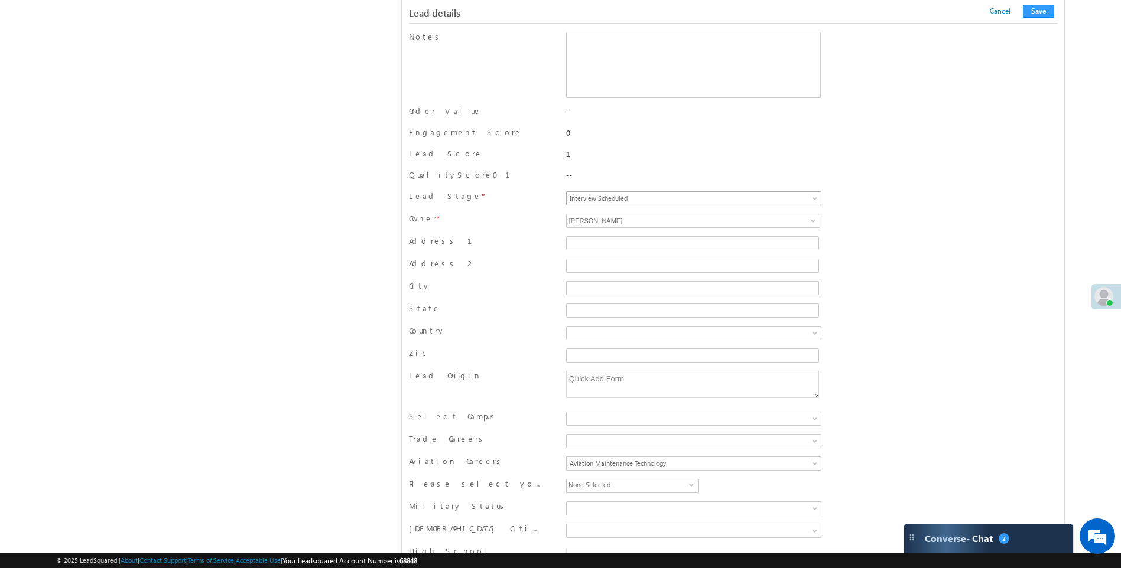
click at [814, 200] on span at bounding box center [815, 200] width 9 height 9
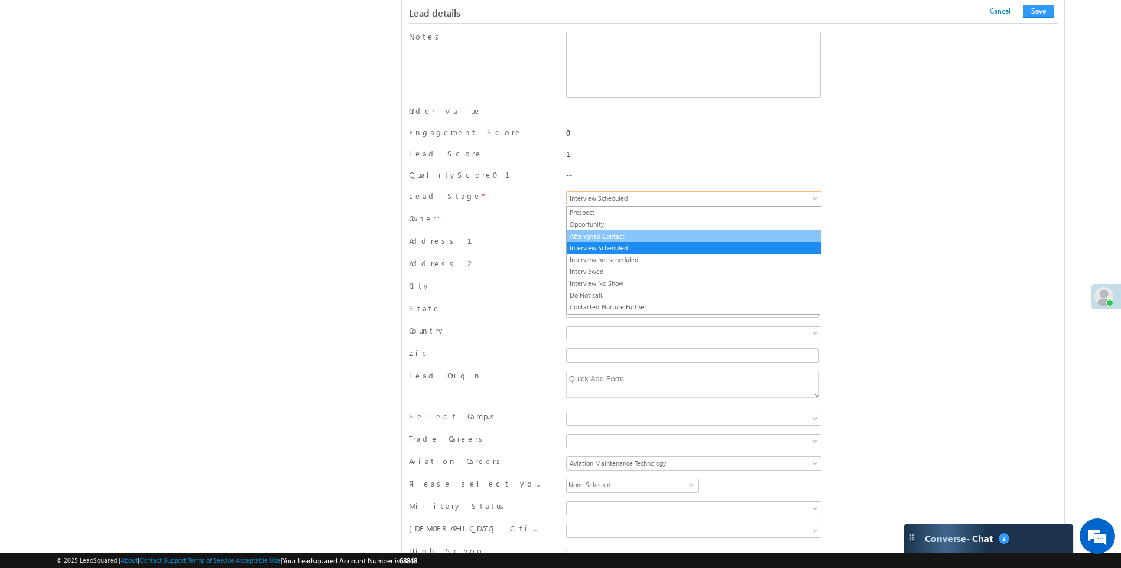
click at [642, 235] on link "Attempted Contact" at bounding box center [694, 236] width 254 height 11
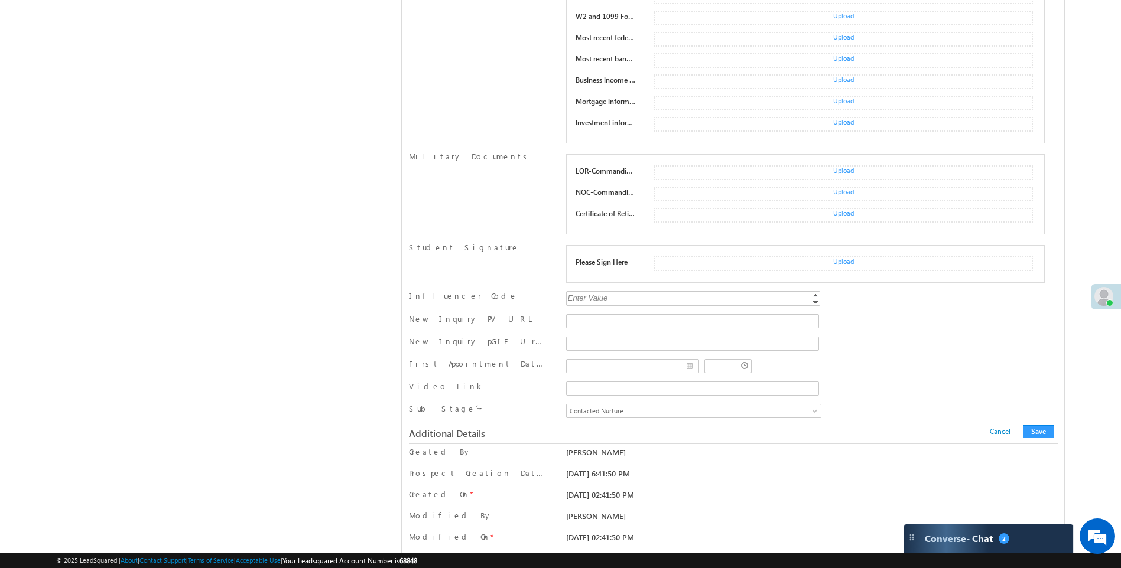
scroll to position [1896, 0]
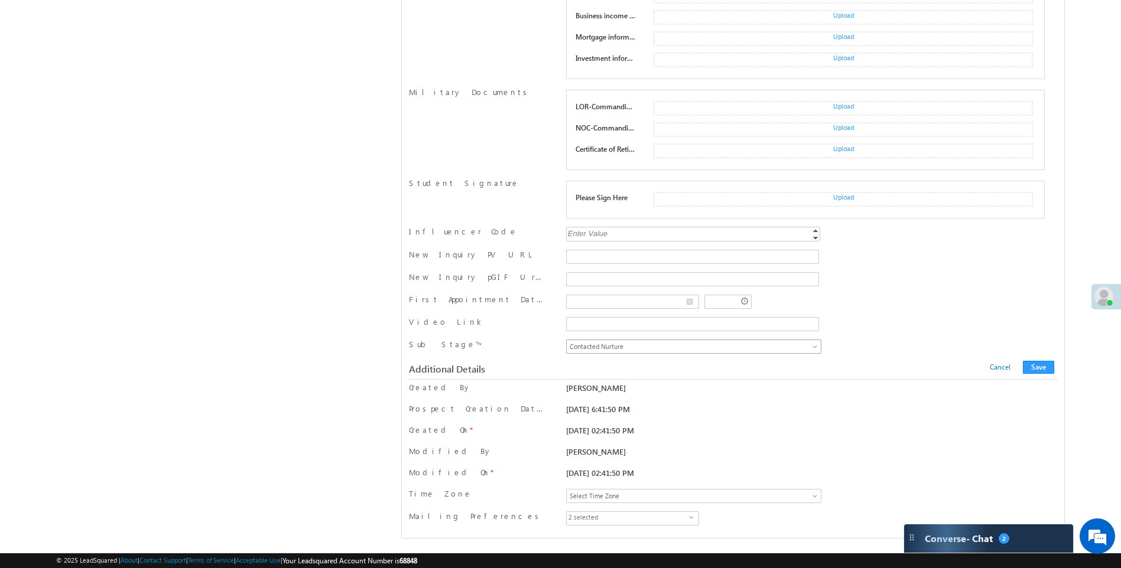
click at [815, 350] on span at bounding box center [815, 348] width 9 height 9
click at [603, 372] on link "Do Not Call" at bounding box center [694, 372] width 254 height 11
click at [811, 343] on link "Do Not Call" at bounding box center [693, 347] width 255 height 14
click at [623, 365] on link "Contacted Nurture" at bounding box center [694, 361] width 254 height 11
click at [526, 341] on div "Sub Stage" at bounding box center [483, 347] width 149 height 17
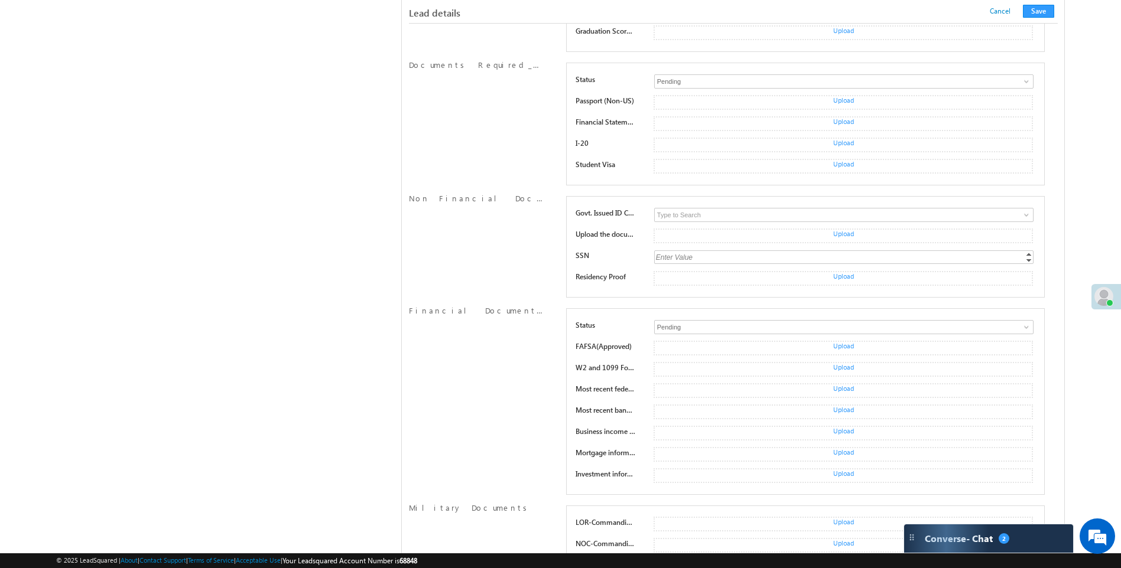
scroll to position [1069, 0]
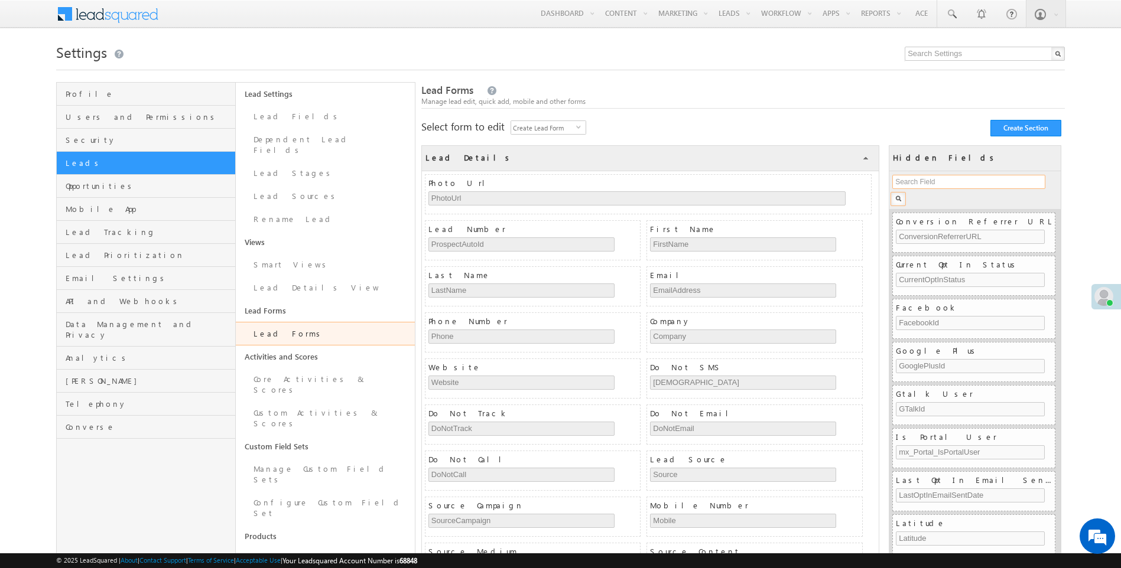
click at [923, 183] on input "text" at bounding box center [968, 182] width 153 height 14
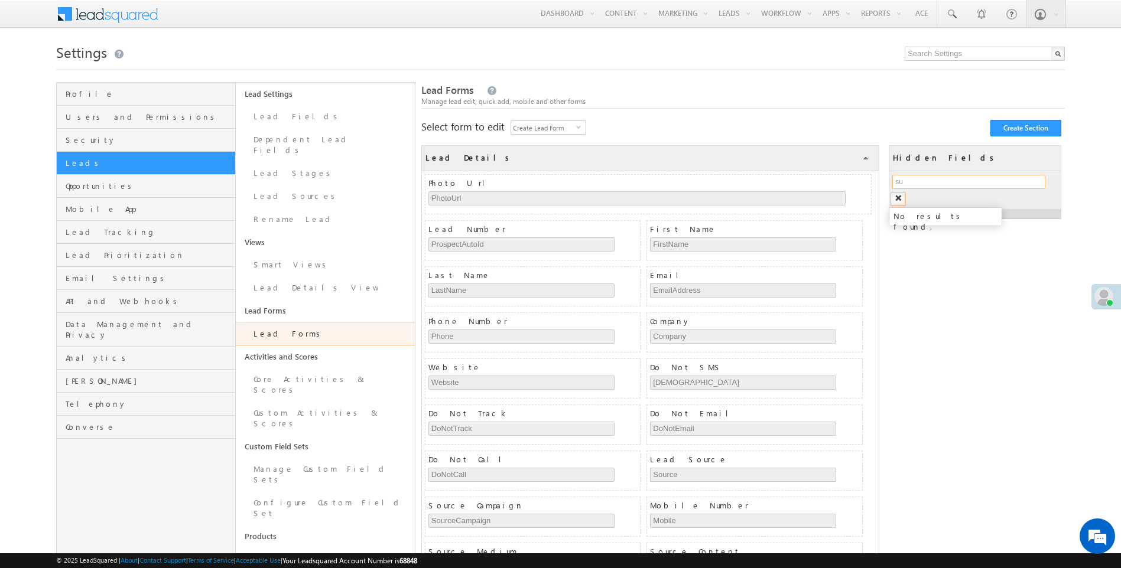
type input "sub"
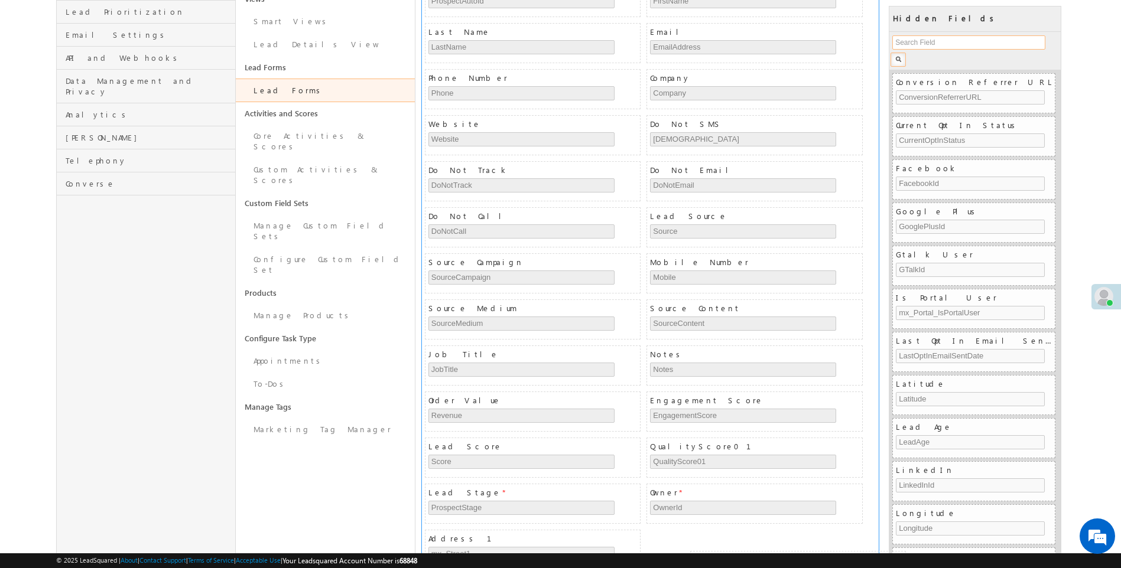
scroll to position [255, 0]
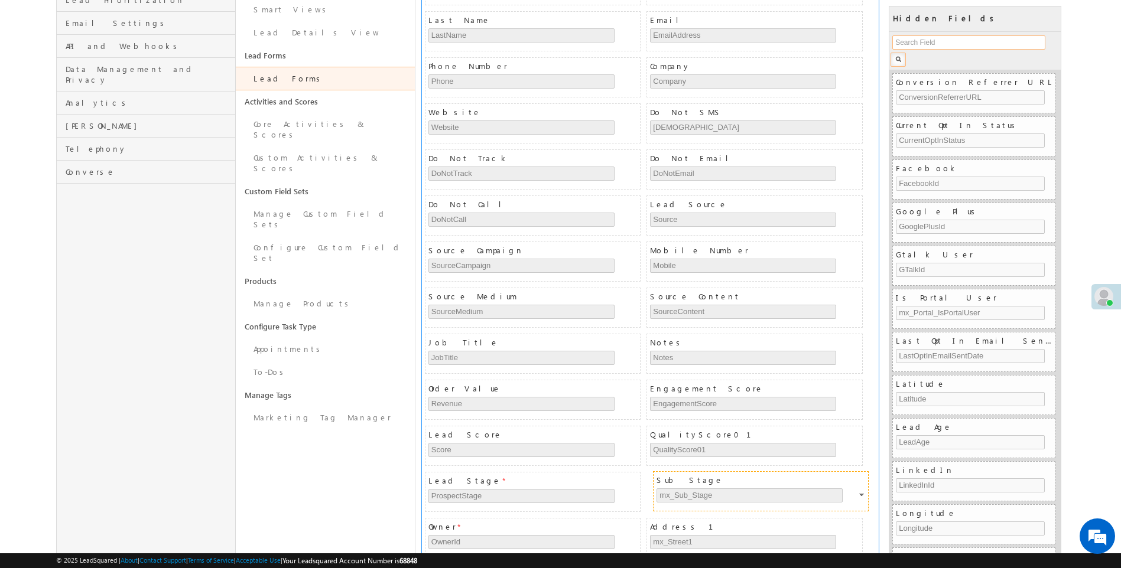
drag, startPoint x: 682, startPoint y: 349, endPoint x: 689, endPoint y: 476, distance: 127.3
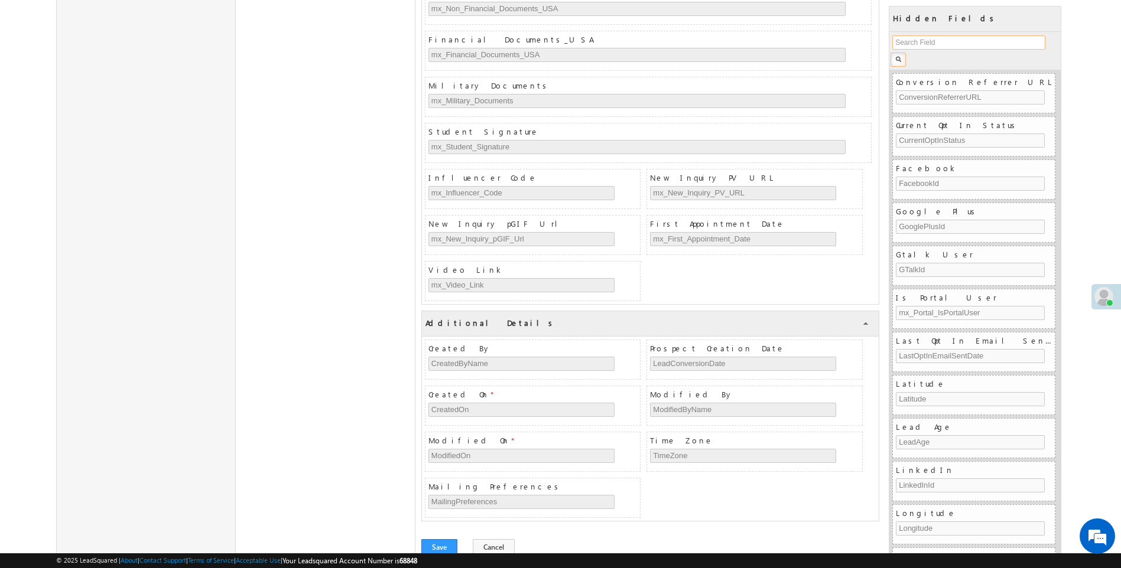
scroll to position [1331, 0]
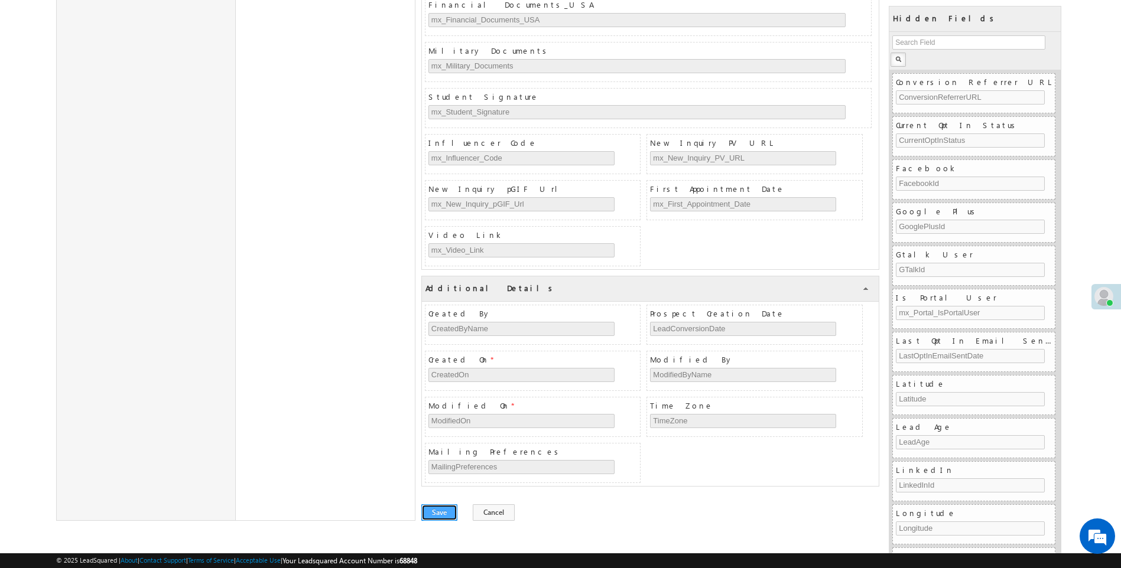
click at [441, 516] on button "Save" at bounding box center [439, 513] width 36 height 17
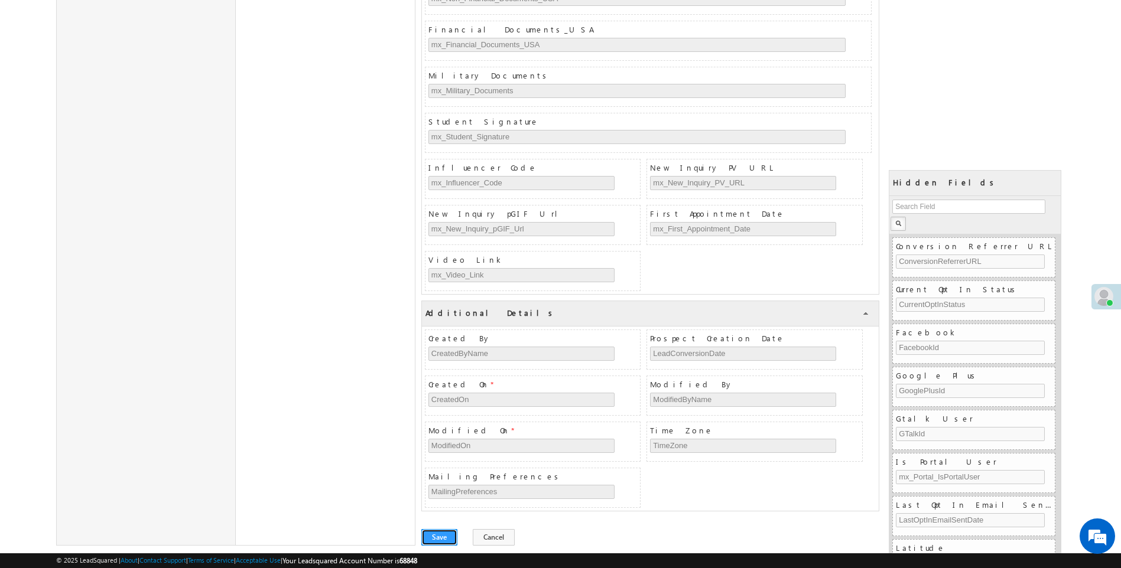
scroll to position [0, 0]
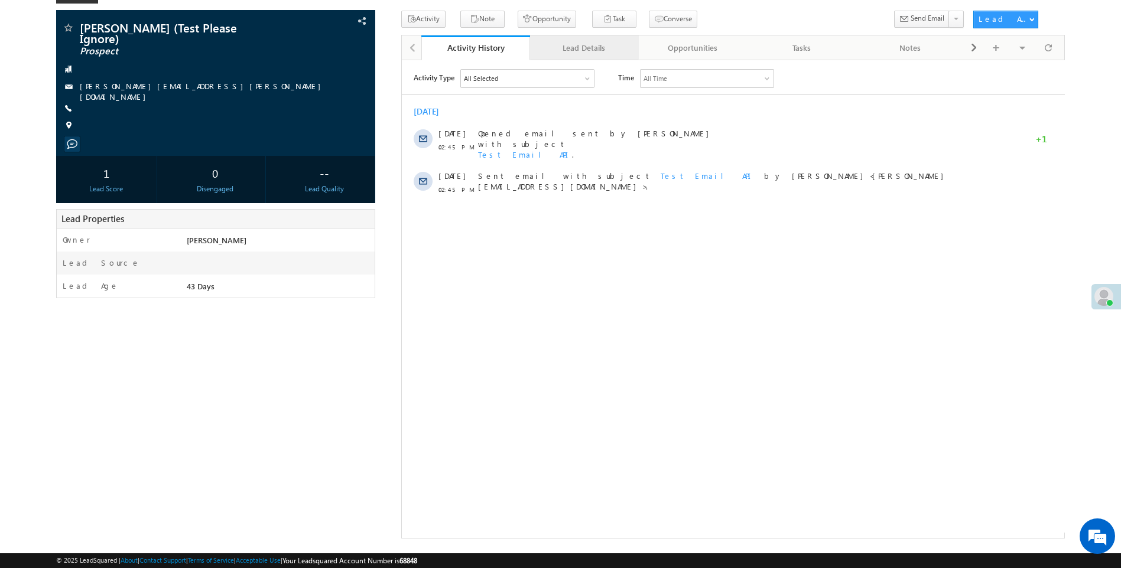
click at [562, 51] on div "Lead Details" at bounding box center [583, 48] width 89 height 14
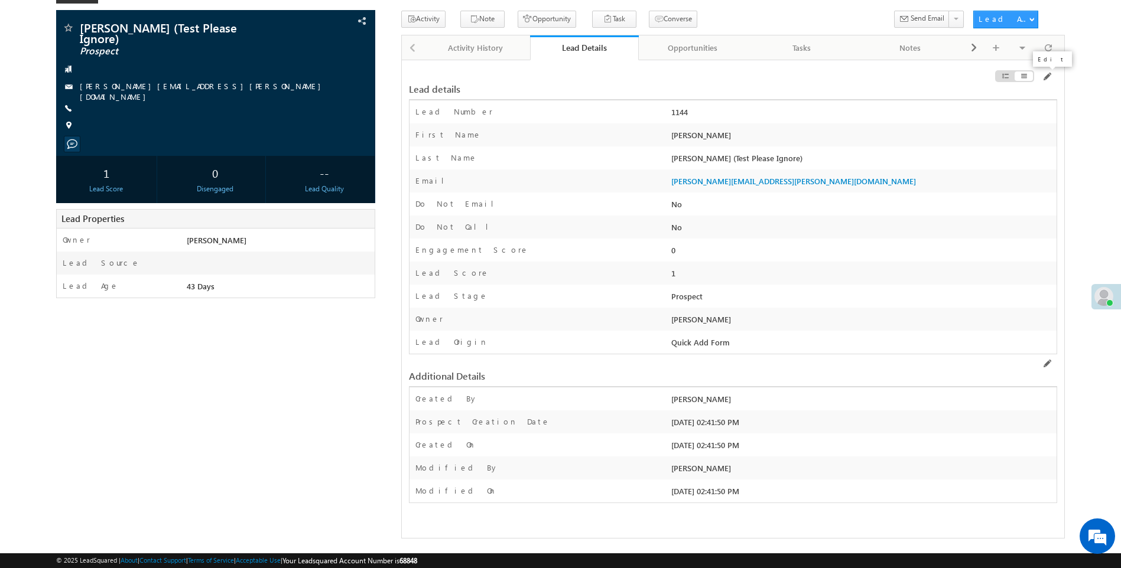
click at [1047, 71] on div "Lead details" at bounding box center [733, 83] width 649 height 32
click at [1047, 79] on span at bounding box center [1046, 76] width 9 height 9
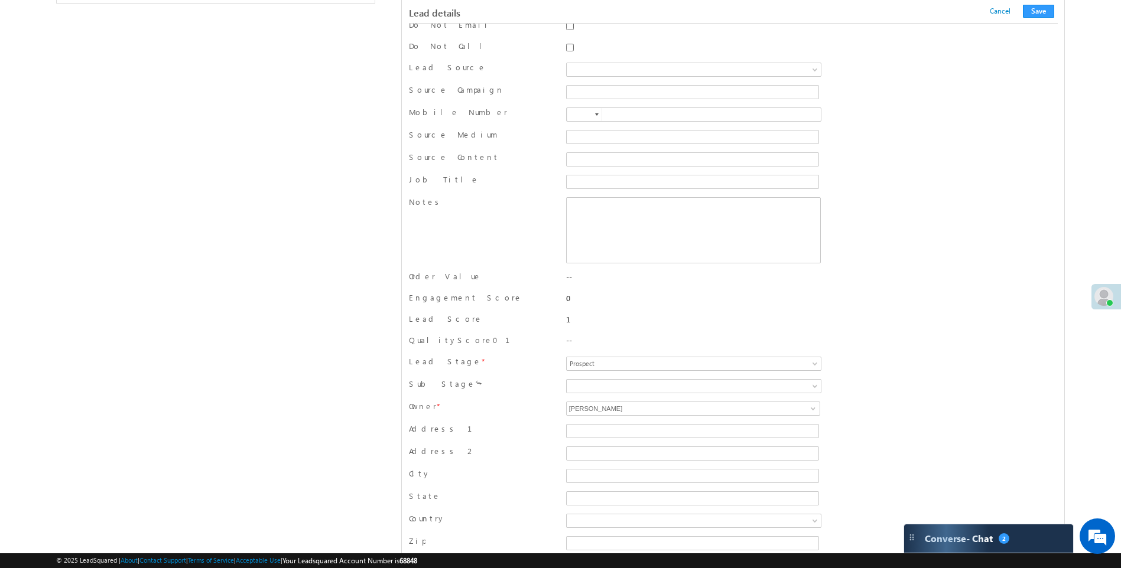
scroll to position [367, 0]
click at [818, 363] on span at bounding box center [815, 364] width 9 height 9
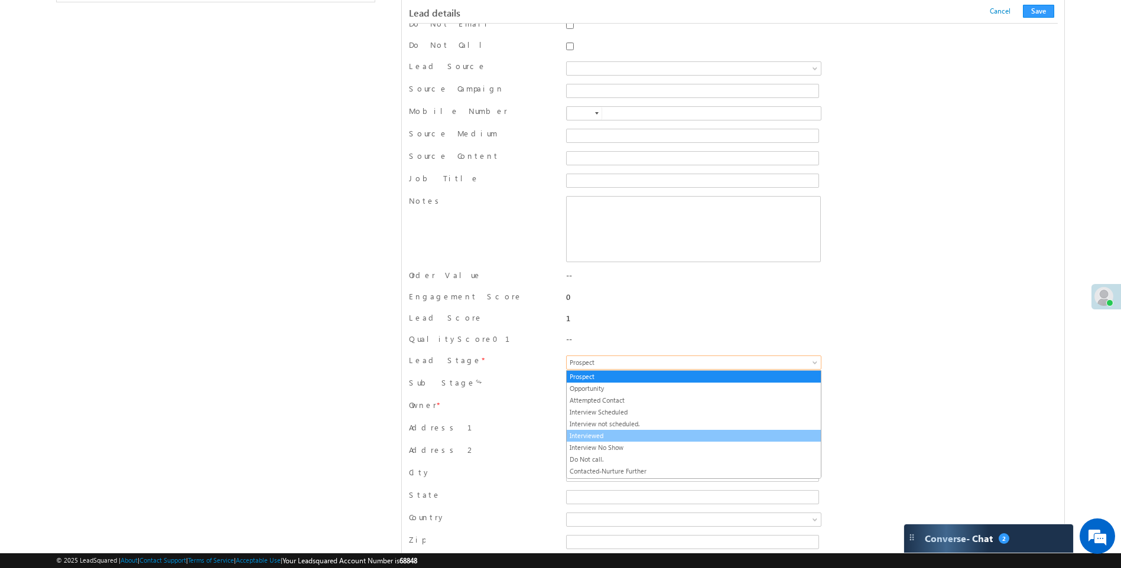
click at [608, 438] on link "Interviewed" at bounding box center [694, 436] width 254 height 11
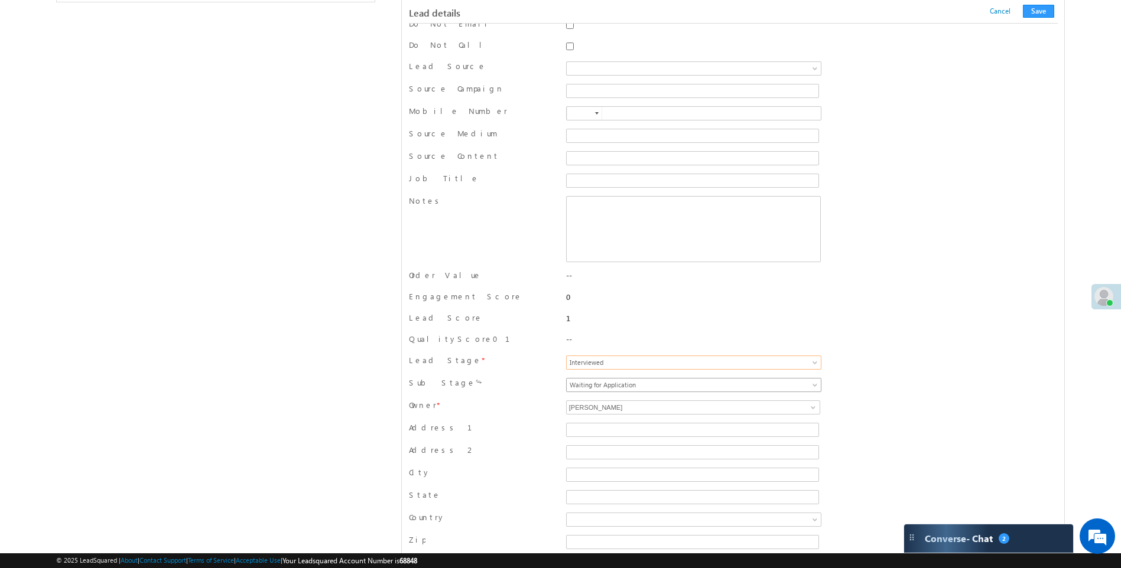
click at [609, 383] on span "Waiting for Application" at bounding box center [659, 385] width 184 height 11
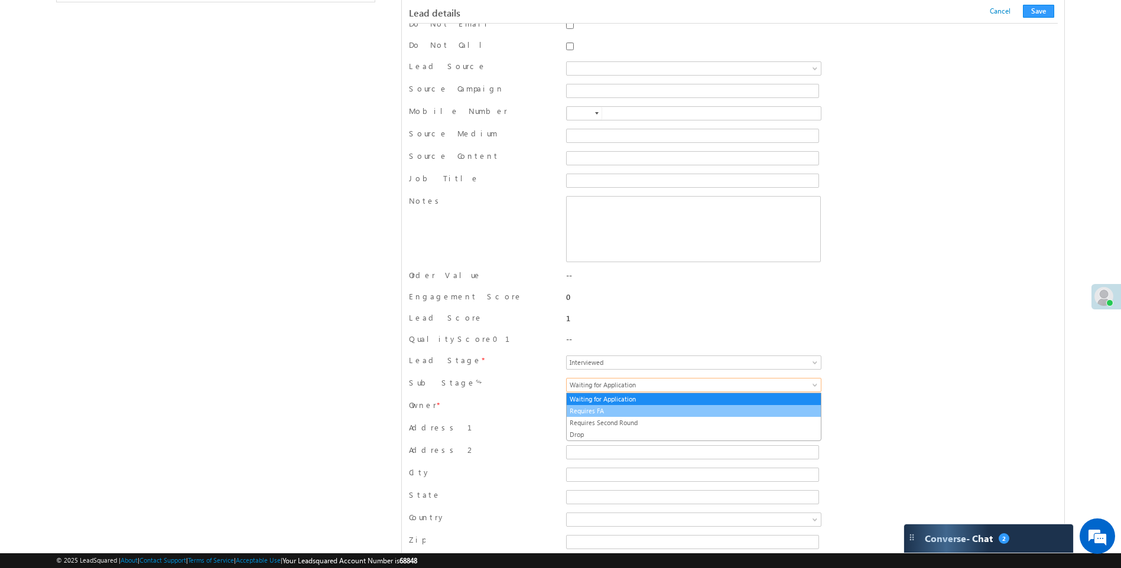
click at [609, 408] on link "Requires FA" at bounding box center [694, 411] width 254 height 11
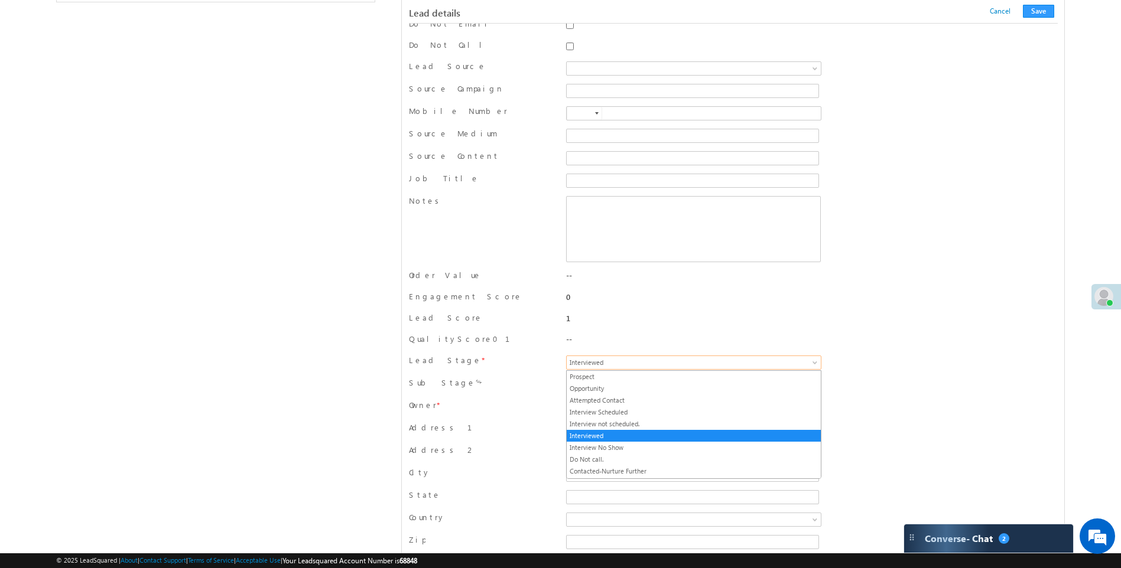
click at [641, 364] on span "Interviewed" at bounding box center [659, 362] width 184 height 11
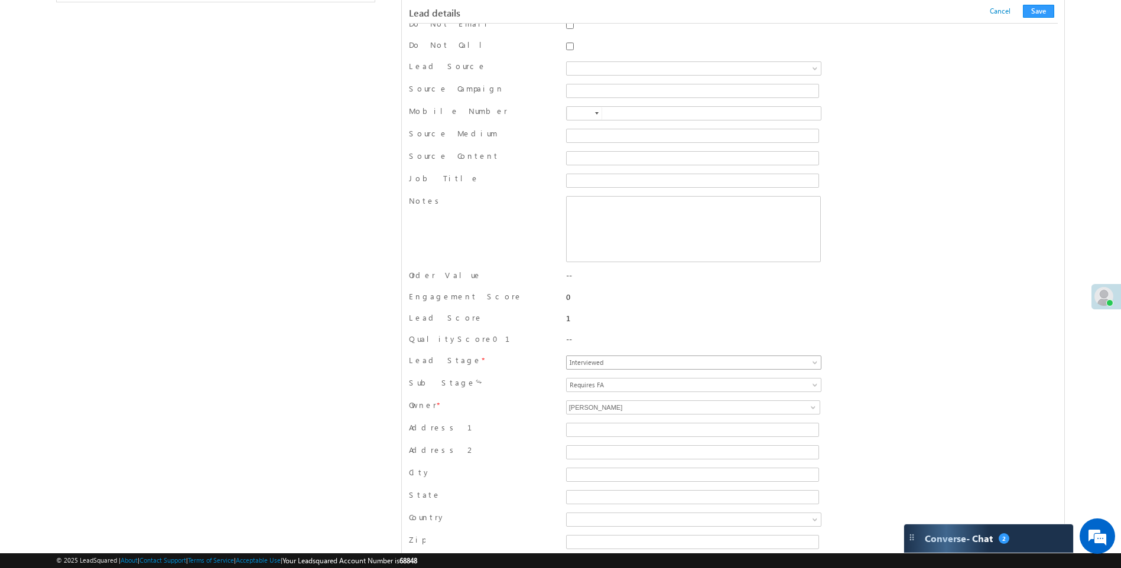
click at [641, 364] on span "Interviewed" at bounding box center [659, 362] width 184 height 11
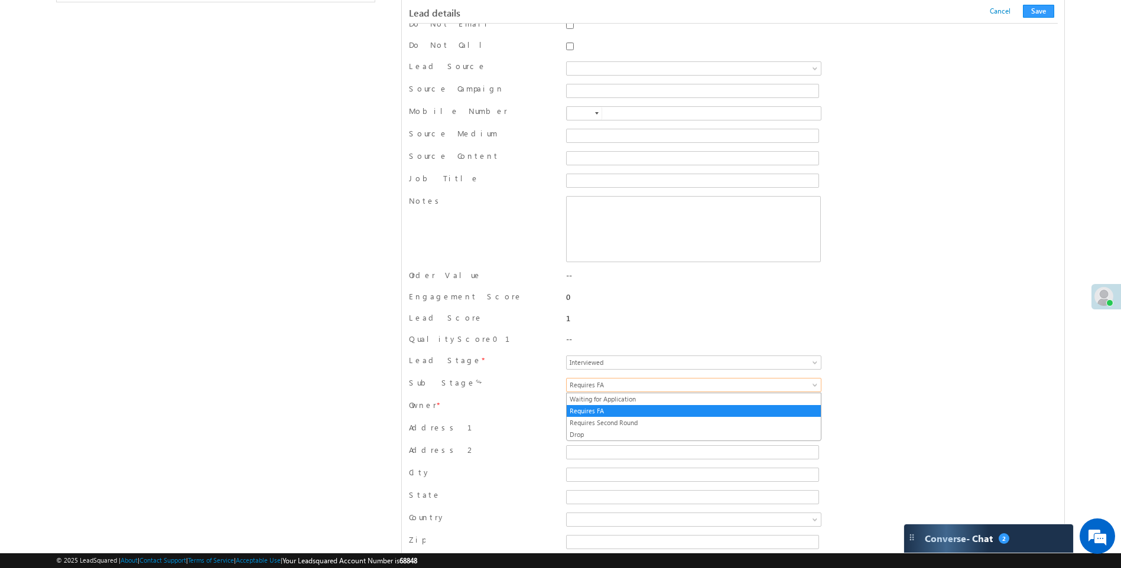
click at [637, 389] on span "Requires FA" at bounding box center [659, 385] width 184 height 11
click at [636, 425] on link "Requires Second Round" at bounding box center [694, 423] width 254 height 11
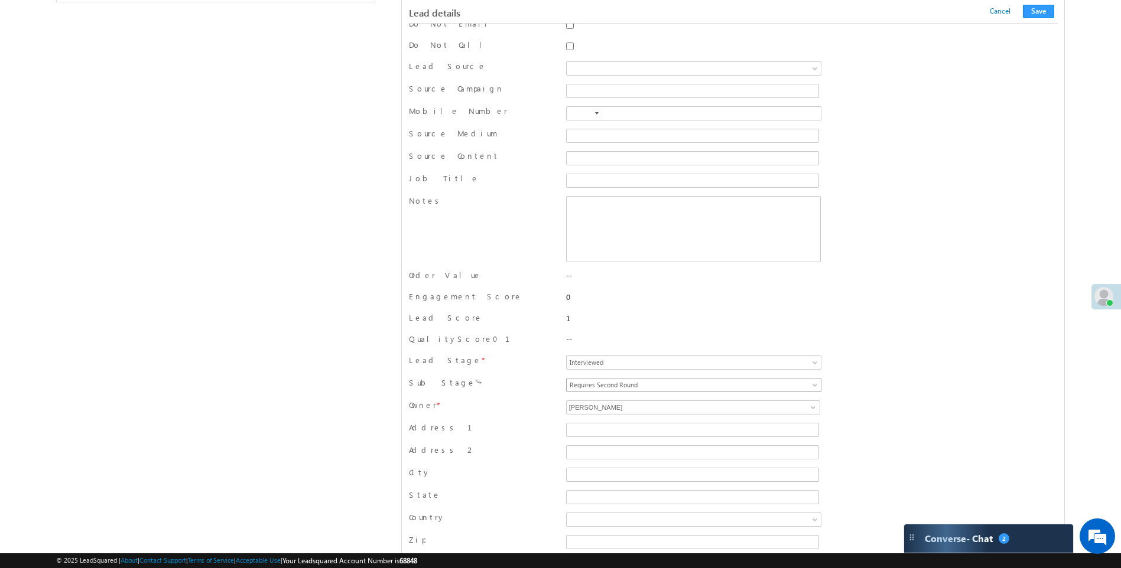
click at [636, 385] on span "Requires Second Round" at bounding box center [659, 385] width 184 height 11
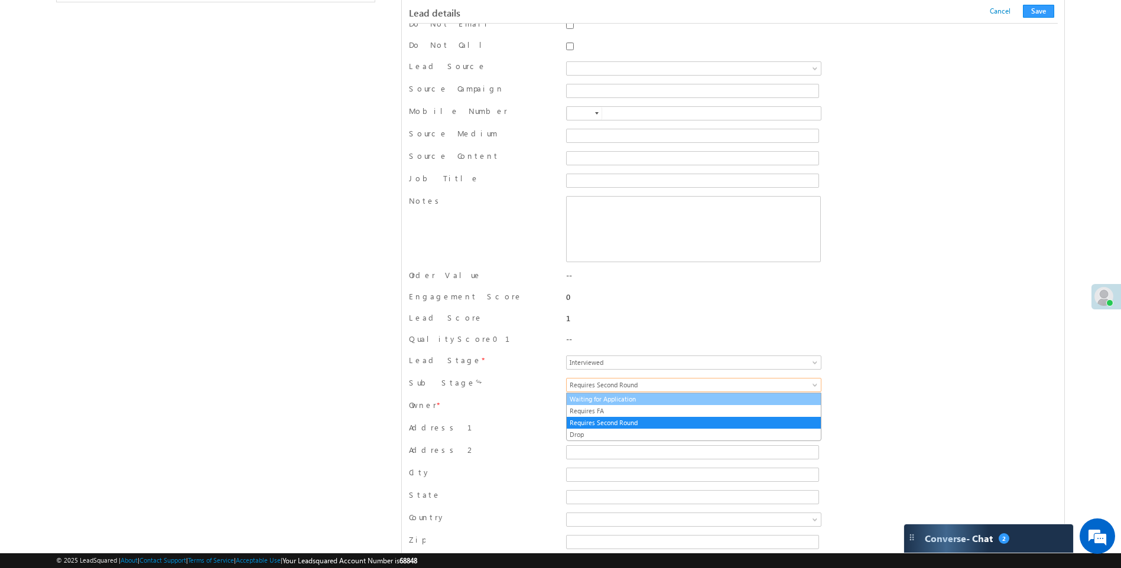
click at [626, 401] on link "Waiting for Application" at bounding box center [694, 399] width 254 height 11
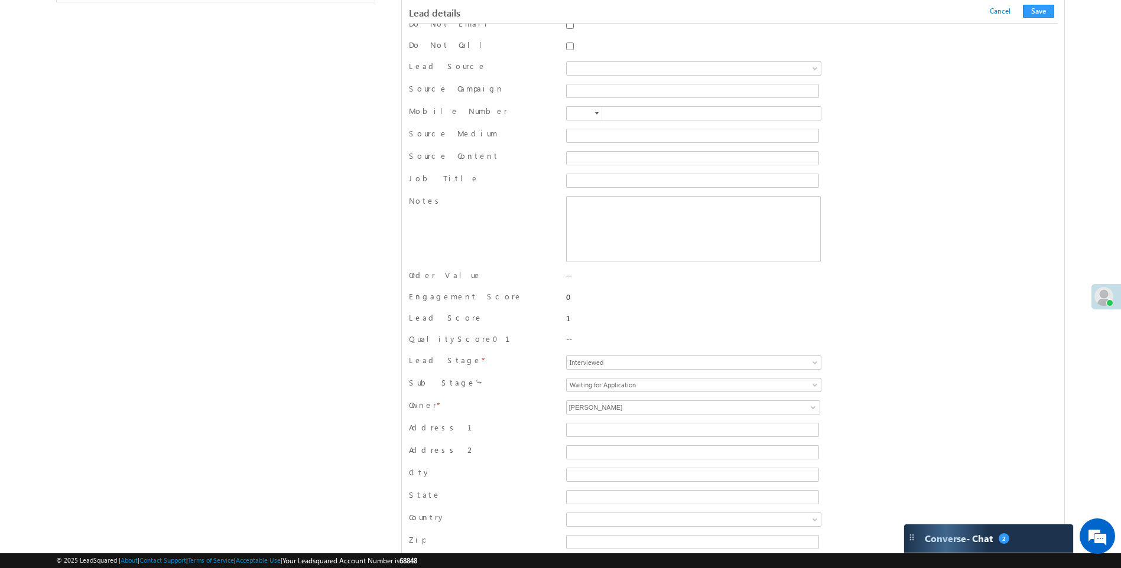
click at [816, 322] on div "1" at bounding box center [693, 318] width 255 height 10
click at [685, 317] on div "1" at bounding box center [693, 318] width 255 height 10
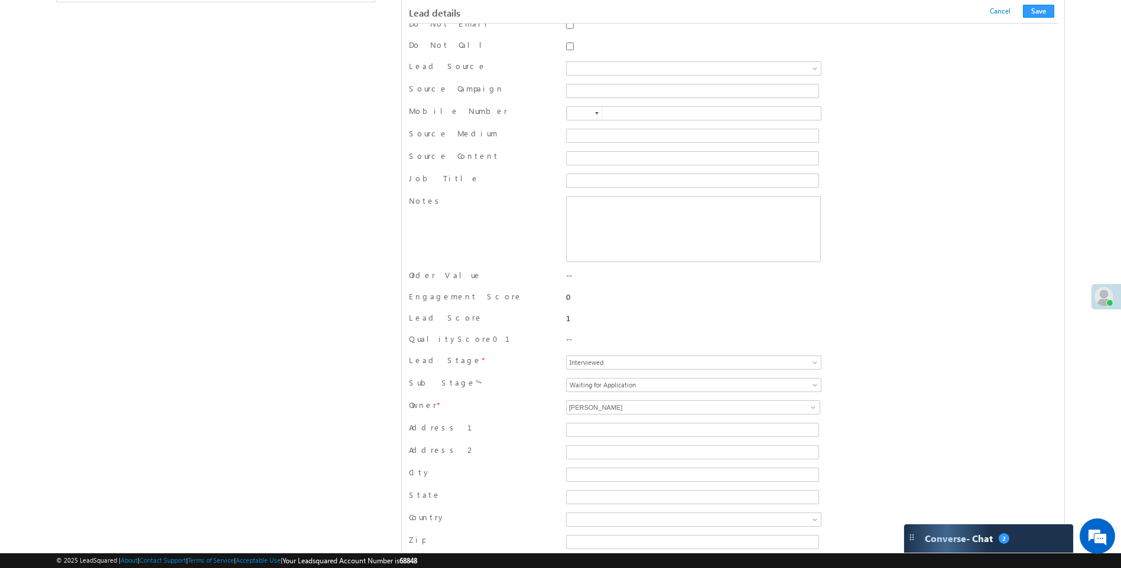
click at [568, 299] on div "0" at bounding box center [693, 297] width 255 height 10
drag, startPoint x: 568, startPoint y: 299, endPoint x: 568, endPoint y: 320, distance: 20.7
click at [568, 320] on div "1" at bounding box center [693, 318] width 255 height 10
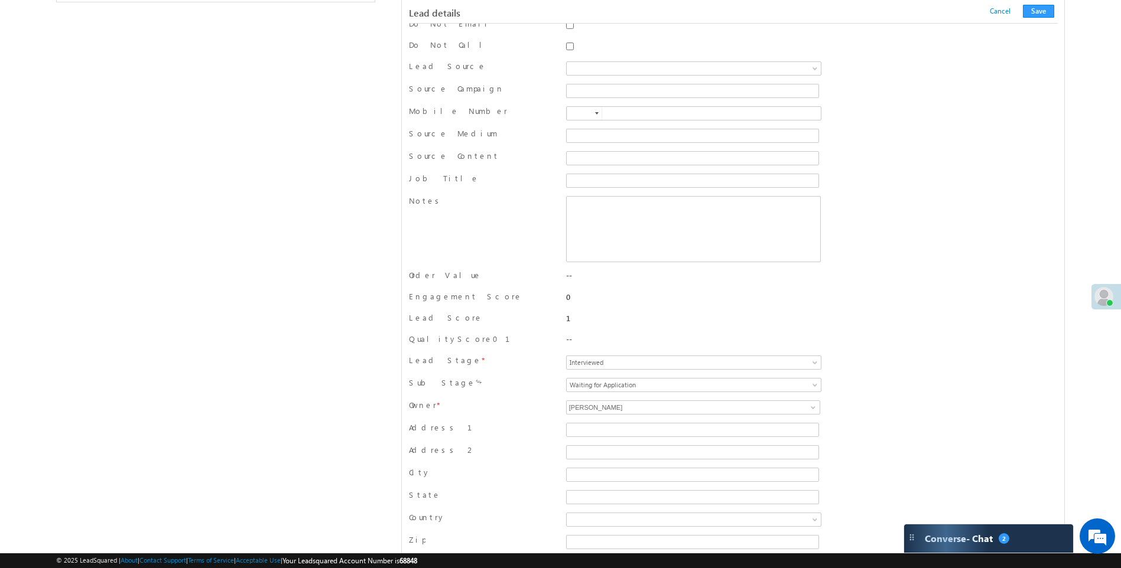
click at [964, 317] on div "Lead Score 1" at bounding box center [733, 321] width 649 height 17
click at [772, 328] on div "1" at bounding box center [693, 321] width 261 height 17
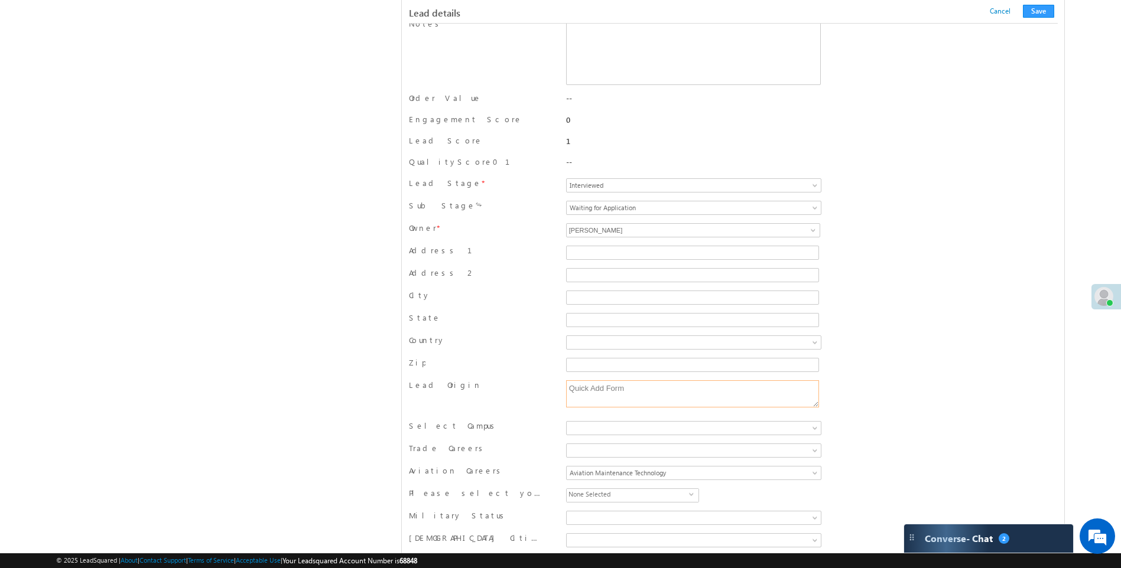
click at [663, 386] on textarea "Quick Add Form" at bounding box center [692, 393] width 253 height 27
click at [662, 388] on textarea "Quick Add Form" at bounding box center [692, 393] width 253 height 27
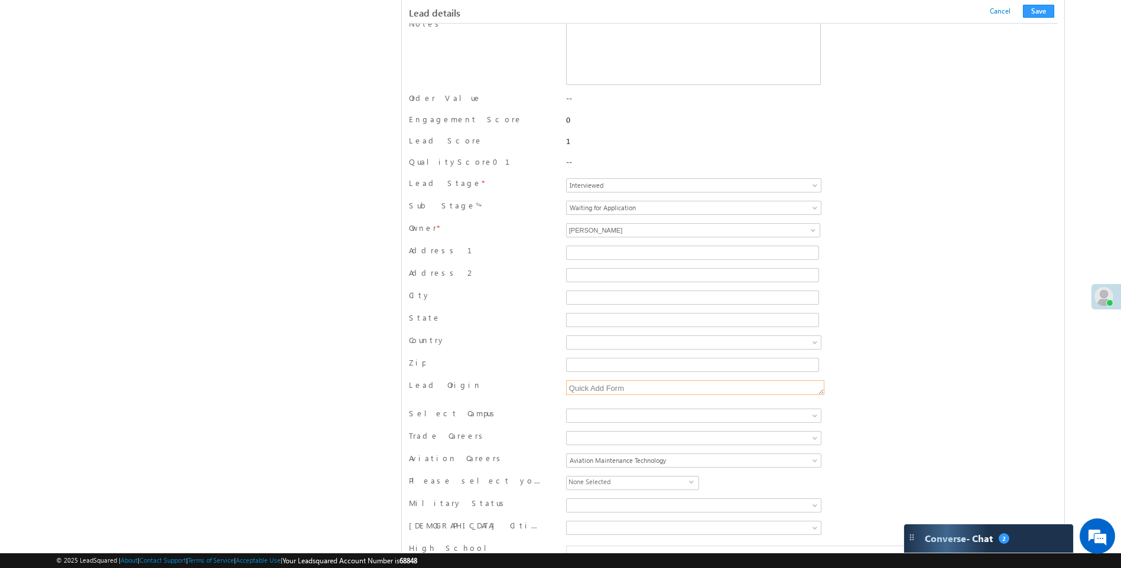
drag, startPoint x: 816, startPoint y: 405, endPoint x: 821, endPoint y: 393, distance: 13.5
click at [821, 393] on textarea "Quick Add Form" at bounding box center [695, 387] width 258 height 15
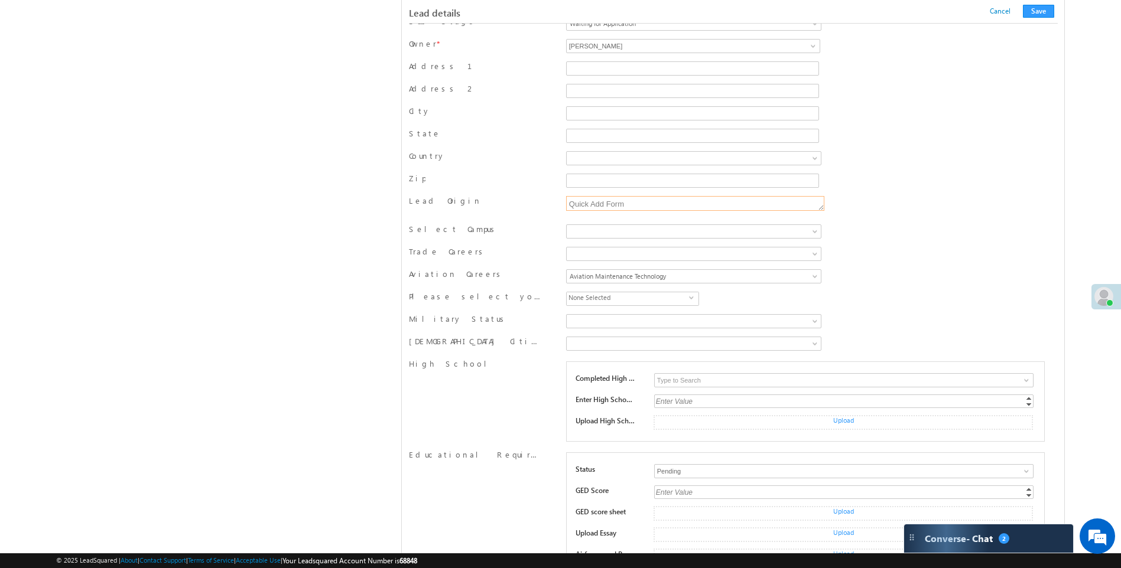
scroll to position [781, 0]
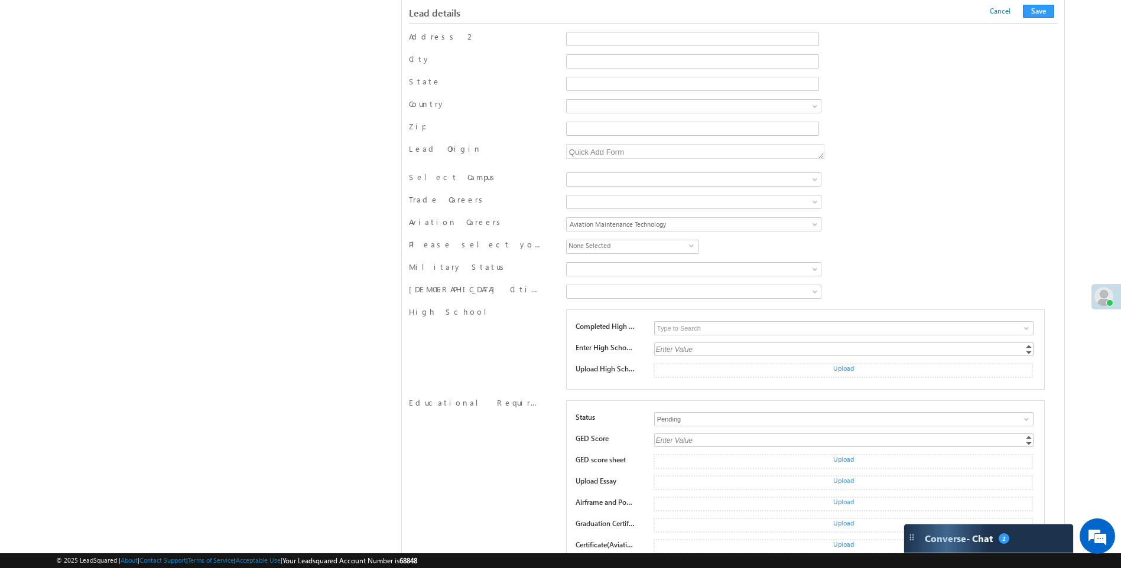
click at [483, 146] on div "Lead Origin" at bounding box center [483, 152] width 149 height 17
click at [437, 178] on label "Select Campus" at bounding box center [454, 177] width 90 height 11
click at [0, 0] on select "[GEOGRAPHIC_DATA], [US_STATE] - [GEOGRAPHIC_DATA], [GEOGRAPHIC_DATA] [GEOGRAPHI…" at bounding box center [0, 0] width 0 height 0
click at [437, 178] on label "Select Campus" at bounding box center [454, 177] width 90 height 11
click at [0, 0] on select "[GEOGRAPHIC_DATA], [US_STATE] - [GEOGRAPHIC_DATA], [GEOGRAPHIC_DATA] [GEOGRAPHI…" at bounding box center [0, 0] width 0 height 0
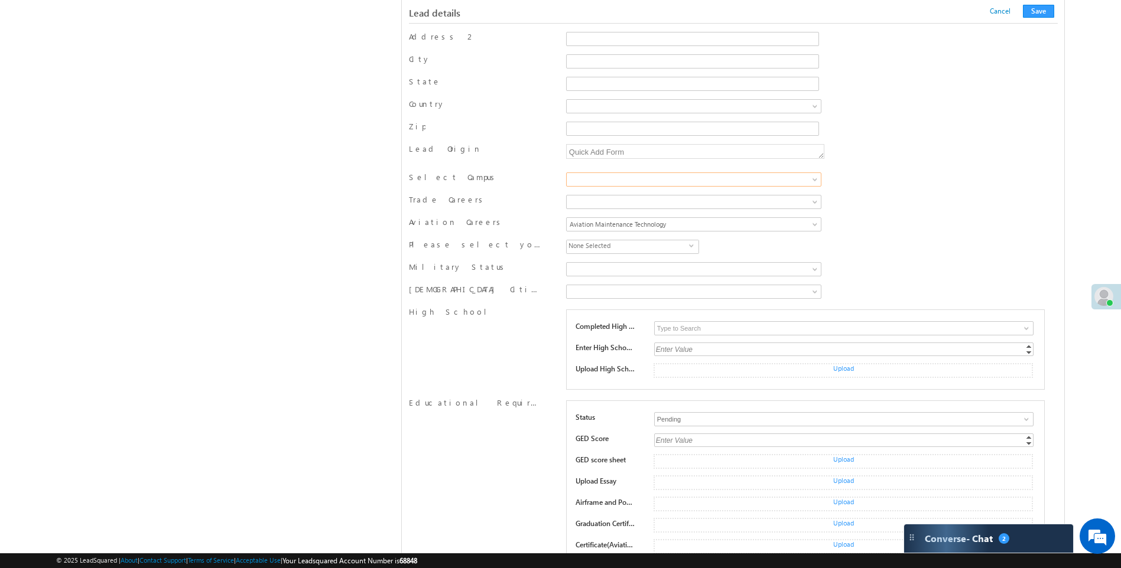
drag, startPoint x: 437, startPoint y: 179, endPoint x: 464, endPoint y: 188, distance: 28.6
click at [463, 179] on div "Select Campus" at bounding box center [483, 180] width 149 height 17
click at [448, 202] on label "Trade Careers" at bounding box center [448, 199] width 78 height 11
click at [0, 0] on select "HVAC Industrial Manufacturing Technician Maintenance Technician [GEOGRAPHIC_DAT…" at bounding box center [0, 0] width 0 height 0
click at [447, 202] on label "Trade Careers" at bounding box center [448, 199] width 78 height 11
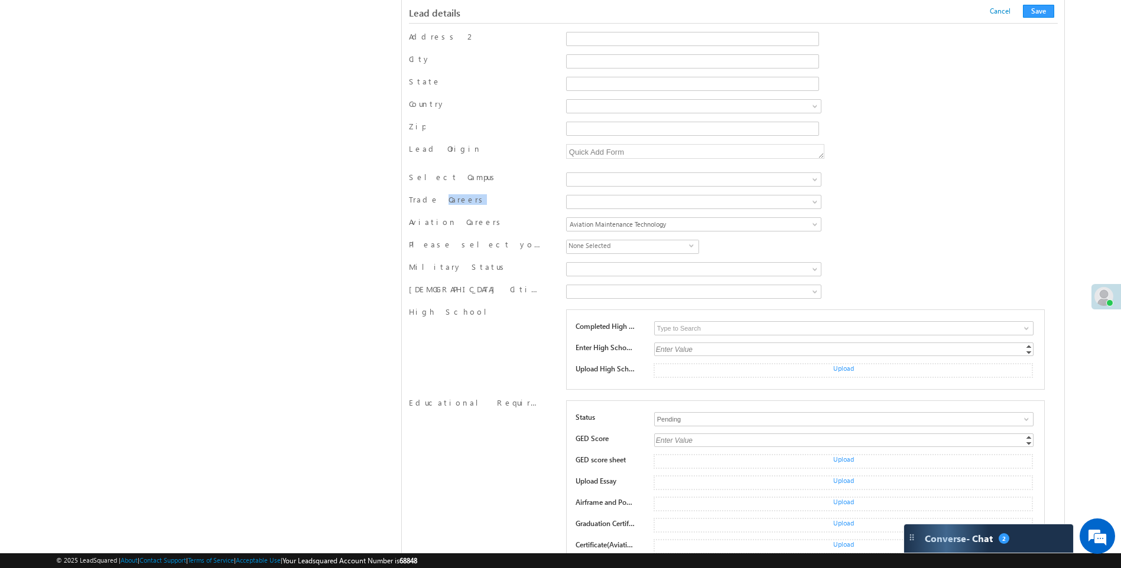
click at [0, 0] on select "HVAC Industrial Manufacturing Technician Maintenance Technician [GEOGRAPHIC_DAT…" at bounding box center [0, 0] width 0 height 0
drag, startPoint x: 447, startPoint y: 202, endPoint x: 448, endPoint y: 223, distance: 21.3
click at [448, 223] on label "Aviation Careers" at bounding box center [457, 222] width 96 height 11
click at [0, 0] on select "Aviation Maintenance Technology Avionics Technician Aviation Maintenance Techni…" at bounding box center [0, 0] width 0 height 0
click at [448, 223] on label "Aviation Careers" at bounding box center [457, 222] width 96 height 11
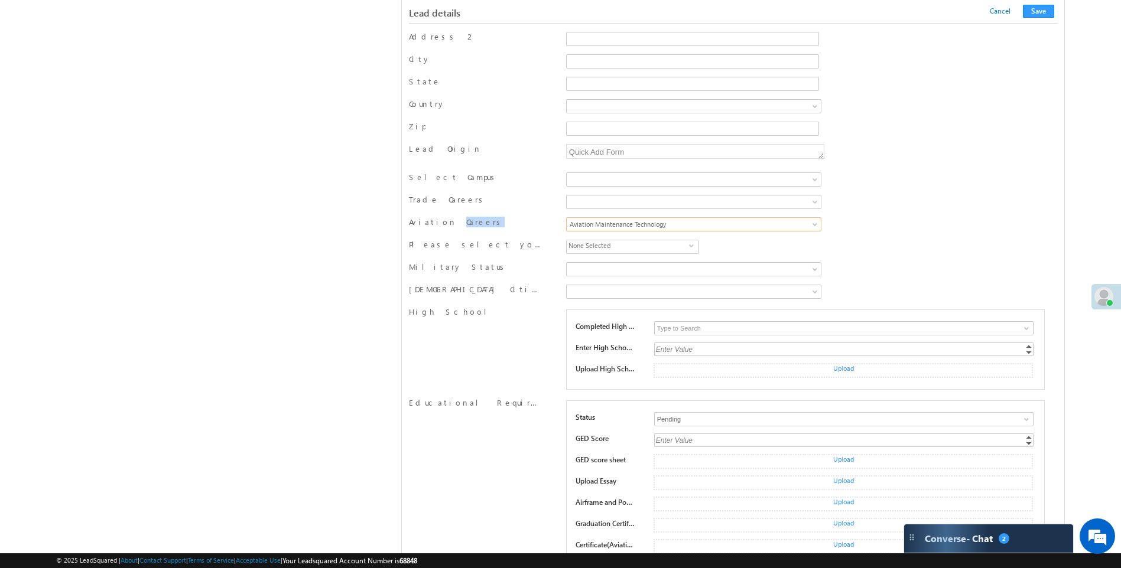
click at [0, 0] on select "Aviation Maintenance Technology Avionics Technician Aviation Maintenance Techni…" at bounding box center [0, 0] width 0 height 0
drag, startPoint x: 448, startPoint y: 223, endPoint x: 455, endPoint y: 246, distance: 23.9
click at [455, 246] on label "Please select your career" at bounding box center [476, 244] width 135 height 11
drag, startPoint x: 455, startPoint y: 246, endPoint x: 447, endPoint y: 271, distance: 25.4
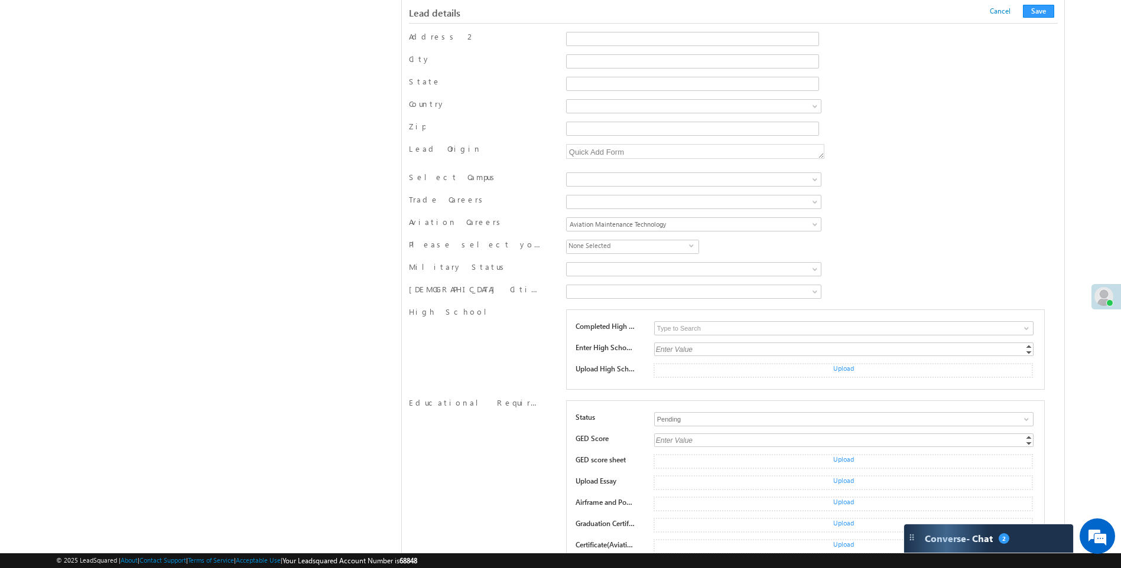
click at [447, 271] on label "Military Status" at bounding box center [458, 267] width 99 height 11
click at [0, 0] on select "Active Duty Reservist Veteran Not Applicable" at bounding box center [0, 0] width 0 height 0
click at [447, 271] on label "Military Status" at bounding box center [458, 267] width 99 height 11
click at [0, 0] on select "Active Duty Reservist Veteran Not Applicable" at bounding box center [0, 0] width 0 height 0
drag, startPoint x: 447, startPoint y: 272, endPoint x: 435, endPoint y: 294, distance: 24.8
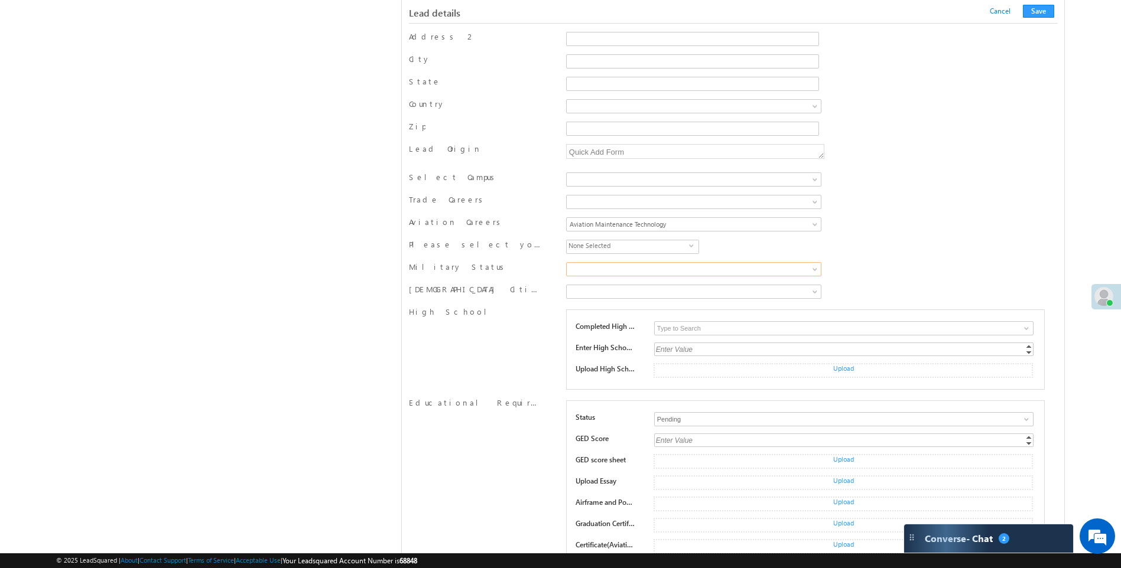
click at [435, 294] on label "[DEMOGRAPHIC_DATA] Citizen" at bounding box center [476, 289] width 135 height 11
click at [0, 0] on select "Yes No" at bounding box center [0, 0] width 0 height 0
click at [435, 294] on label "[DEMOGRAPHIC_DATA] Citizen" at bounding box center [476, 289] width 135 height 11
click at [0, 0] on select "Yes No" at bounding box center [0, 0] width 0 height 0
drag, startPoint x: 435, startPoint y: 294, endPoint x: 433, endPoint y: 315, distance: 21.4
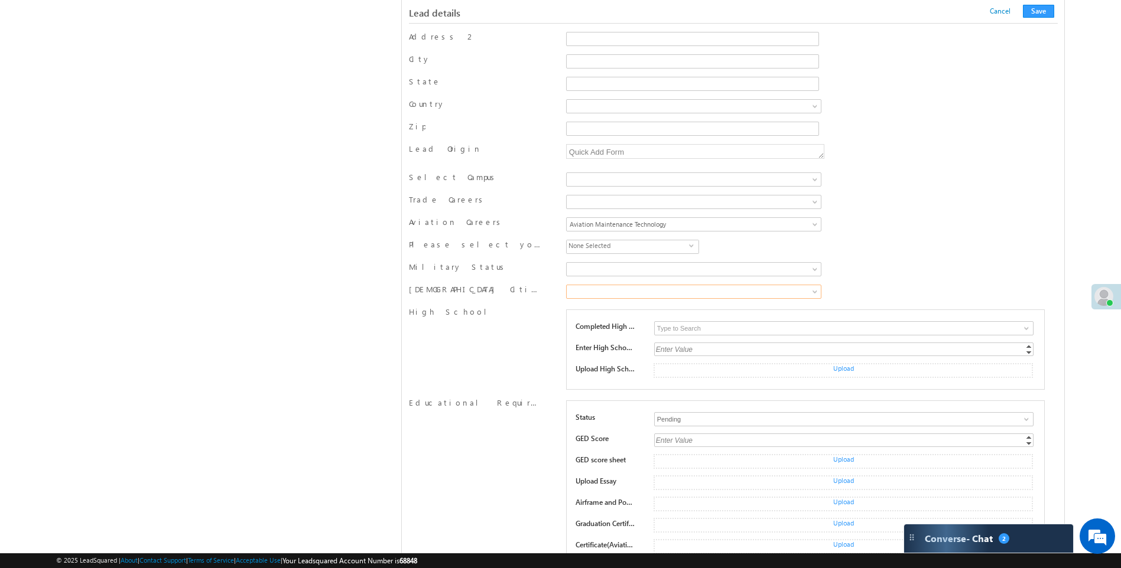
click at [433, 315] on label "High School" at bounding box center [452, 312] width 87 height 11
drag, startPoint x: 407, startPoint y: 407, endPoint x: 515, endPoint y: 404, distance: 108.2
click at [515, 406] on div "Lead details Photo Url Lead Number 1144" at bounding box center [733, 497] width 664 height 2294
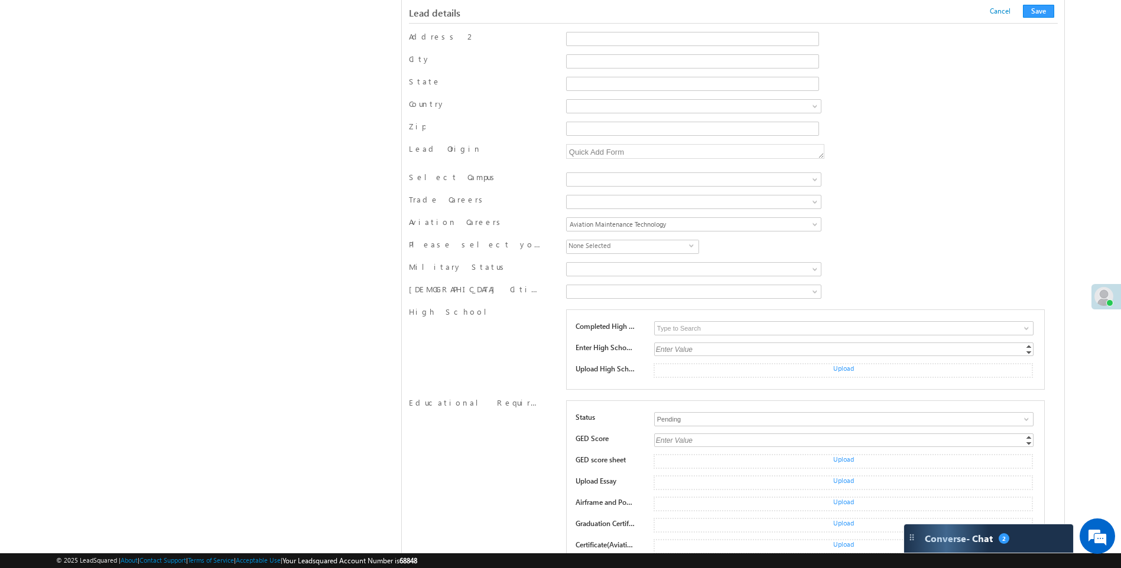
click at [709, 348] on div "Enter Value" at bounding box center [844, 350] width 381 height 14
click at [676, 376] on div "Upload" at bounding box center [843, 370] width 380 height 15
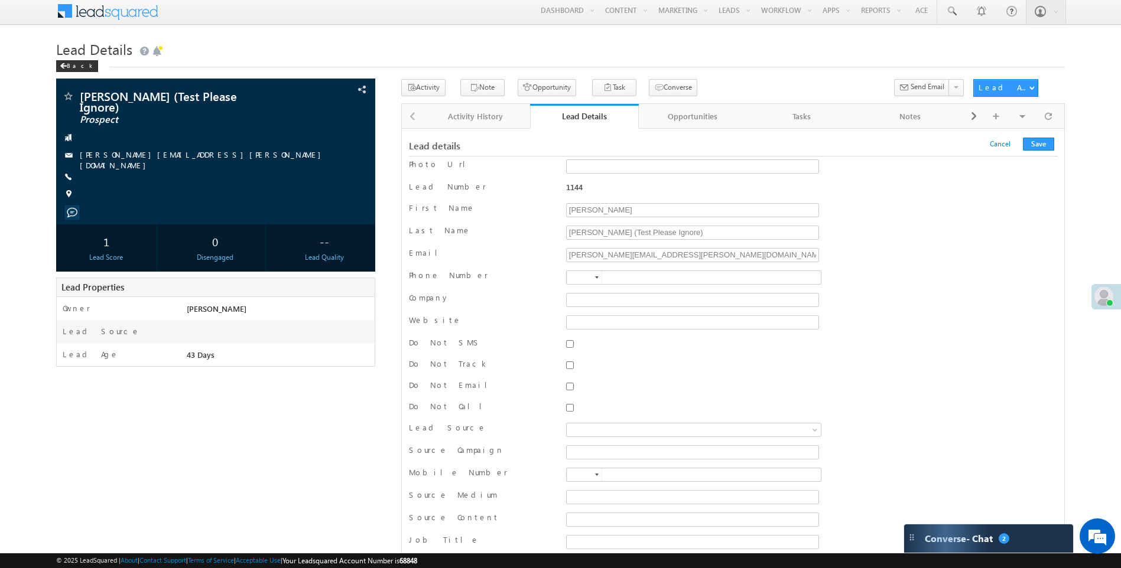
scroll to position [0, 0]
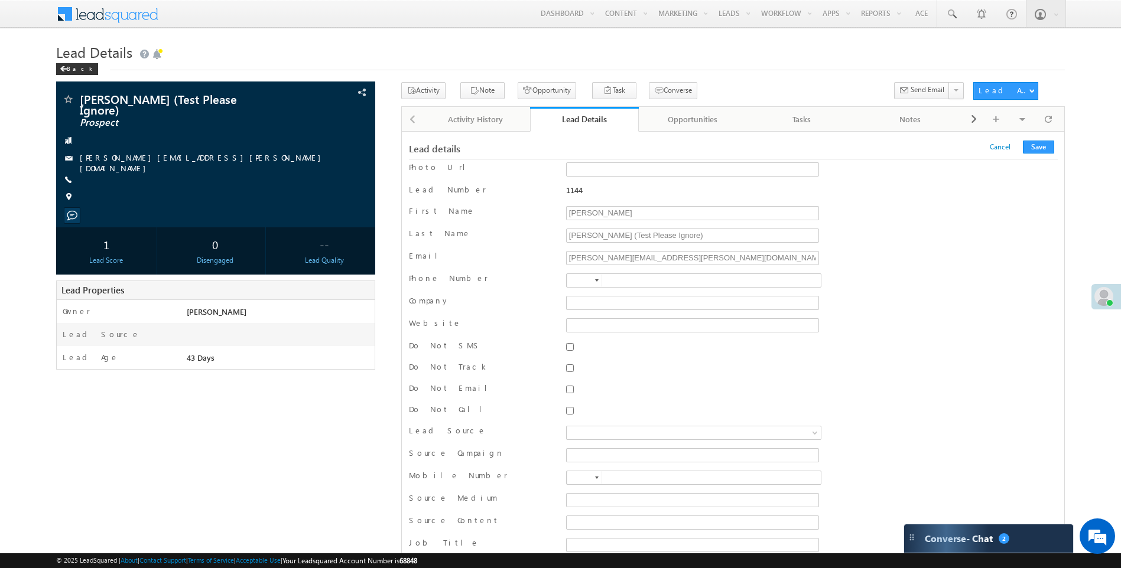
click at [412, 51] on h1 "Lead Details" at bounding box center [560, 51] width 1009 height 23
